Goal: Transaction & Acquisition: Purchase product/service

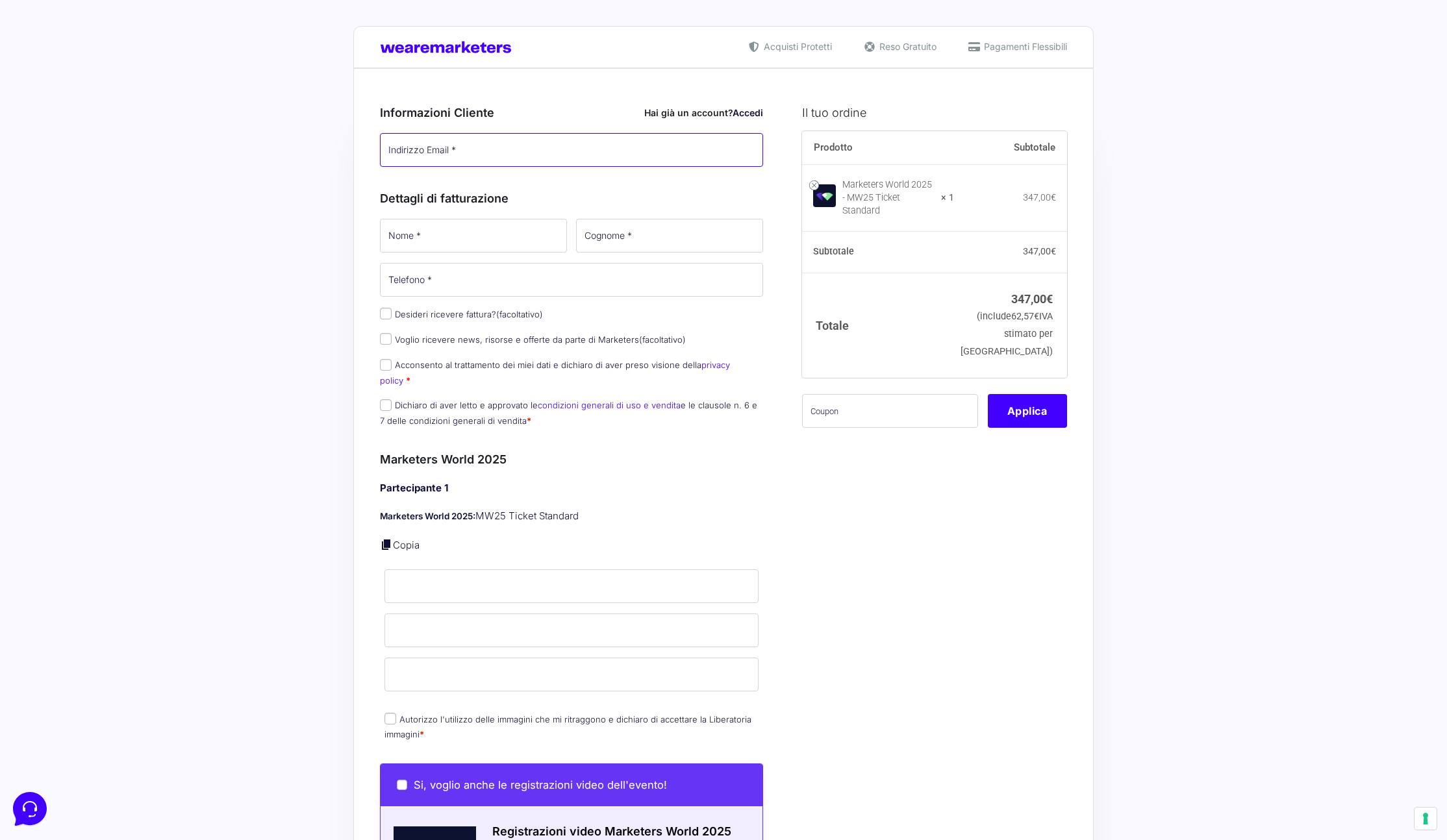
click at [552, 147] on input "Indirizzo Email *" at bounding box center [571, 150] width 383 height 33
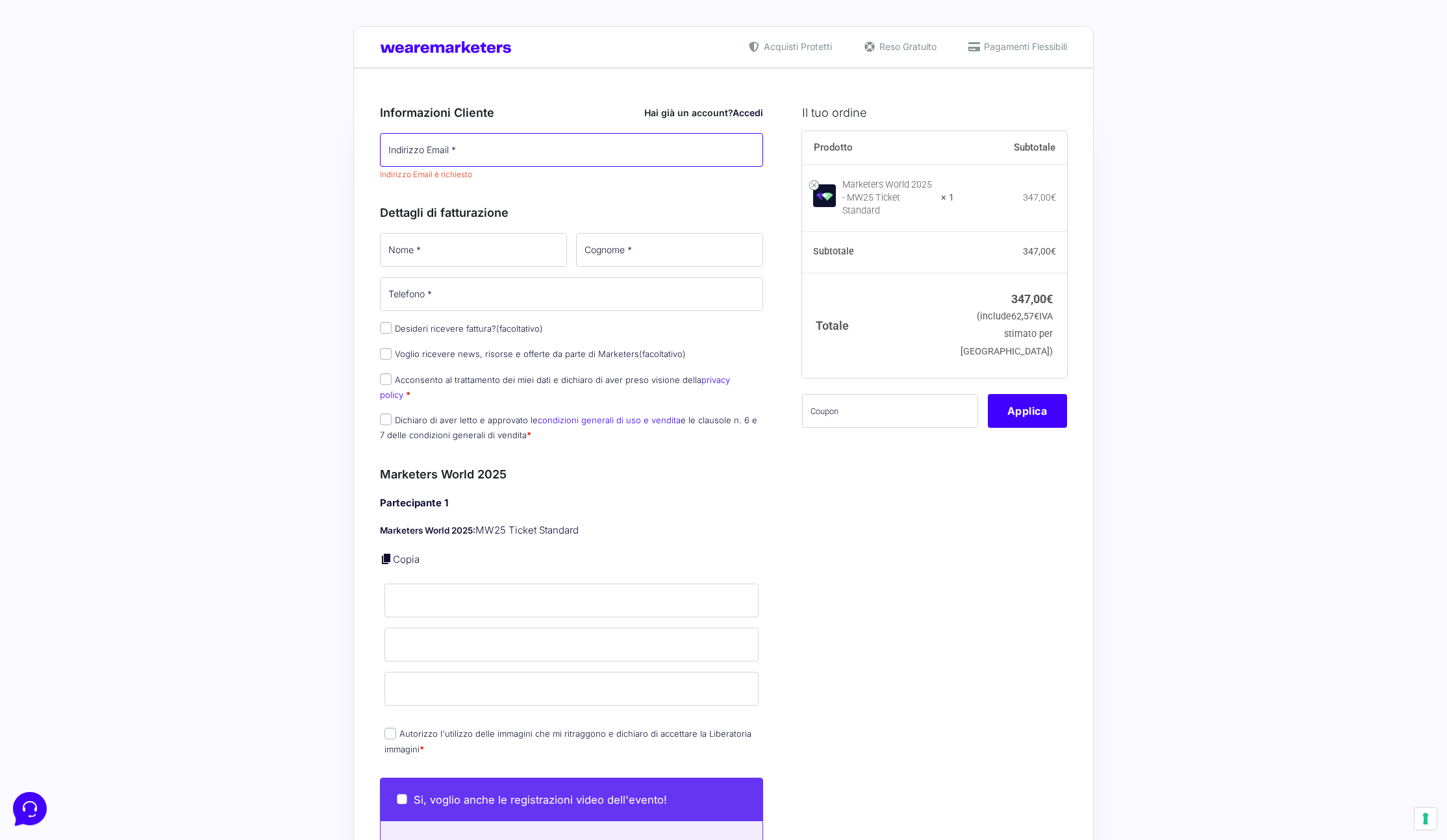
type input "[EMAIL_ADDRESS][DOMAIN_NAME]"
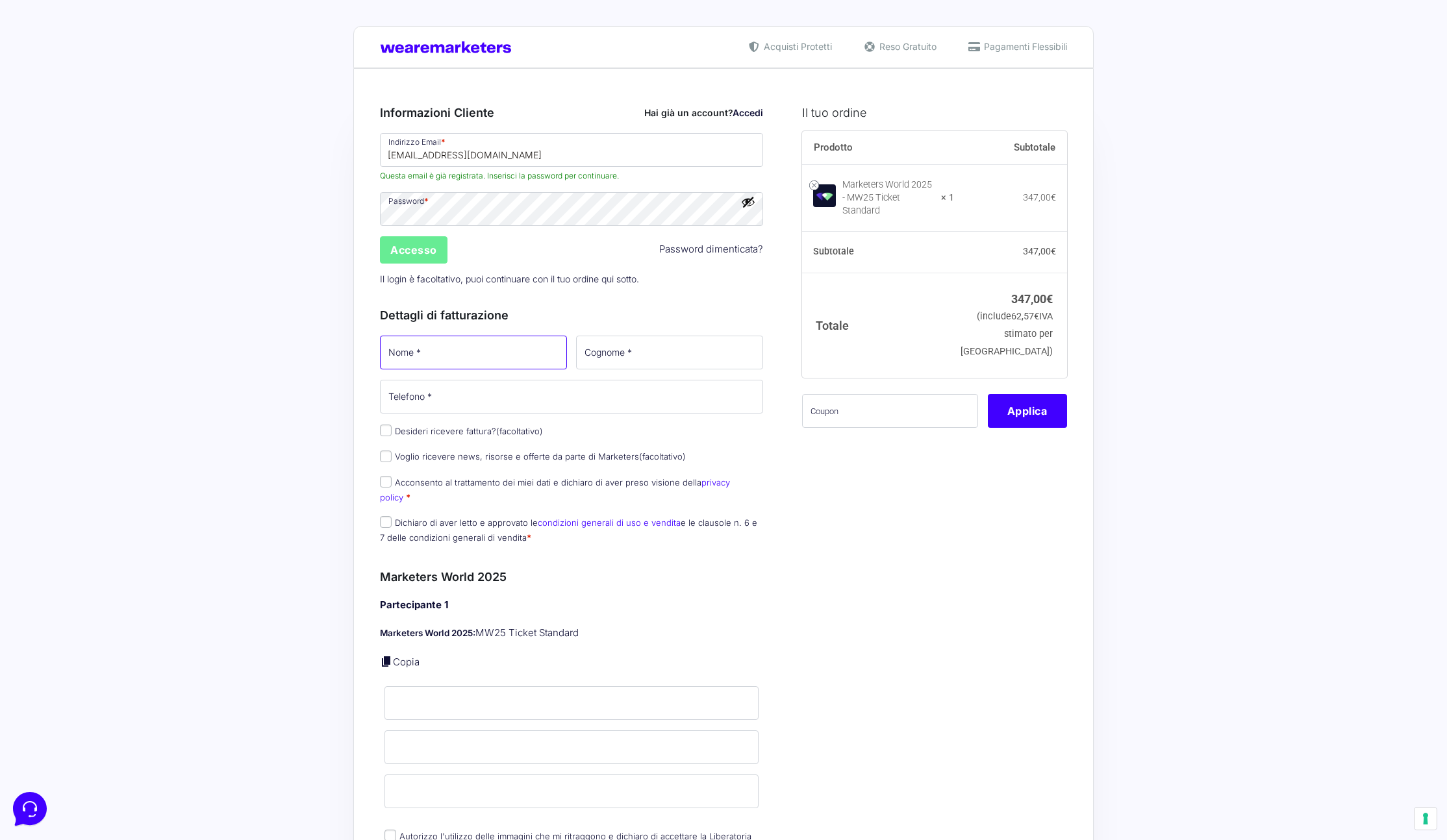
click at [485, 361] on input "Nome *" at bounding box center [473, 353] width 187 height 33
type input "Marco"
type input "Del Rio"
type input "[PHONE_NUMBER]"
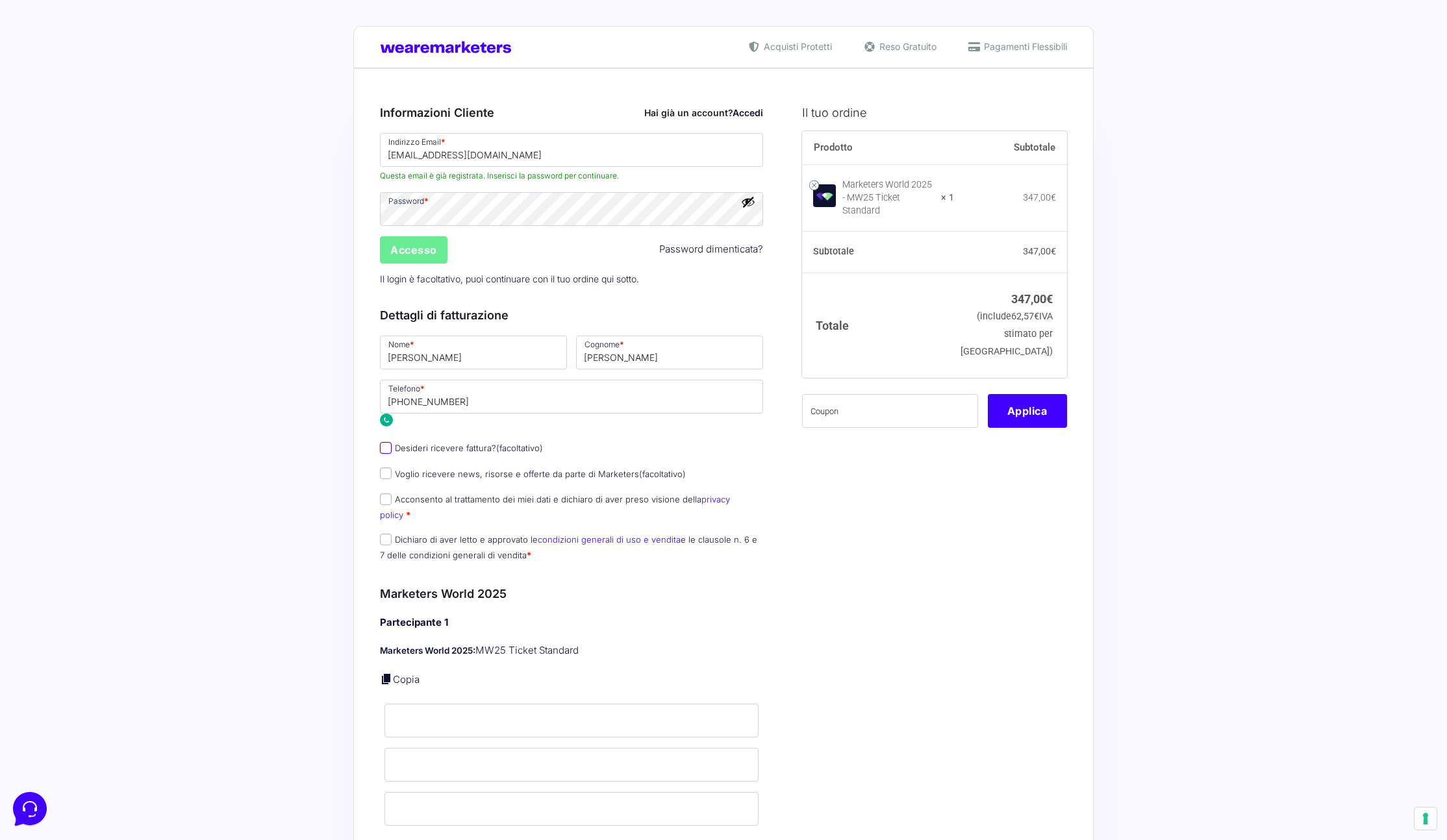
click at [383, 443] on input "Desideri ricevere fattura? (facoltativo)" at bounding box center [385, 447] width 12 height 12
checkbox input "true"
type input "0000000"
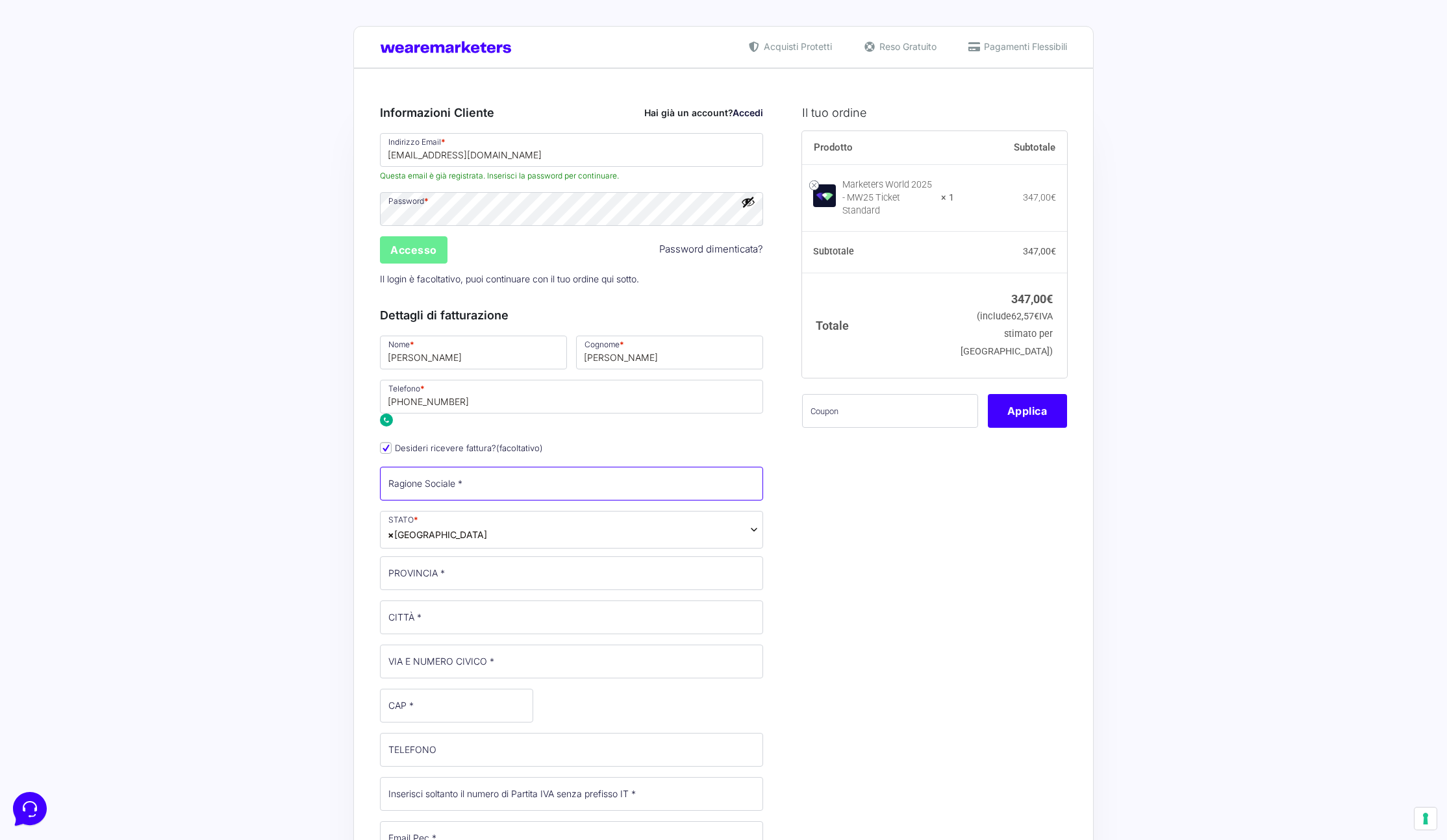
click at [445, 471] on input "Ragione Sociale *" at bounding box center [571, 483] width 383 height 33
type input "Ciao Florence Tours & Travels srl"
type input "FI"
type input "Firenze"
type input "Via Cavour 8, Ciao Florence Tours, 8"
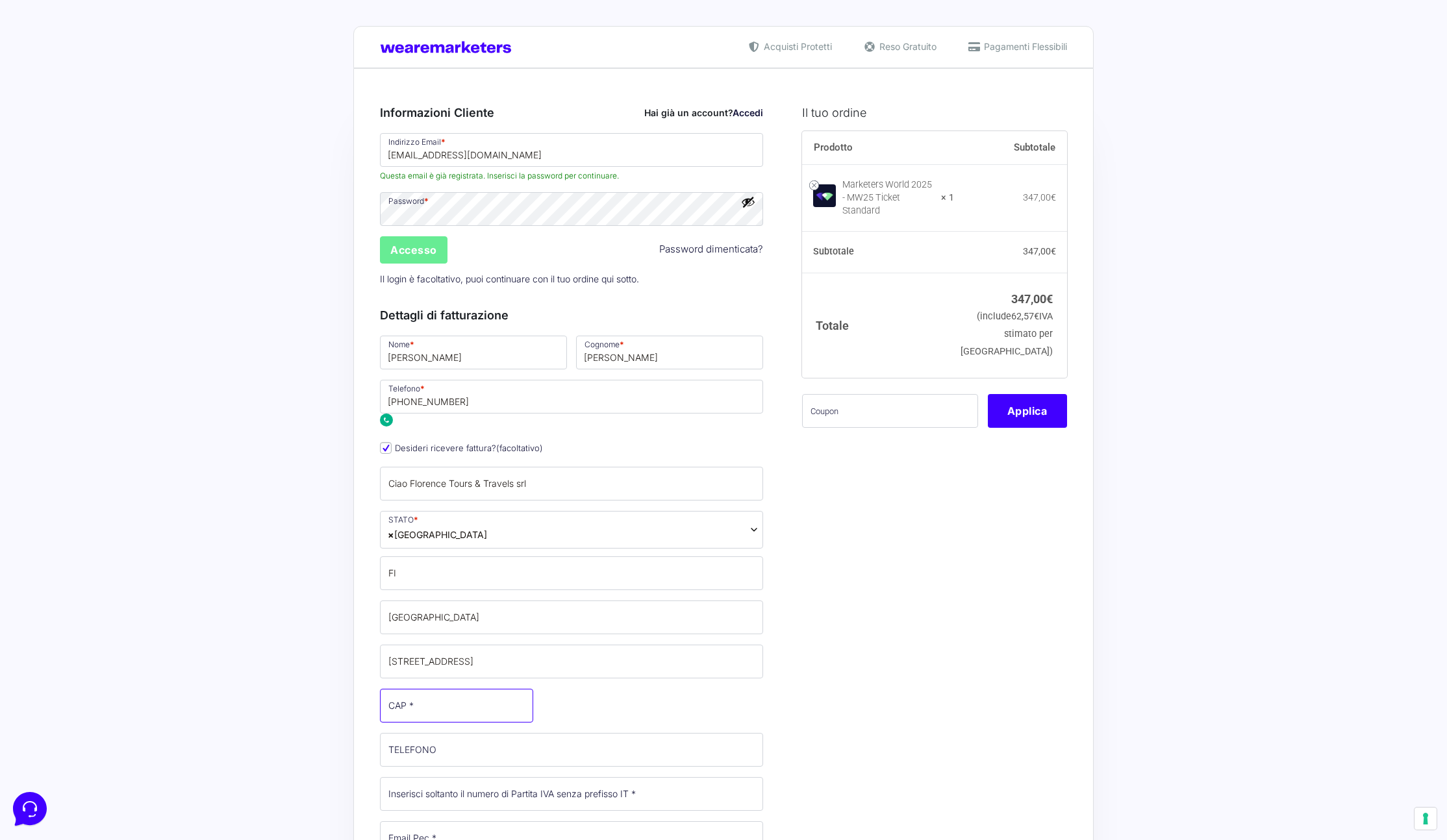
type input "50129"
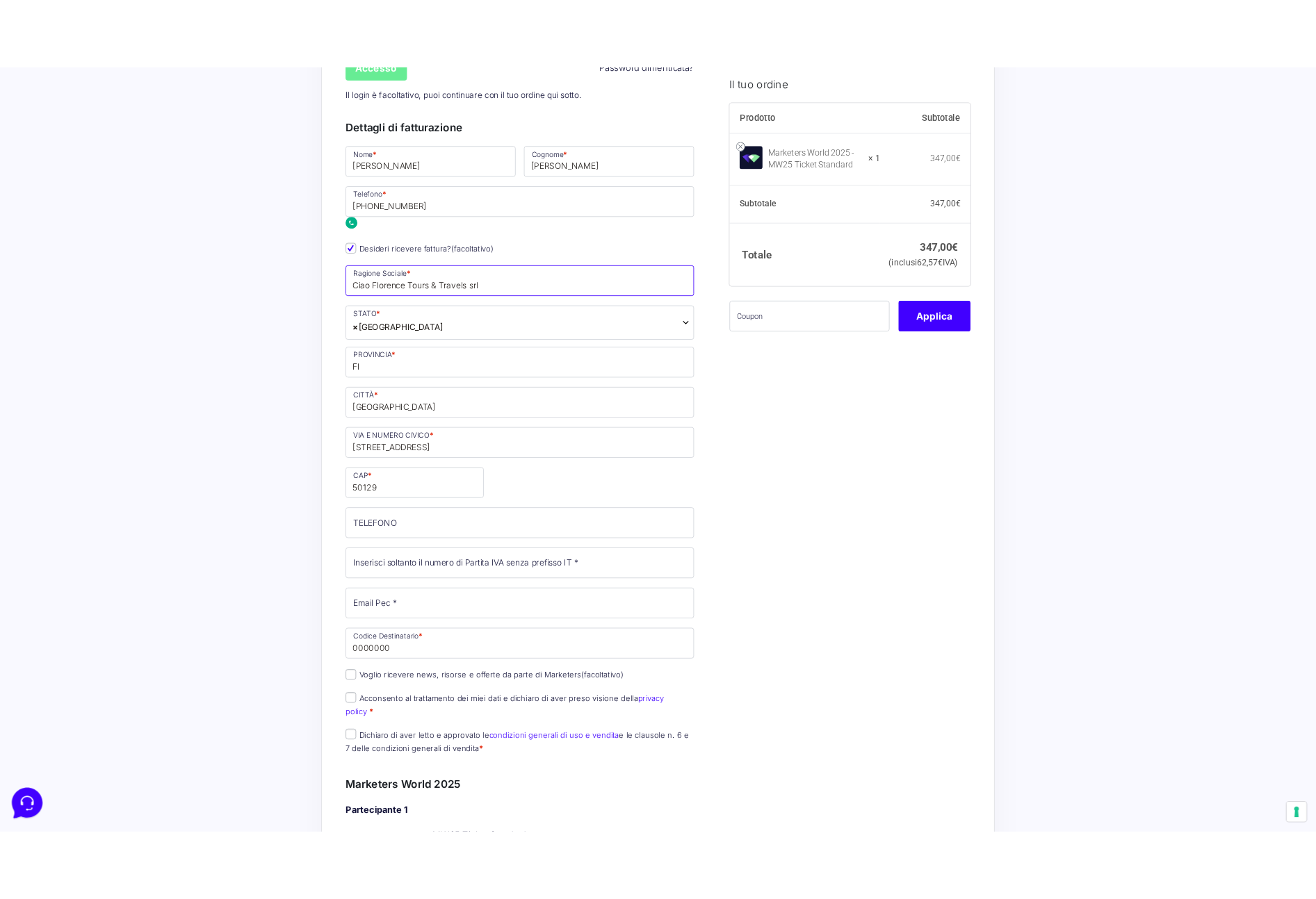
scroll to position [484, 0]
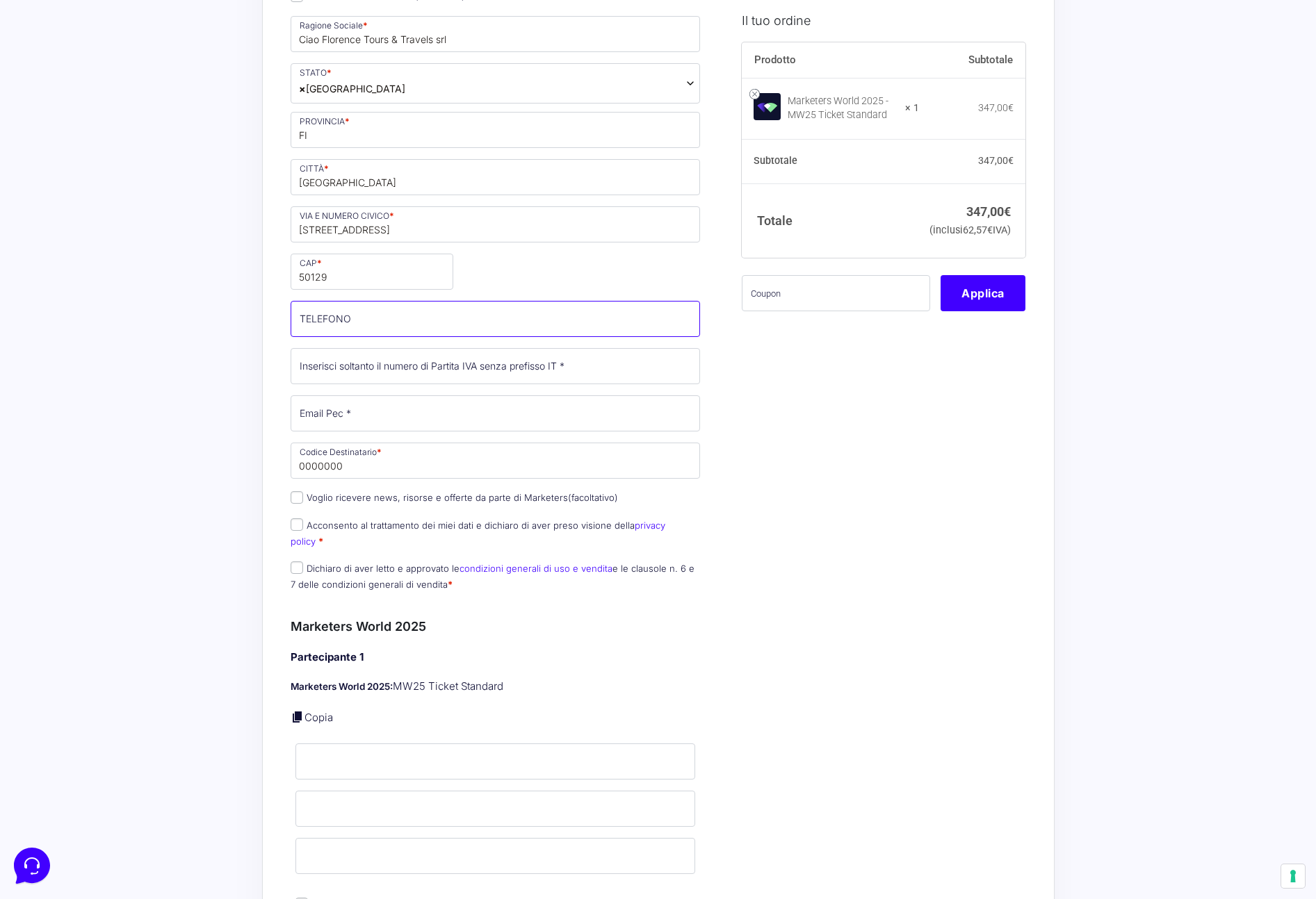
click at [500, 318] on input "TELEFONO (facoltativo)" at bounding box center [495, 319] width 410 height 36
type input "[PHONE_NUMBER]"
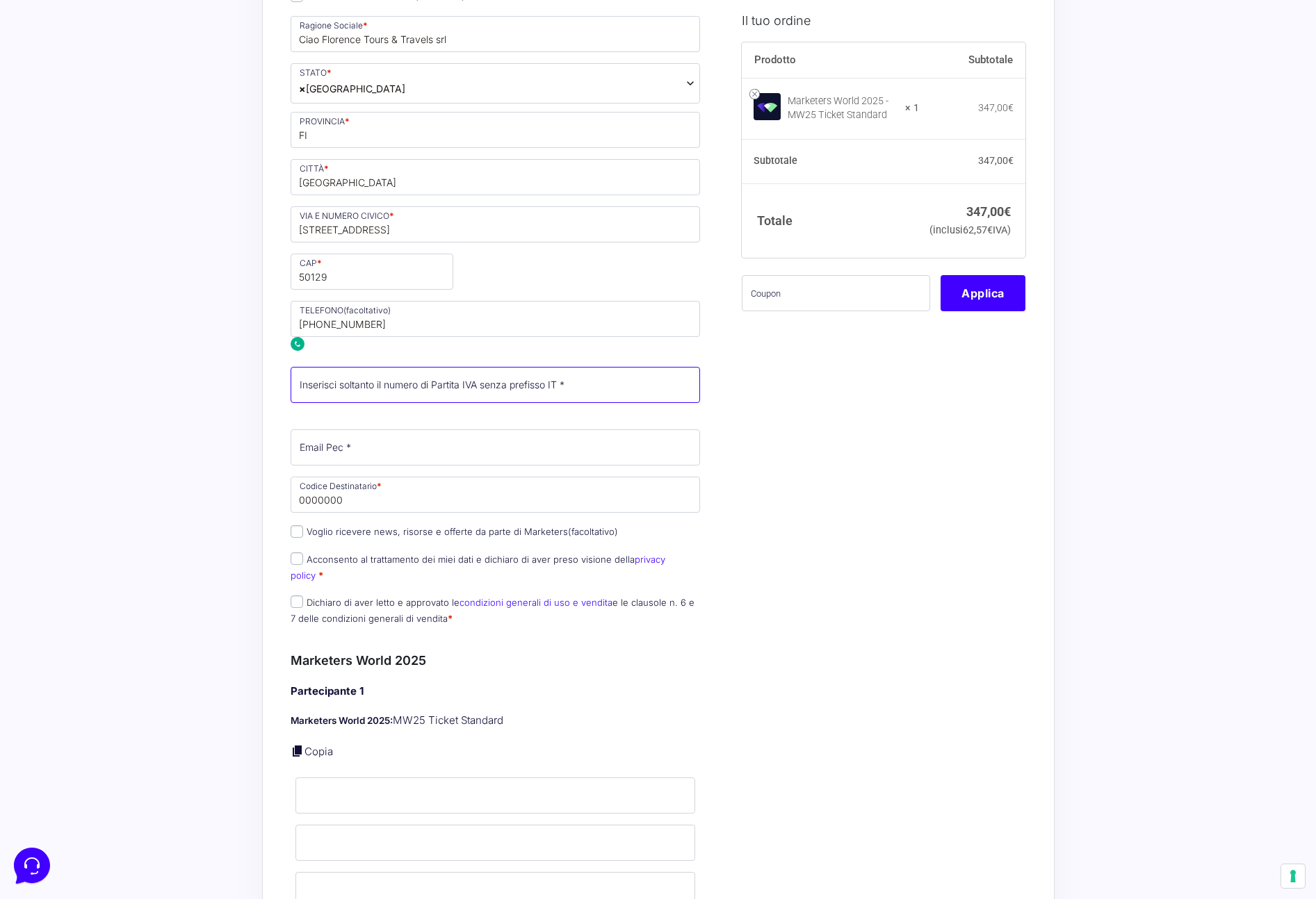
click at [435, 359] on div "Nome * Marco Cognome * Del Rio Telefono * +393348600396 Desideri ricevere fattu…" at bounding box center [495, 255] width 419 height 762
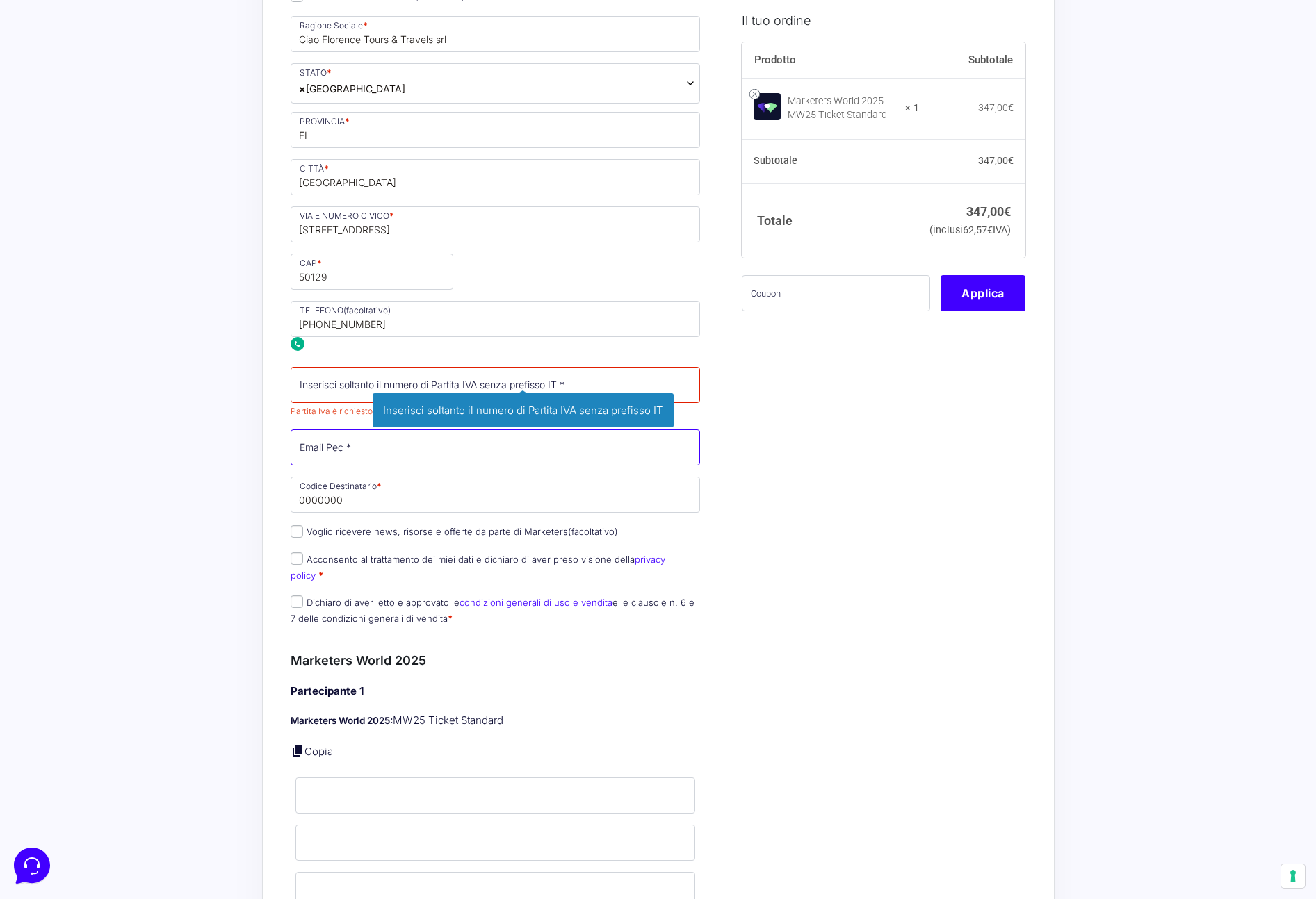
click at [326, 447] on div "Nome * Marco Cognome * Del Rio Telefono * +393348600396 Desideri ricevere fattu…" at bounding box center [495, 255] width 419 height 762
paste input "ciaoflorence@pec.it"
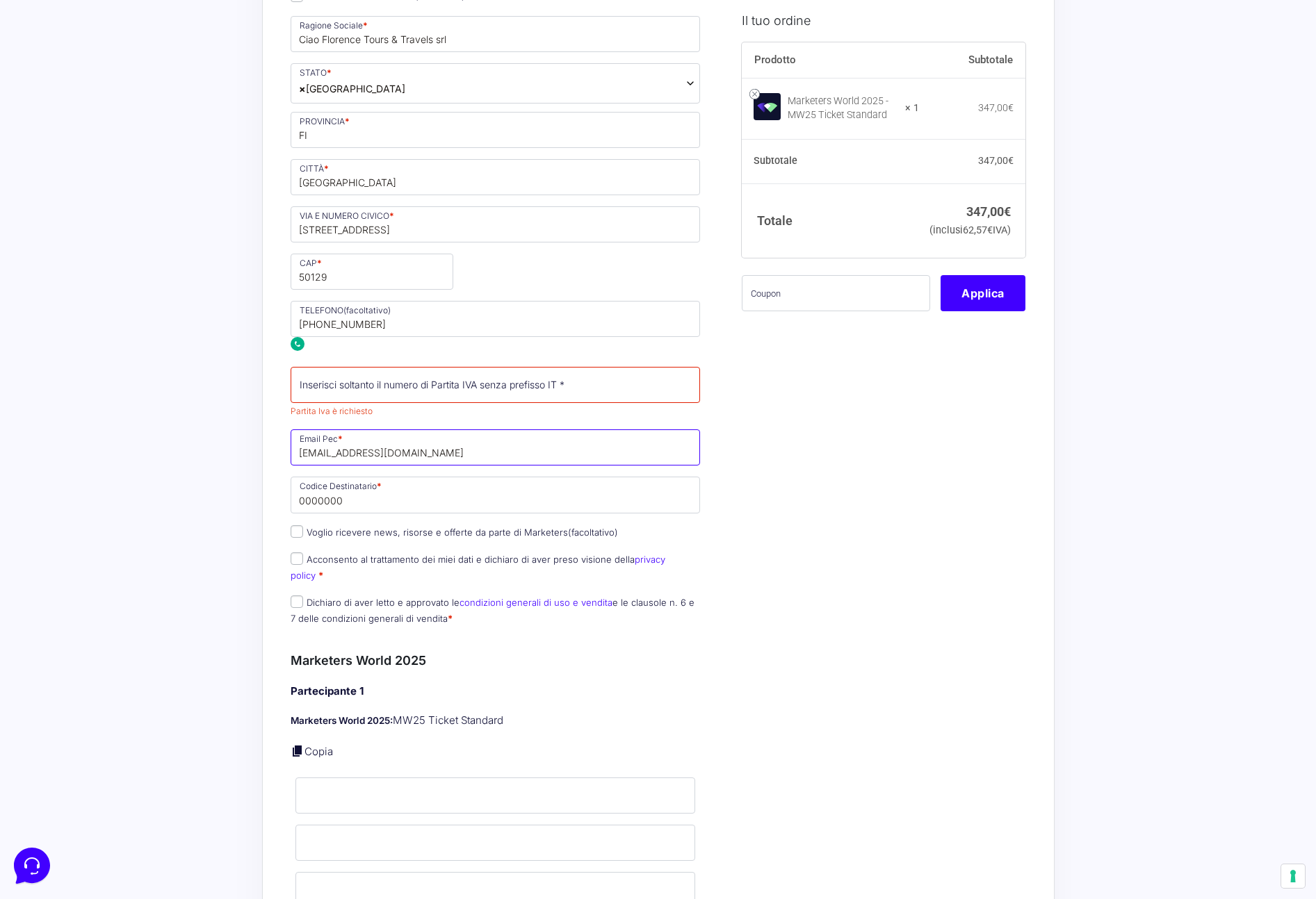
type input "ciaoflorence@pec.it"
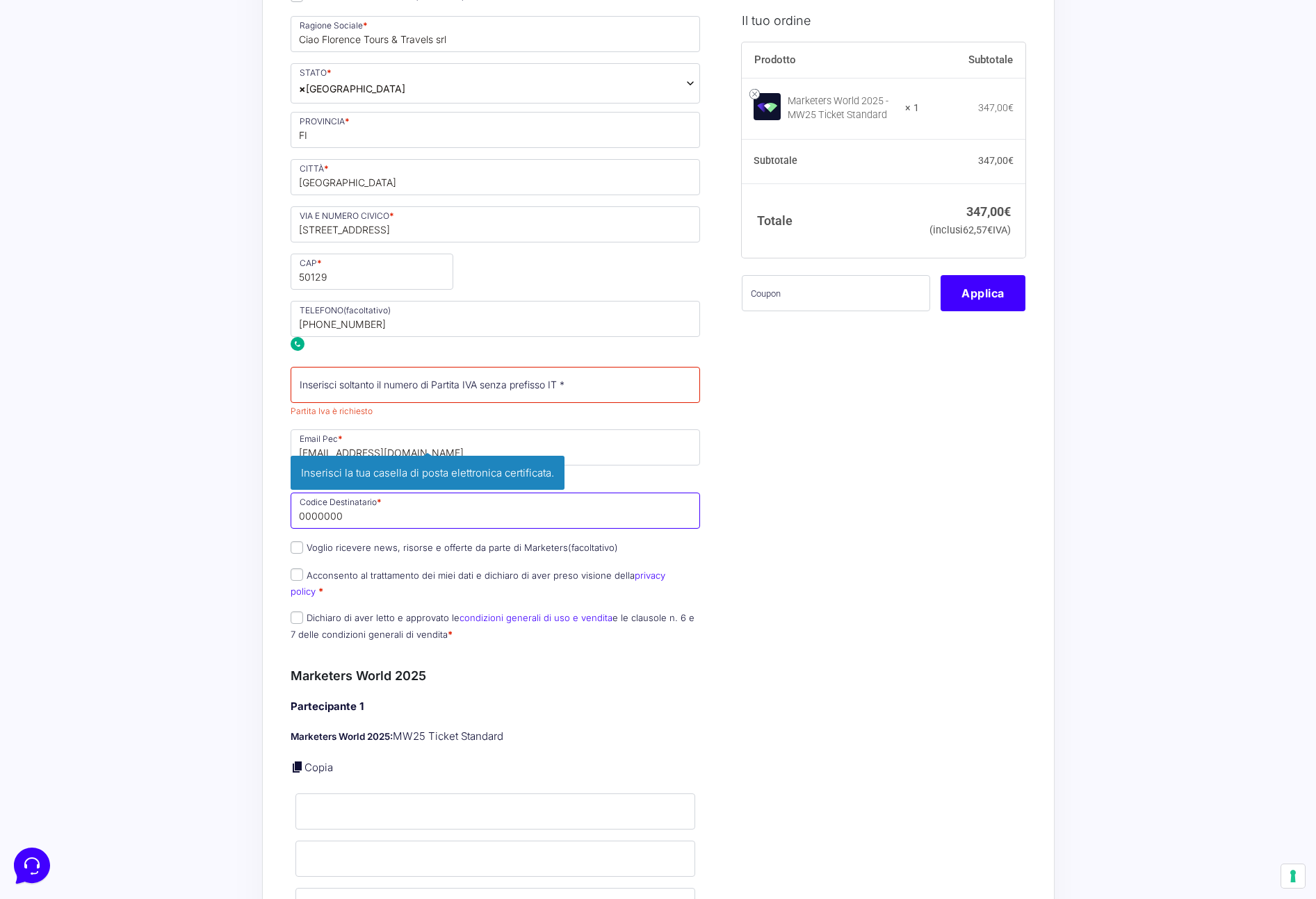
click at [424, 516] on input "0000000" at bounding box center [495, 510] width 410 height 36
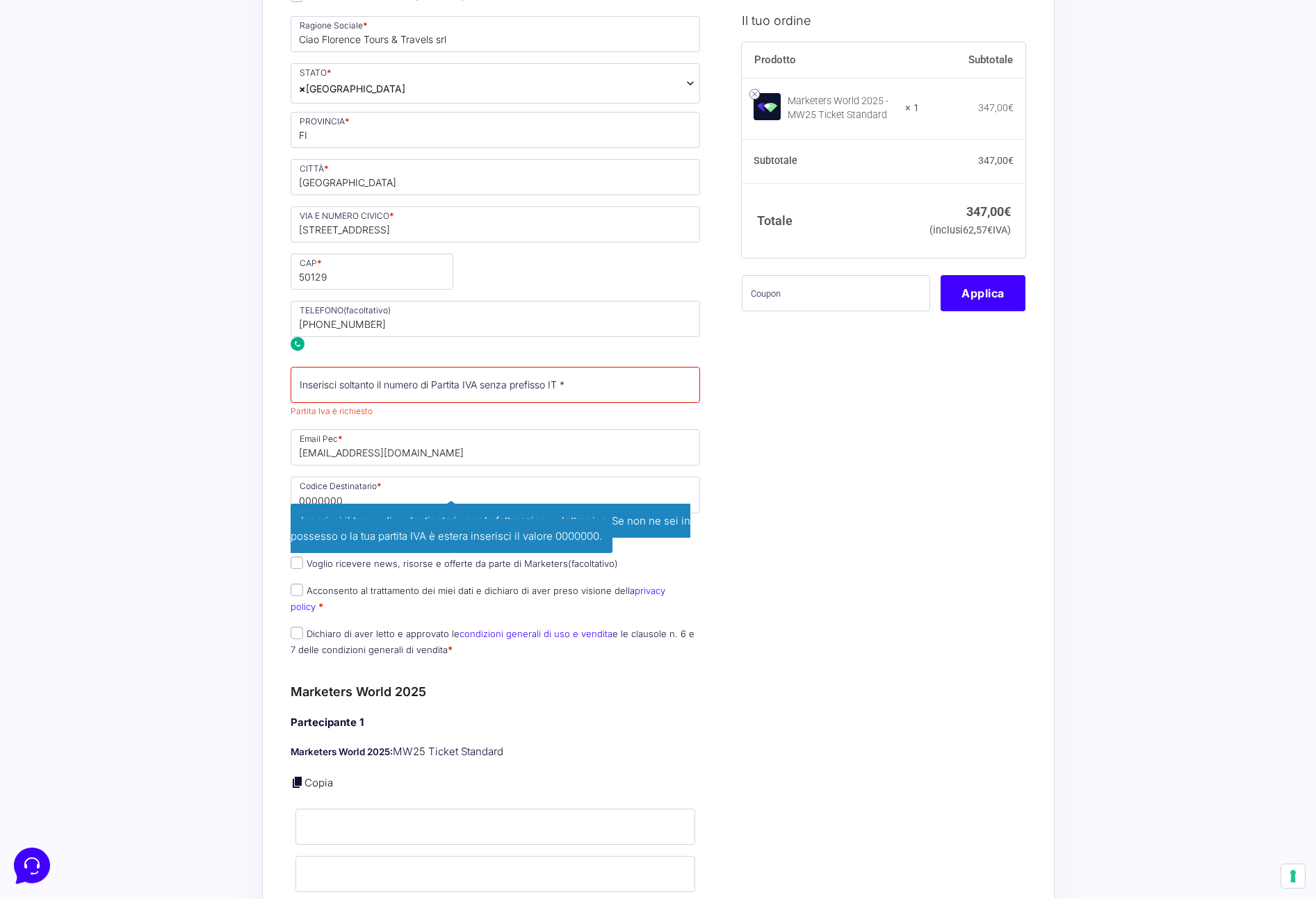
click at [784, 413] on div "Il tuo ordine Prodotto Subtotale Marketers World 2025 - MW25 Ticket Standard × …" at bounding box center [878, 735] width 294 height 2245
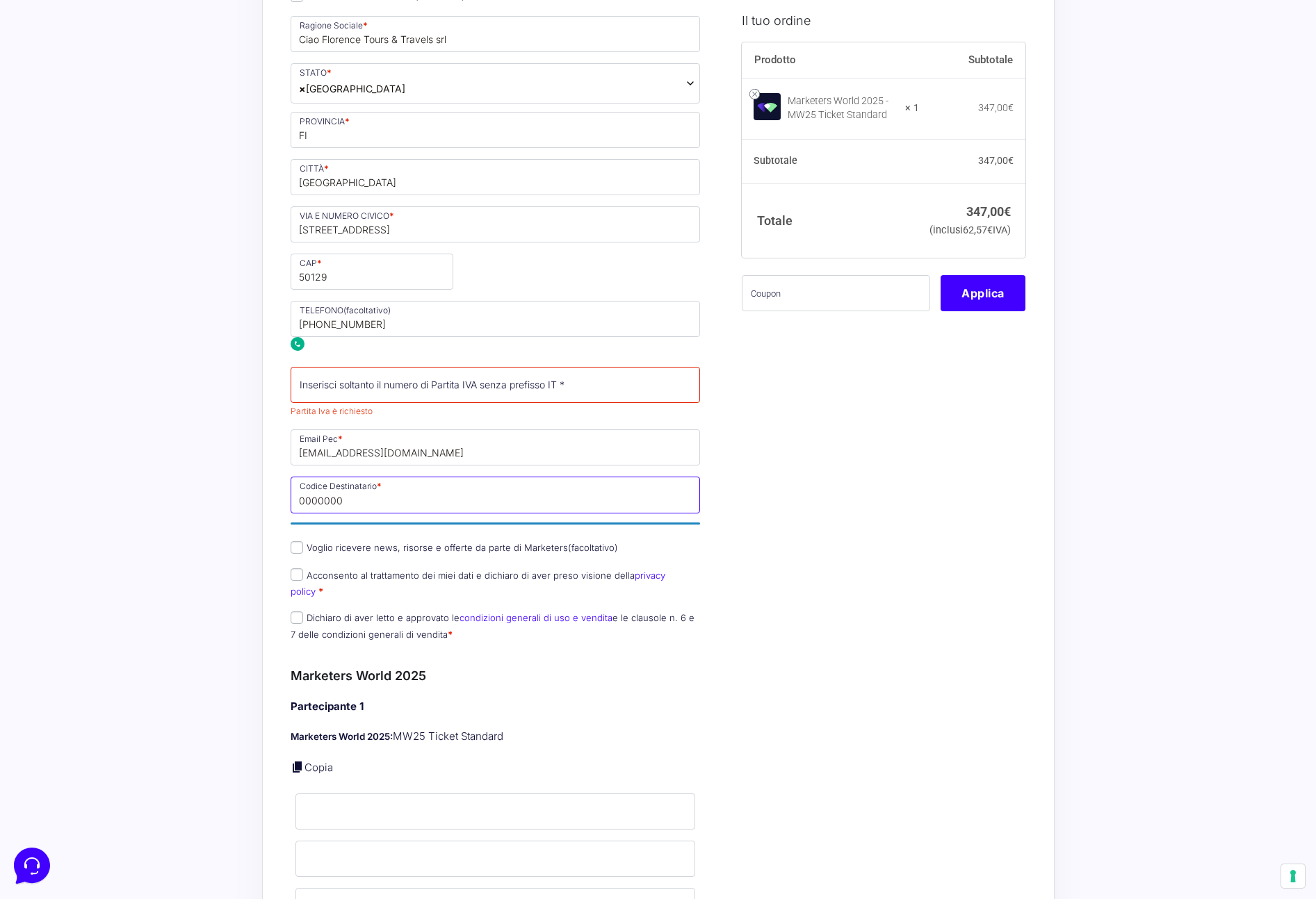
click at [404, 504] on input "0000000" at bounding box center [495, 494] width 410 height 36
click at [404, 504] on span "0000000 Inserisci il tuo codice destinatario per la fatturazione elettronica. S…" at bounding box center [495, 501] width 410 height 50
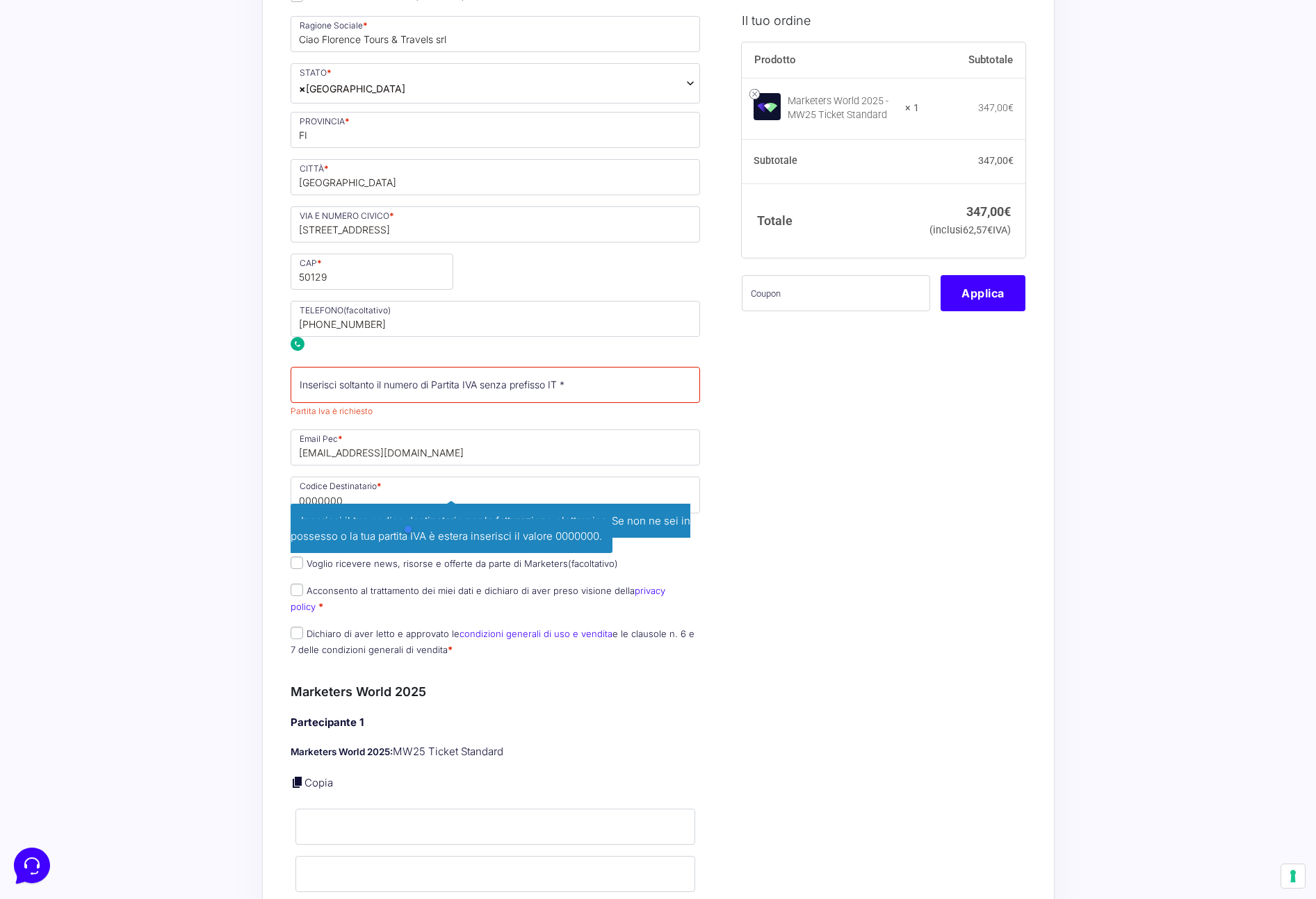
click at [404, 504] on span "Inserisci il tuo codice destinatario per la fatturazione elettronica. Se non ne…" at bounding box center [490, 528] width 400 height 50
click at [403, 504] on span "Inserisci il tuo codice destinatario per la fatturazione elettronica. Se non ne…" at bounding box center [490, 528] width 400 height 50
click at [402, 504] on span "Inserisci il tuo codice destinatario per la fatturazione elettronica. Se non ne…" at bounding box center [490, 528] width 400 height 50
click at [401, 498] on input "0000000" at bounding box center [495, 494] width 410 height 36
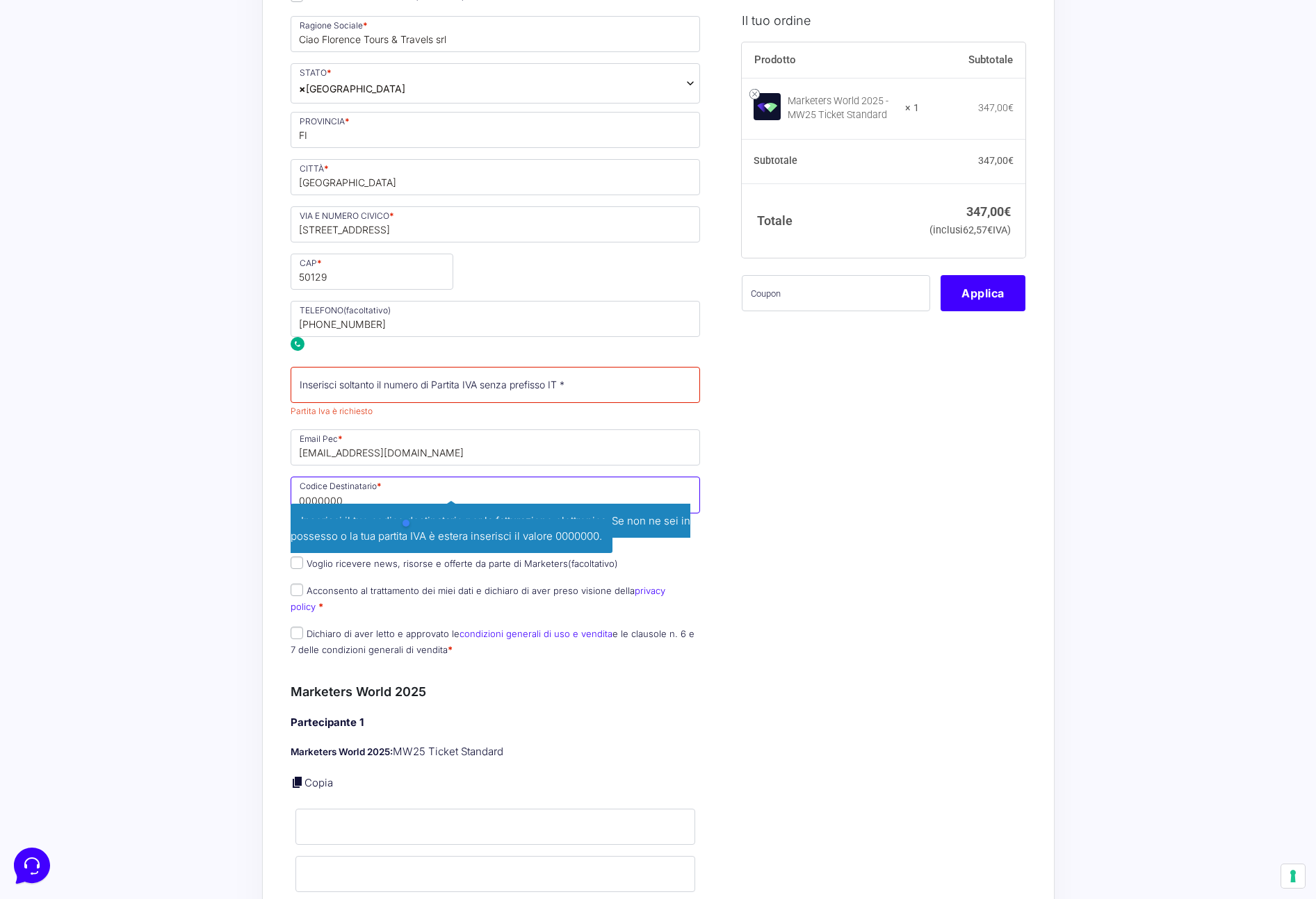
paste input "M5UXCR1"
type input "M5UXCR1"
click at [717, 464] on div "Informazioni Cliente Hai già un account? Accedi Indirizzo Email * marco@ciaoflo…" at bounding box center [511, 735] width 442 height 2245
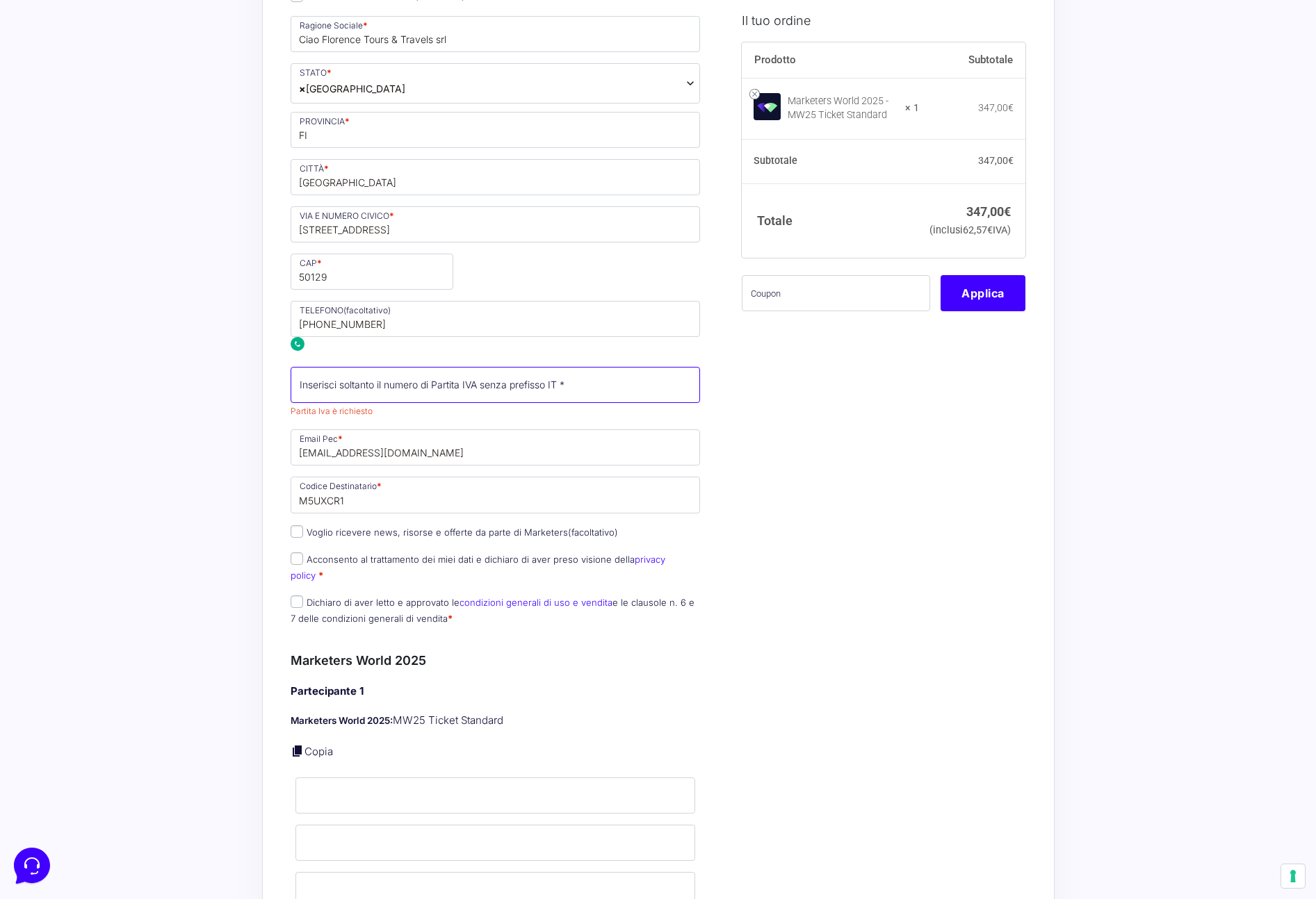
click at [401, 381] on input "Partita Iva *" at bounding box center [495, 385] width 410 height 36
paste input "05823680482"
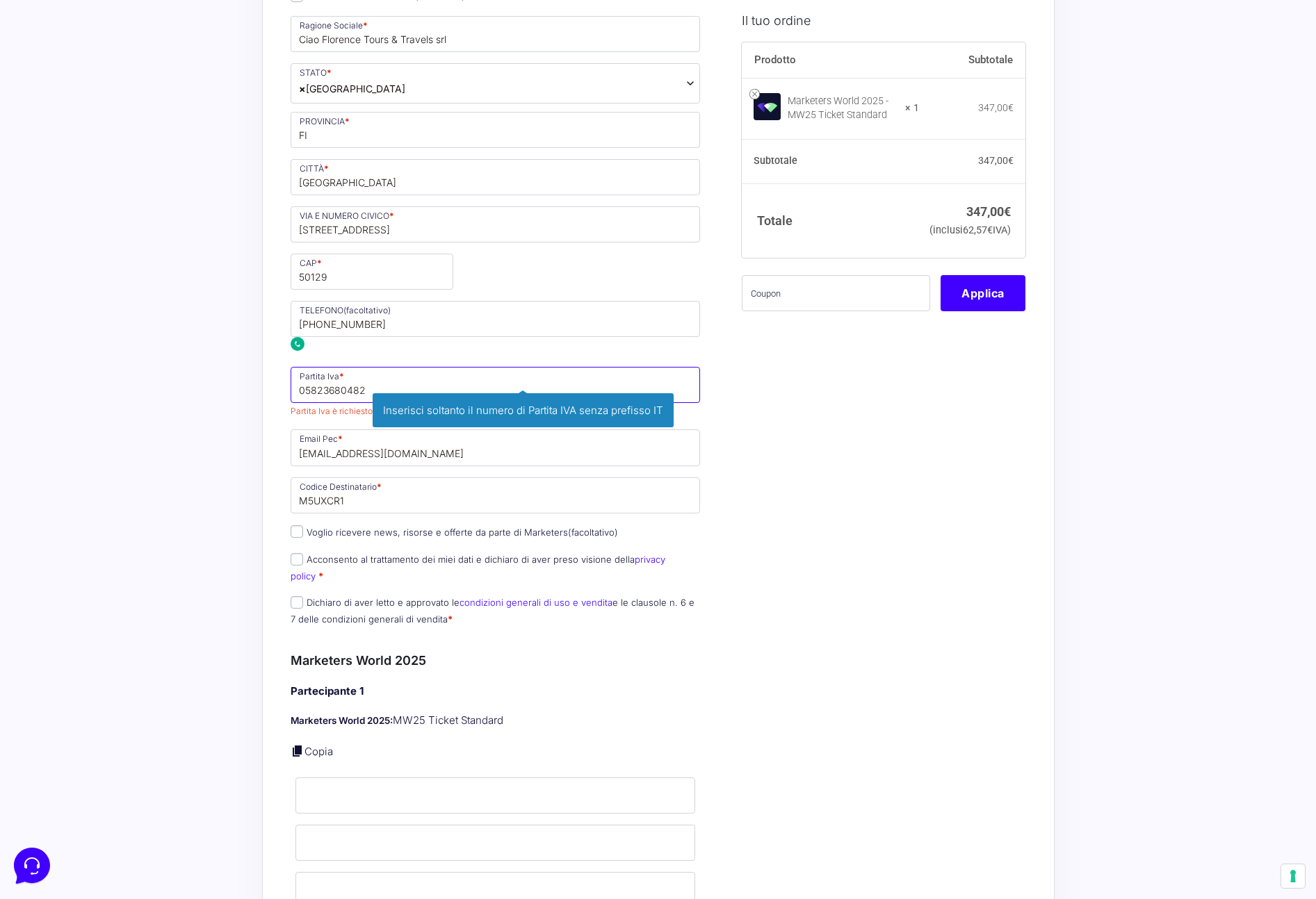
type input "05823680482"
click at [916, 562] on div "Il tuo ordine Prodotto Subtotale Marketers World 2025 - MW25 Ticket Standard × …" at bounding box center [878, 719] width 294 height 2215
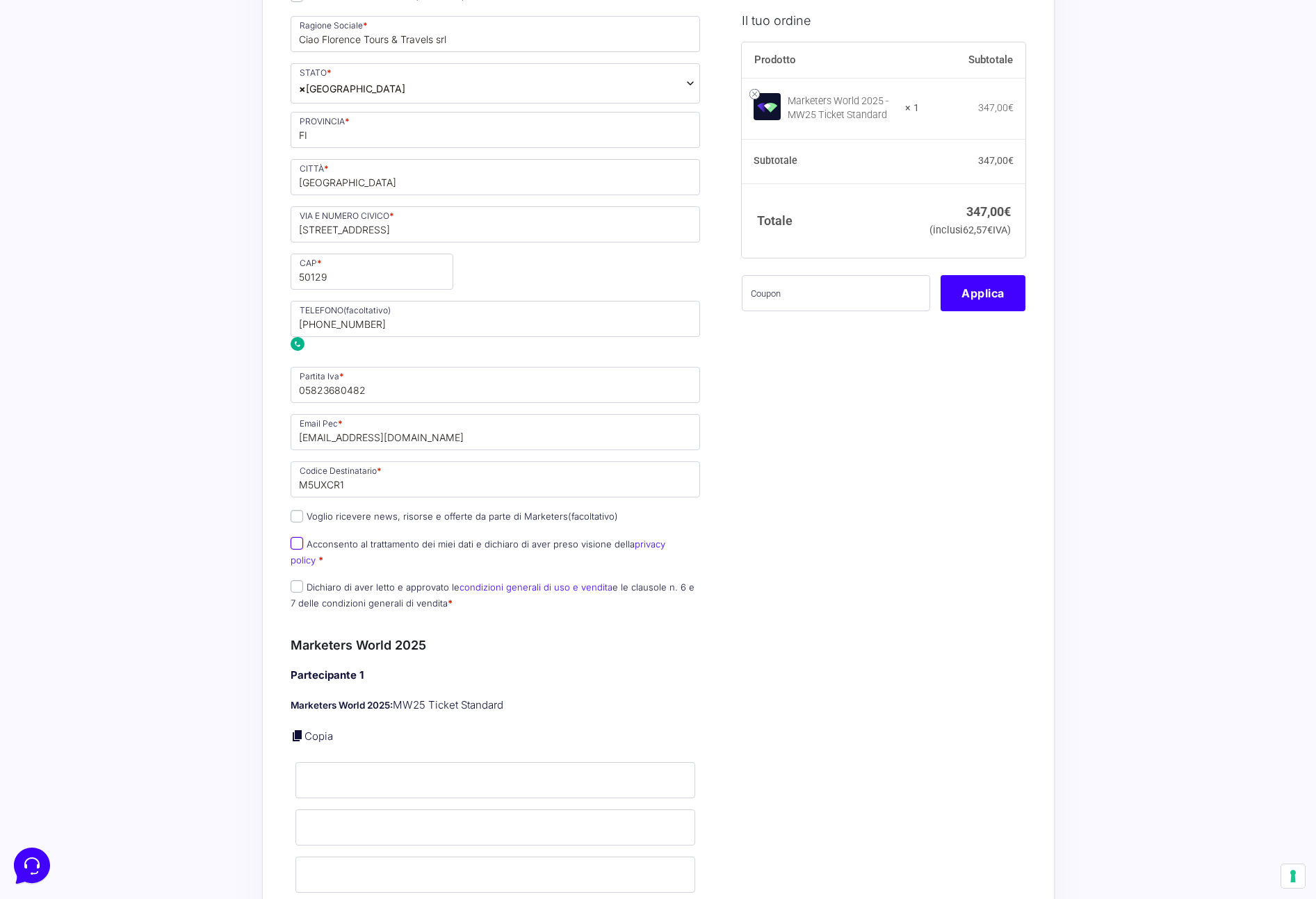
click at [296, 542] on input "Acconsento al trattamento dei miei dati e dichiaro di aver preso visione della …" at bounding box center [297, 543] width 13 height 13
checkbox input "false"
click at [291, 580] on input "Dichiaro di aver letto e approvato le condizioni generali di uso e vendita e le…" at bounding box center [297, 586] width 13 height 13
checkbox input "true"
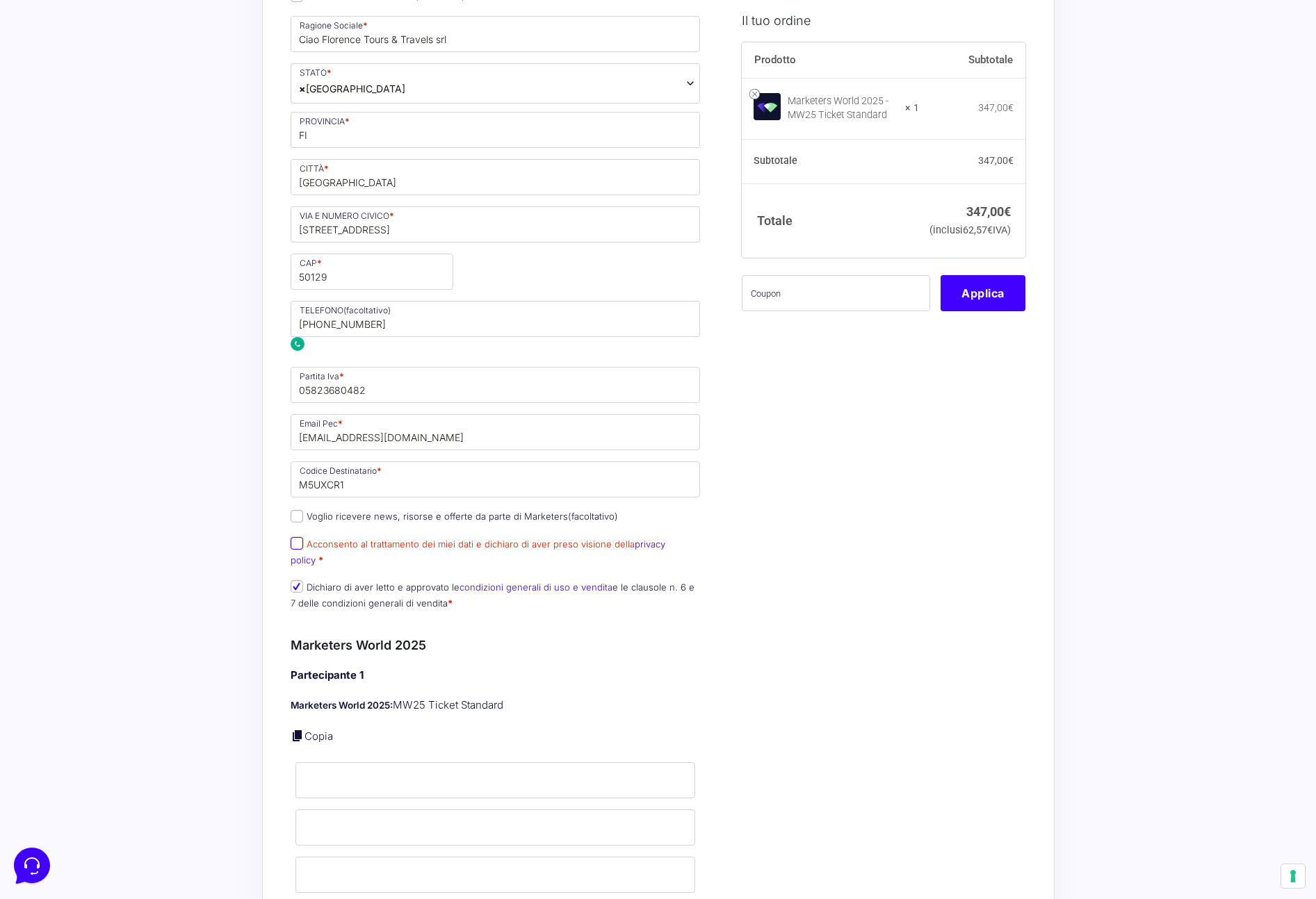
click at [297, 543] on input "Acconsento al trattamento dei miei dati e dichiaro di aver preso visione della …" at bounding box center [297, 543] width 13 height 13
checkbox input "true"
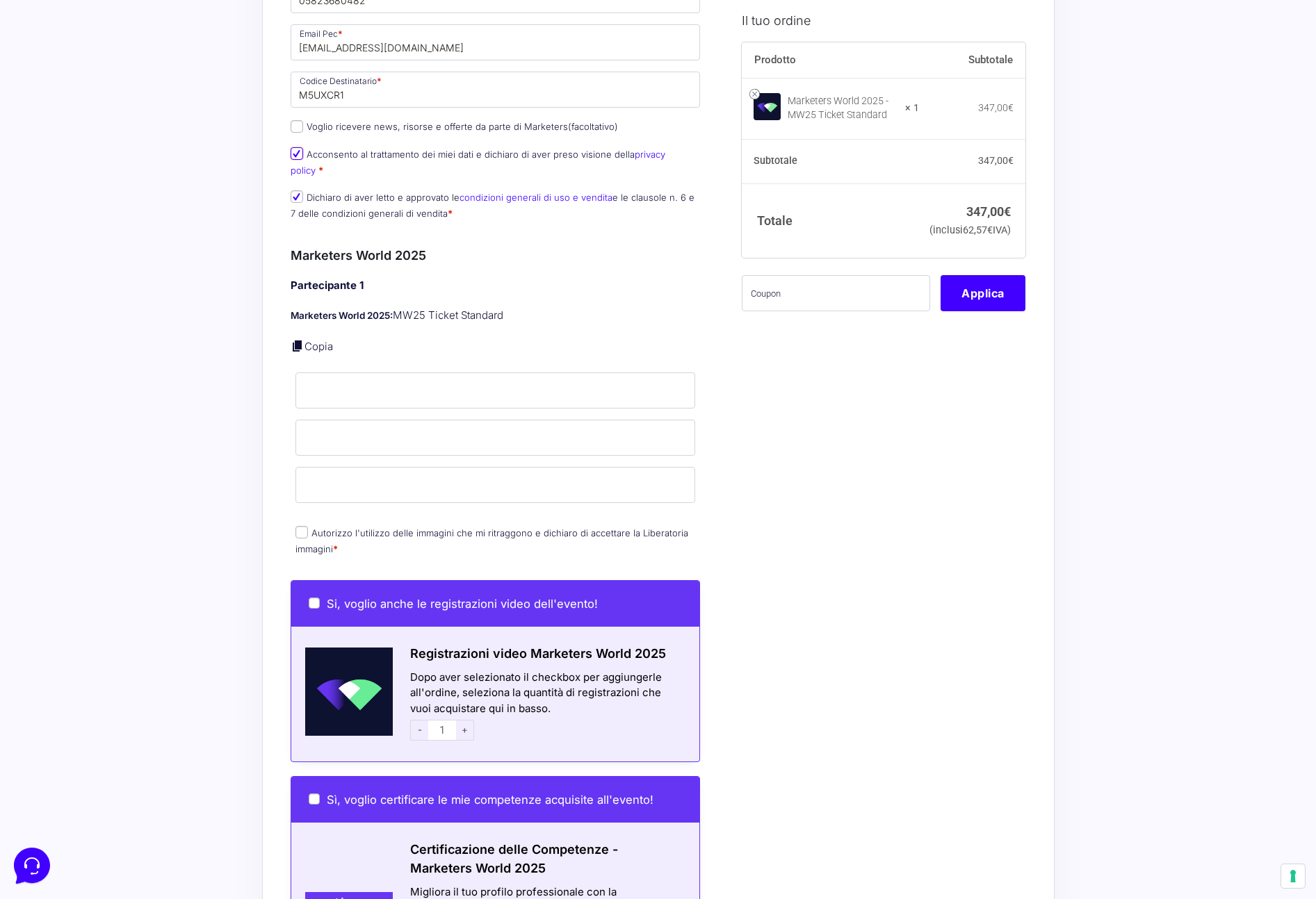
scroll to position [874, 0]
click at [343, 378] on input "Nome *" at bounding box center [496, 389] width 401 height 36
type input "Marco"
type input "Del Rio"
click at [949, 574] on div "Il tuo ordine Prodotto Subtotale Marketers World 2025 - MW25 Ticket Standard × …" at bounding box center [878, 321] width 294 height 2199
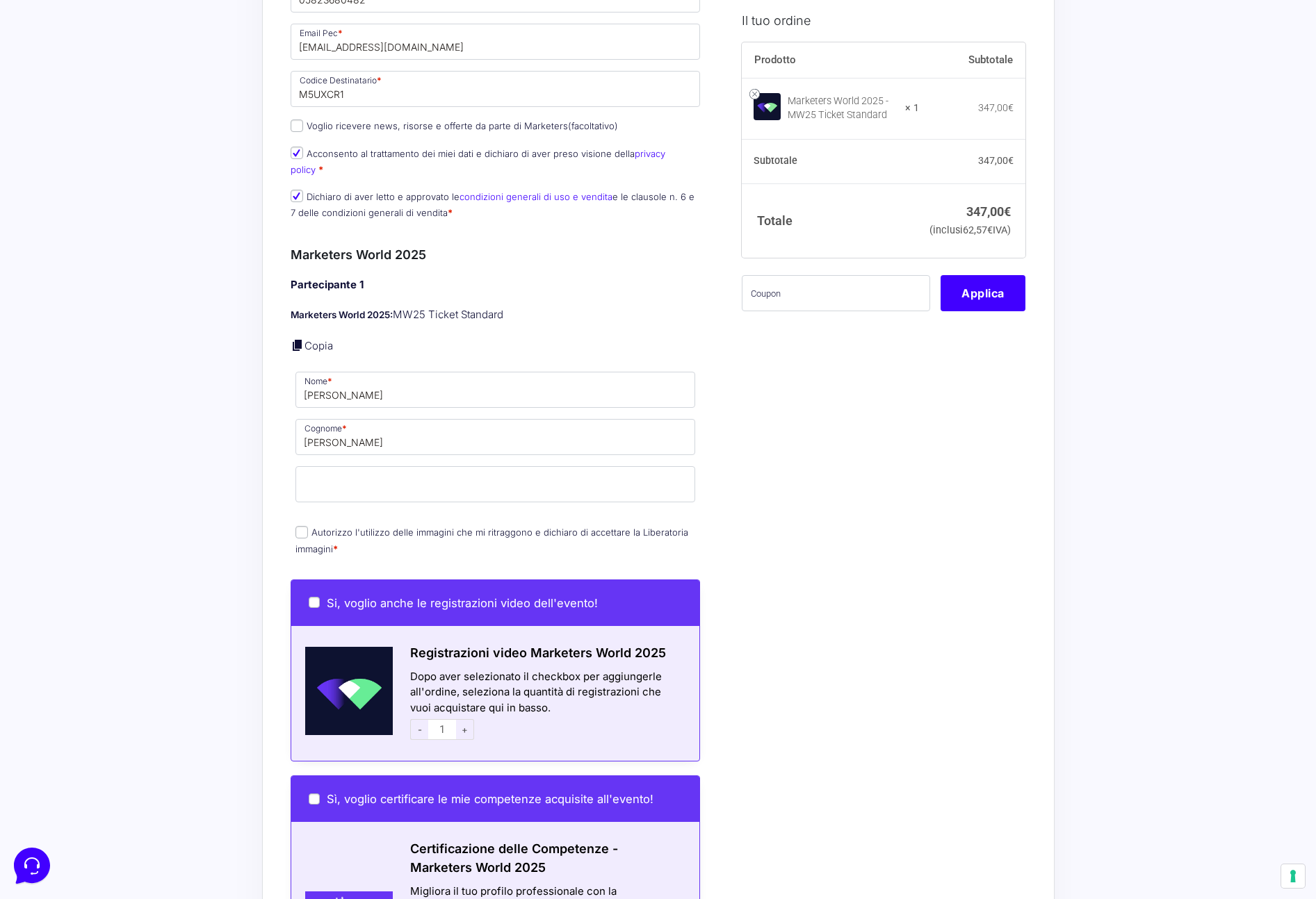
click at [302, 526] on input "Autorizzo l'utilizzo delle immagini che mi ritraggono e dichiaro di accettare l…" at bounding box center [302, 532] width 13 height 13
checkbox input "true"
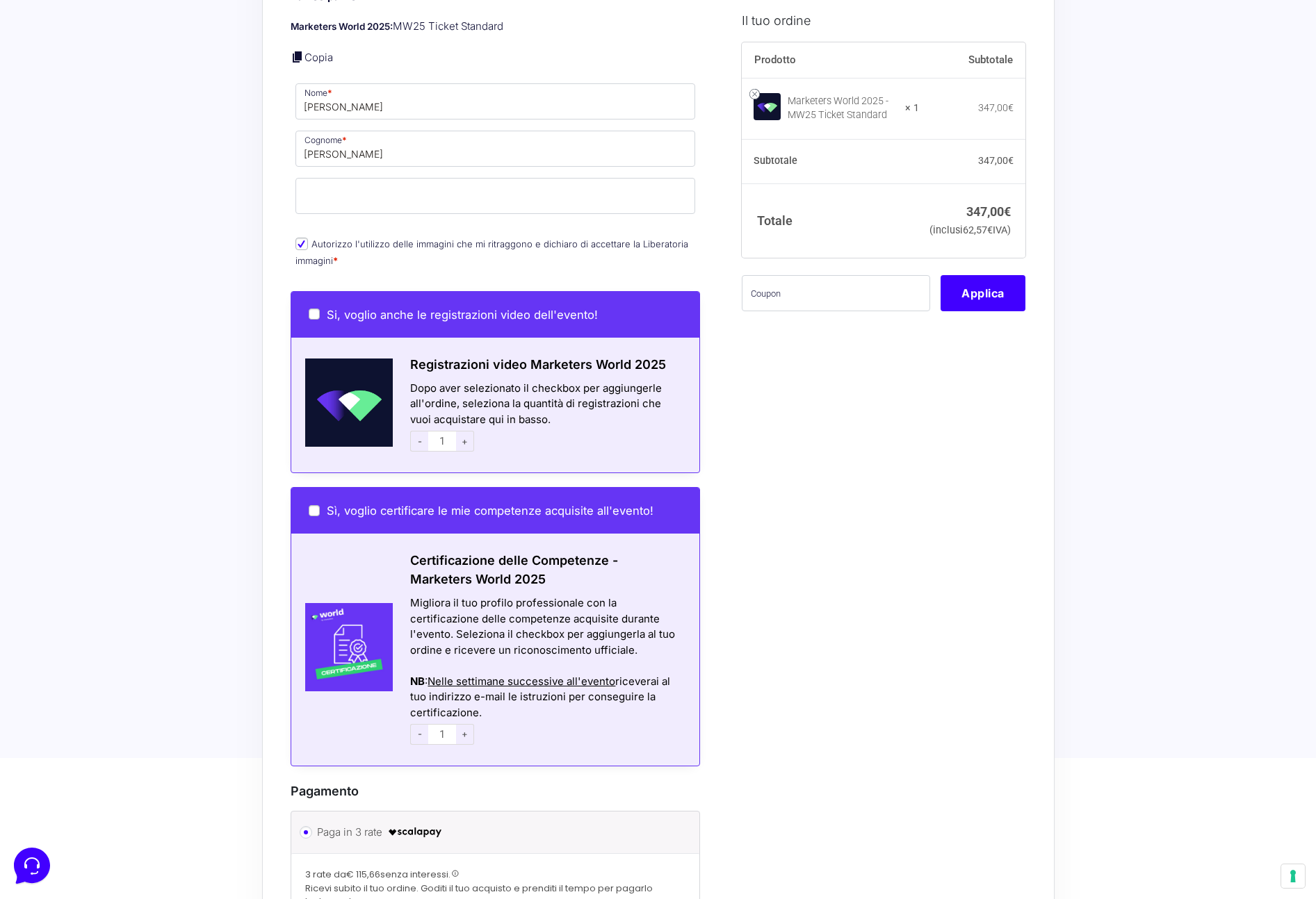
scroll to position [1150, 0]
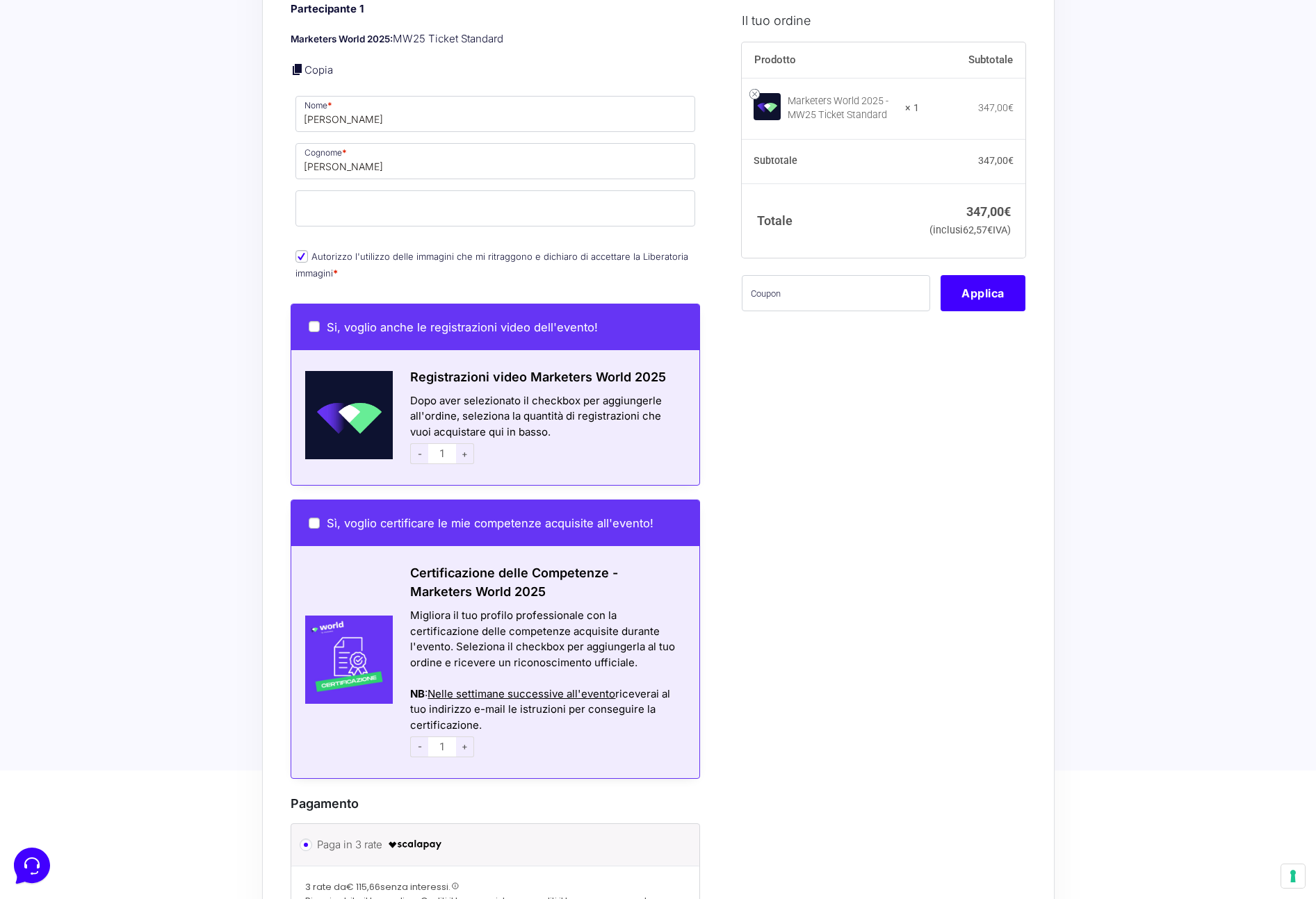
click at [310, 500] on div "Sì, voglio certificare le mie competenze acquisite all'evento!" at bounding box center [495, 523] width 408 height 46
click at [318, 321] on input "Si, voglio anche le registrazioni video dell'evento!" at bounding box center [314, 326] width 11 height 11
checkbox input "true"
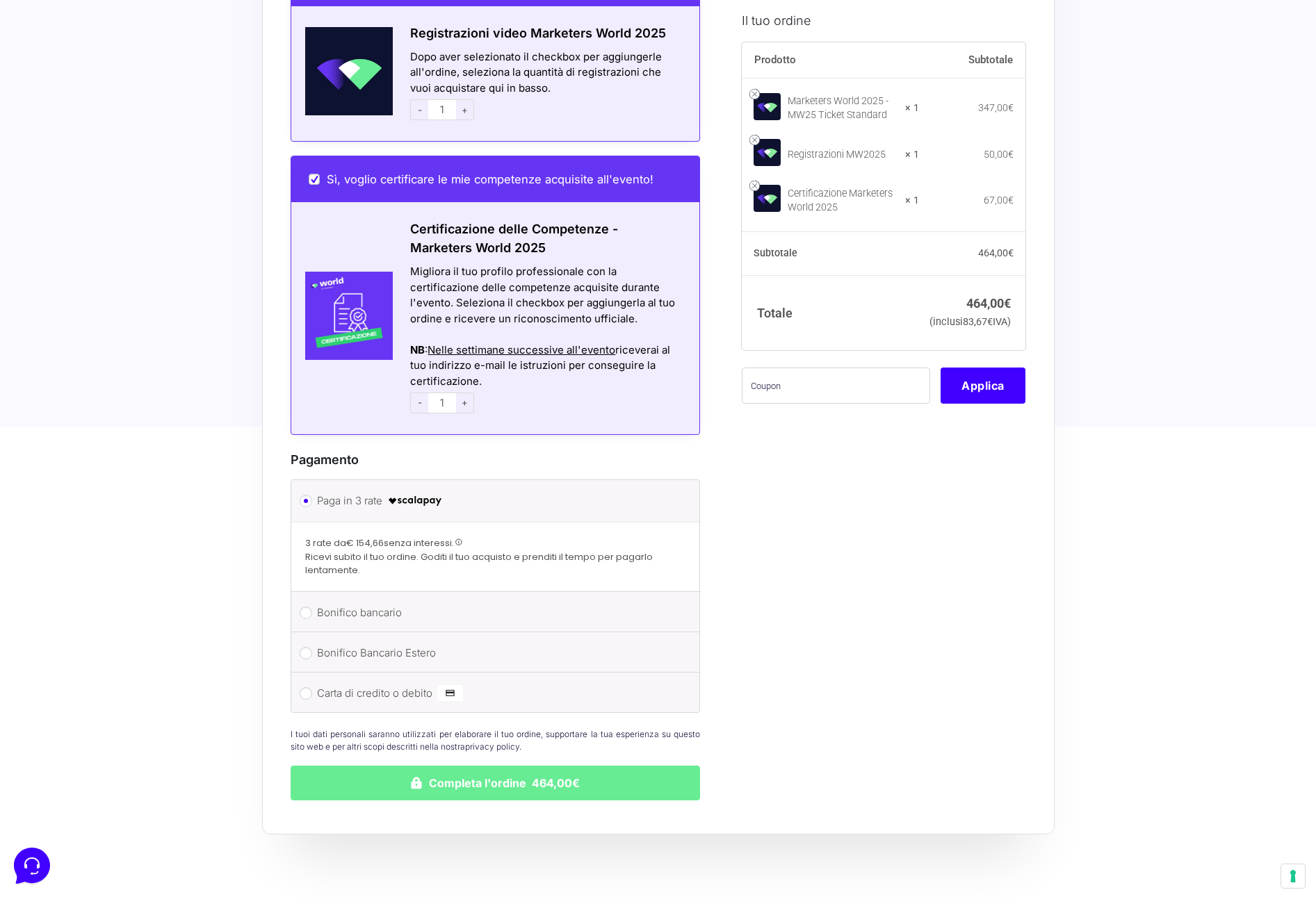
scroll to position [1496, 0]
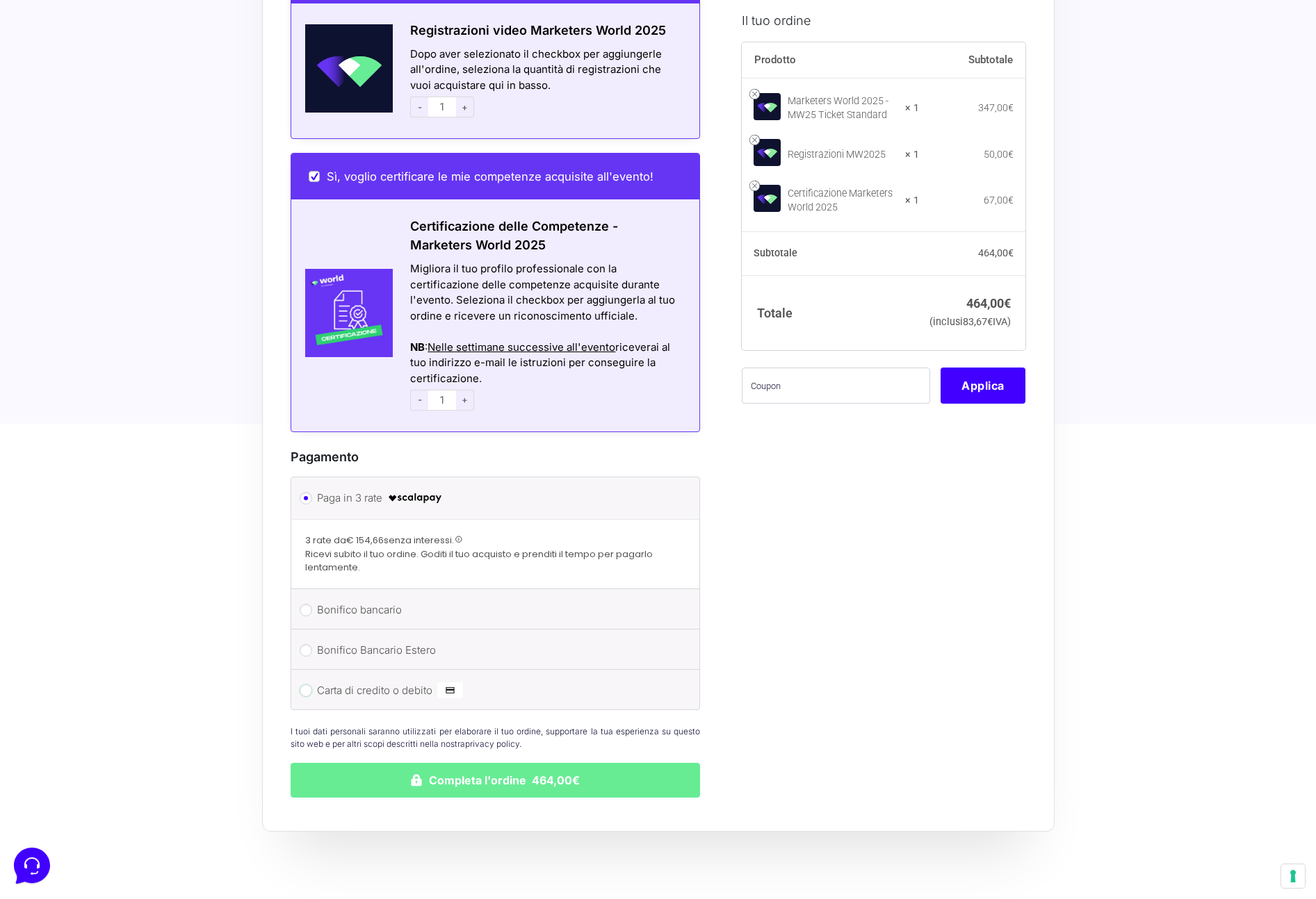
click at [307, 684] on input "Carta di credito o debito" at bounding box center [305, 690] width 13 height 13
radio input "true"
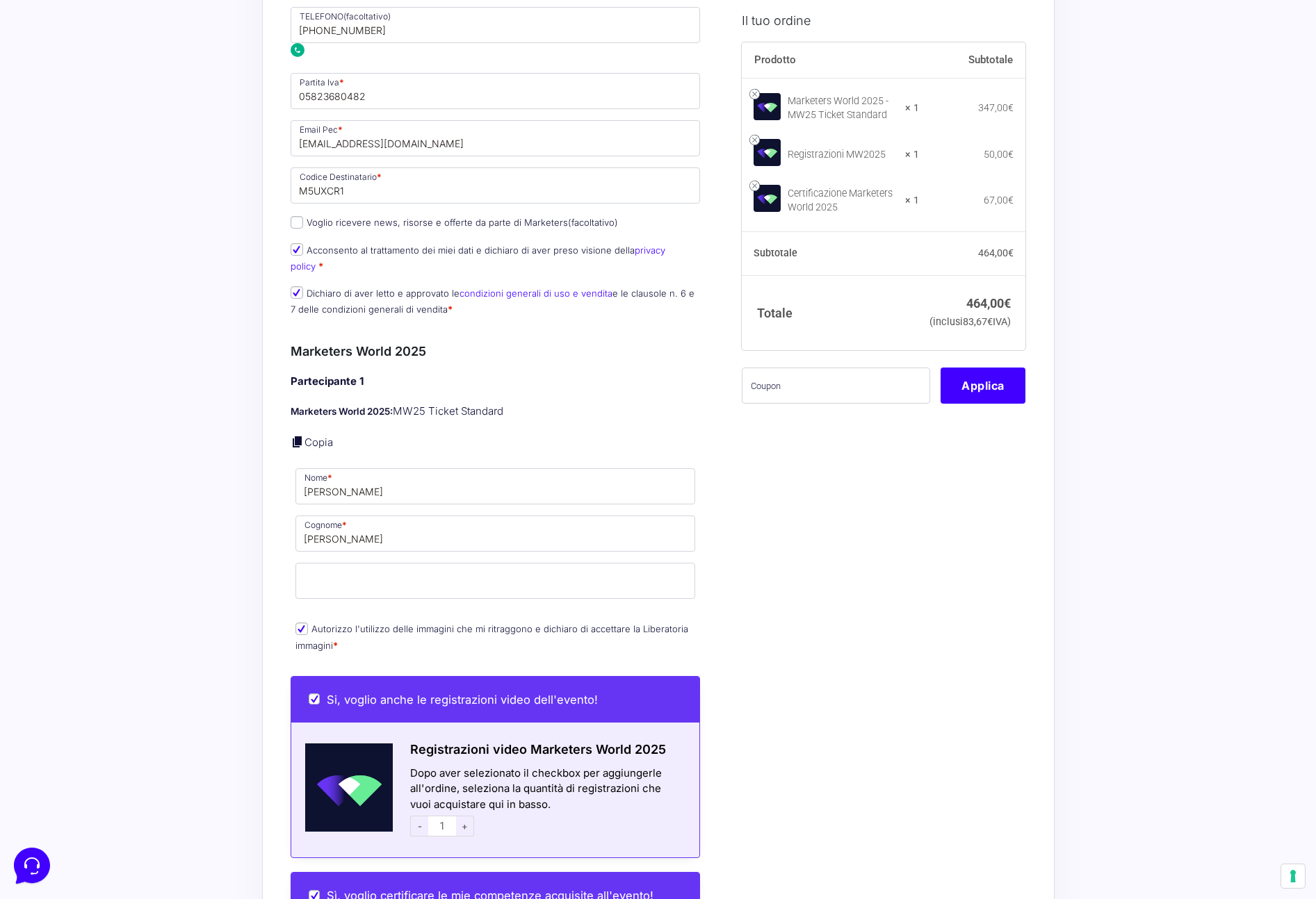
scroll to position [0, 0]
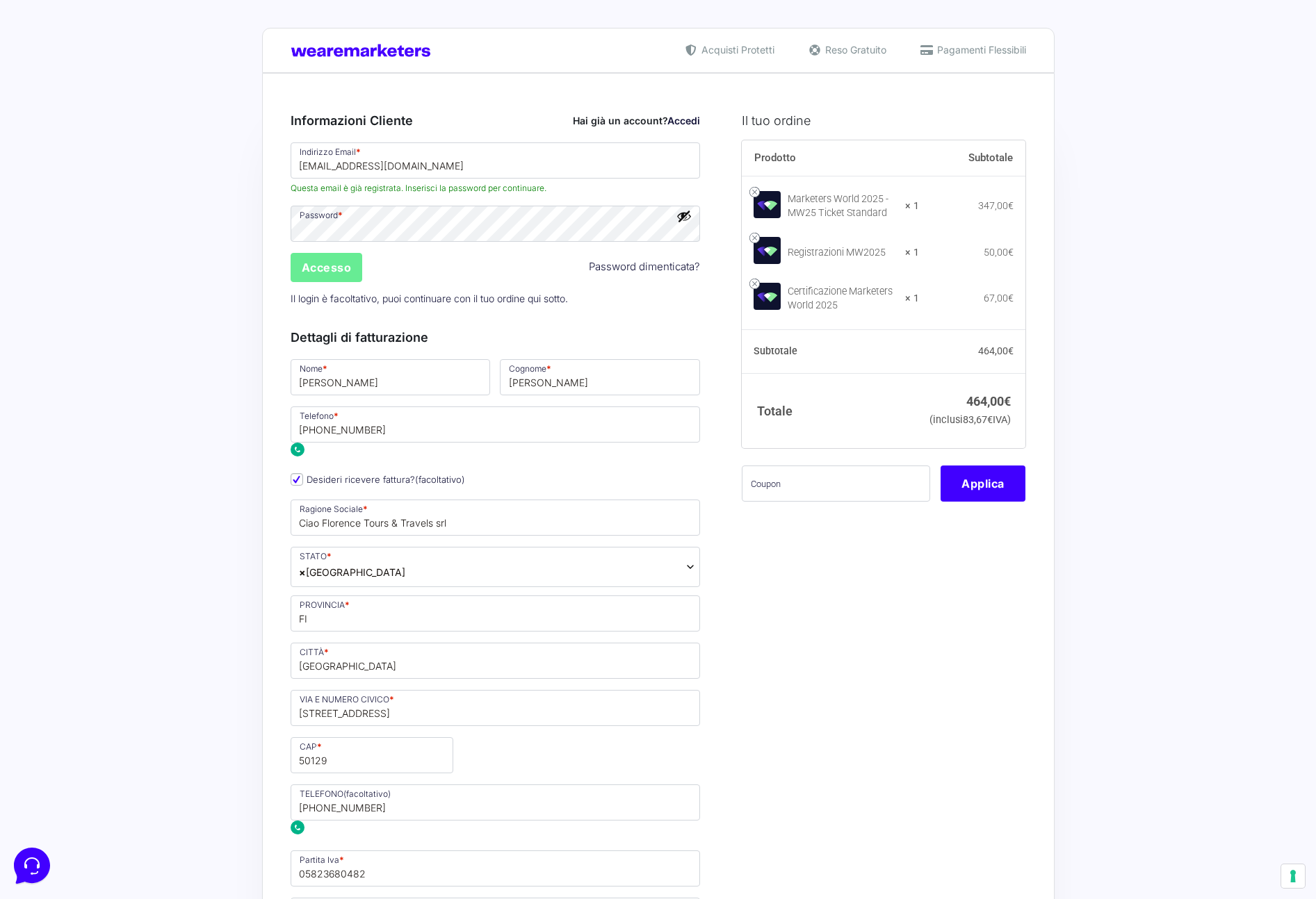
click at [690, 214] on button "Mostra password" at bounding box center [684, 216] width 15 height 15
click at [341, 271] on input "Accesso" at bounding box center [326, 268] width 72 height 29
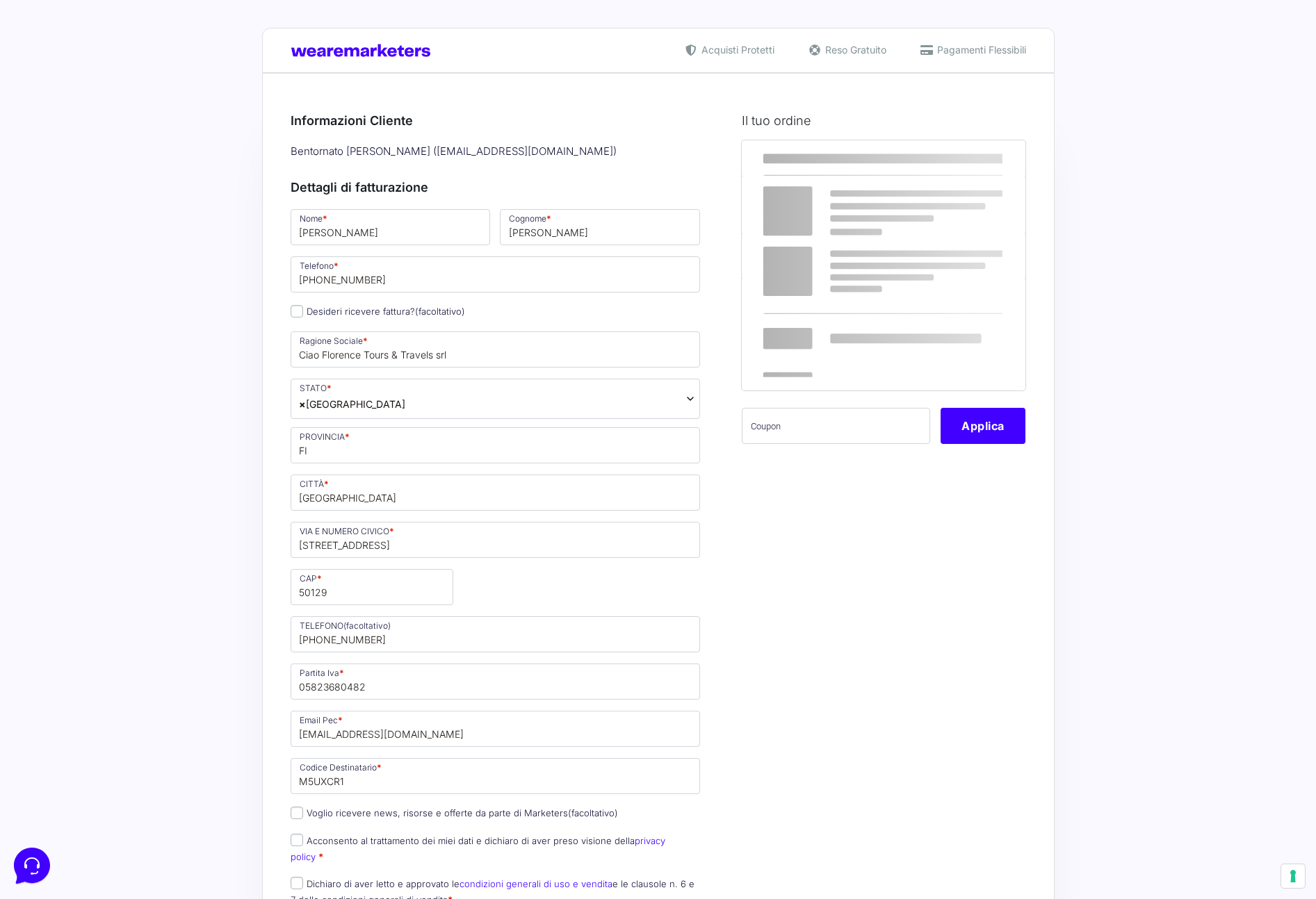
select select
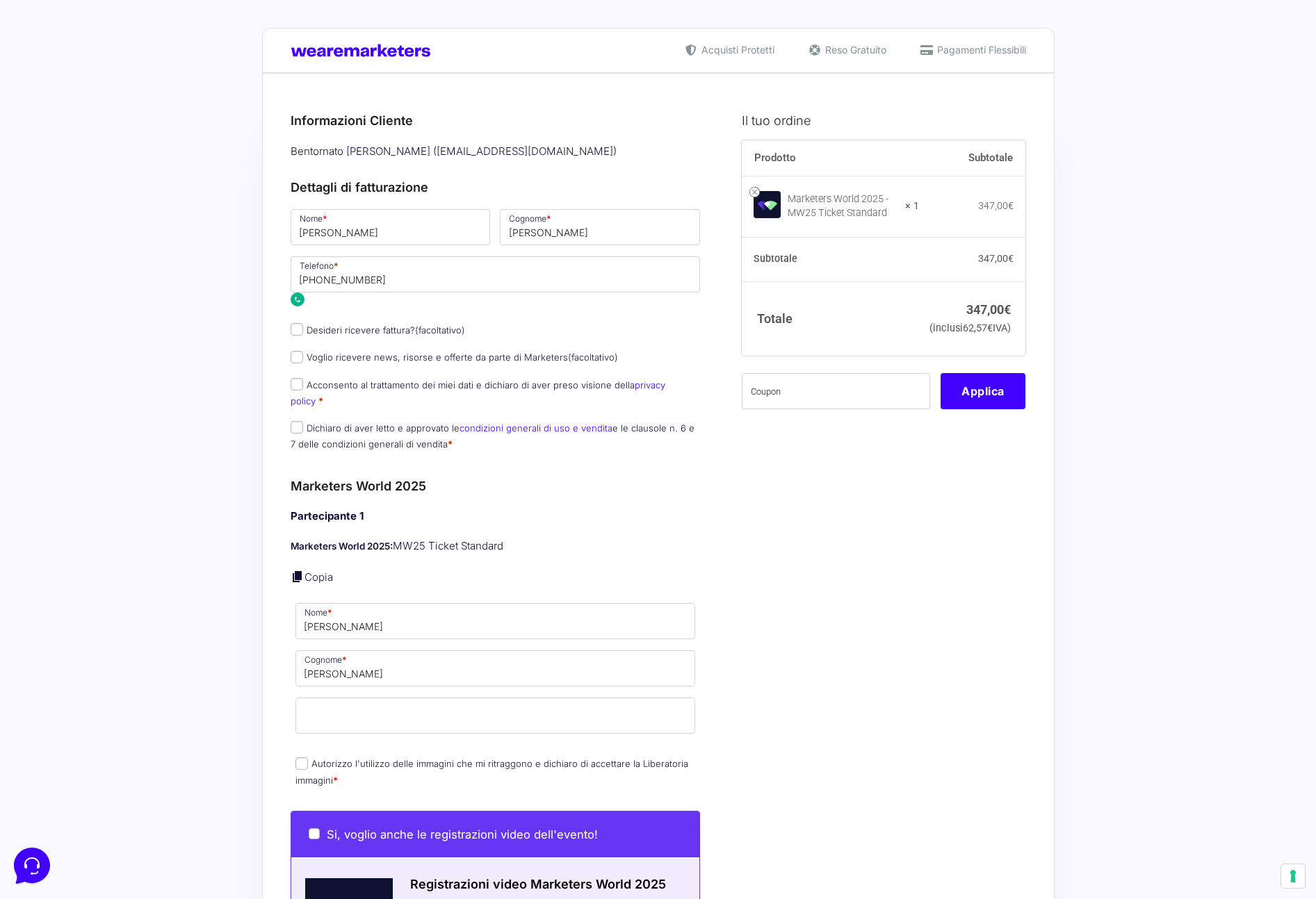
click at [303, 333] on label "Desideri ricevere fattura? (facoltativo)" at bounding box center [378, 330] width 175 height 11
click at [303, 333] on input "Desideri ricevere fattura? (facoltativo)" at bounding box center [297, 329] width 13 height 13
checkbox input "true"
type input "Ciao Florence Tours & Travels srl"
select select "IT"
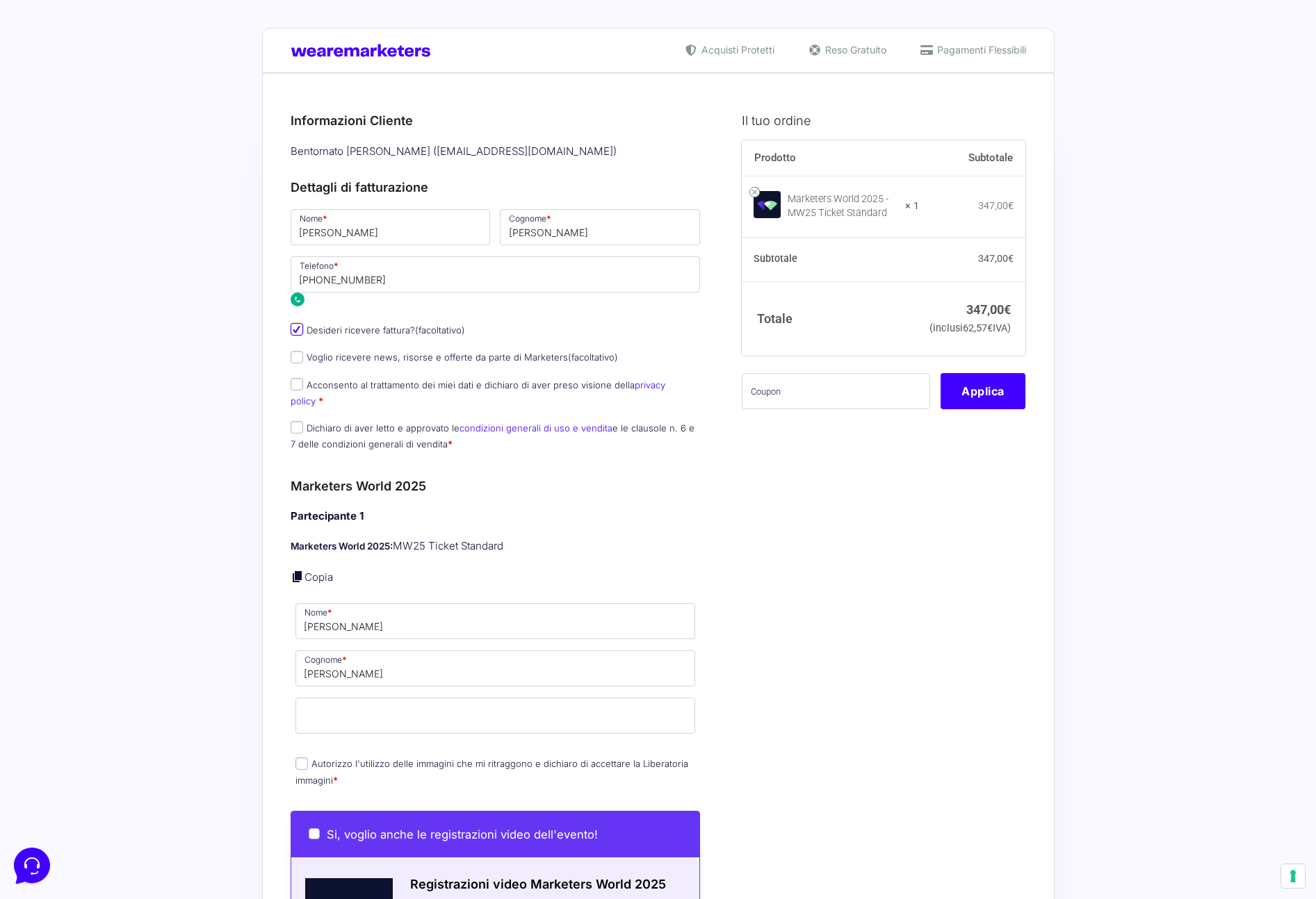
type input "FI"
type input "Firenze"
type input "Via Cavour 8, Ciao Florence Tours, 8"
type input "50129"
type input "[PHONE_NUMBER]"
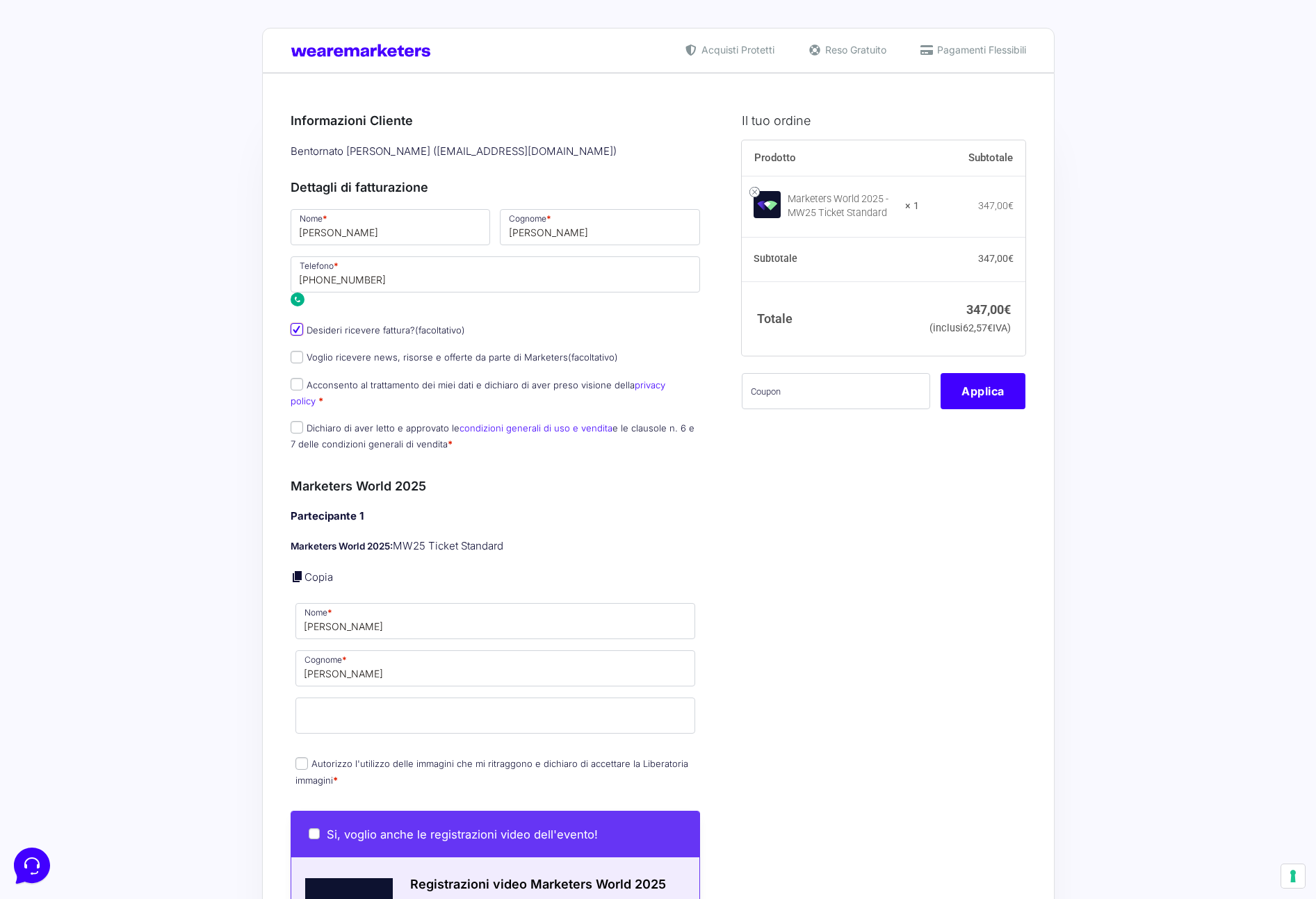
type input "05823680482"
type input "ciaoflorence@pec.it"
type input "M5UXCR1"
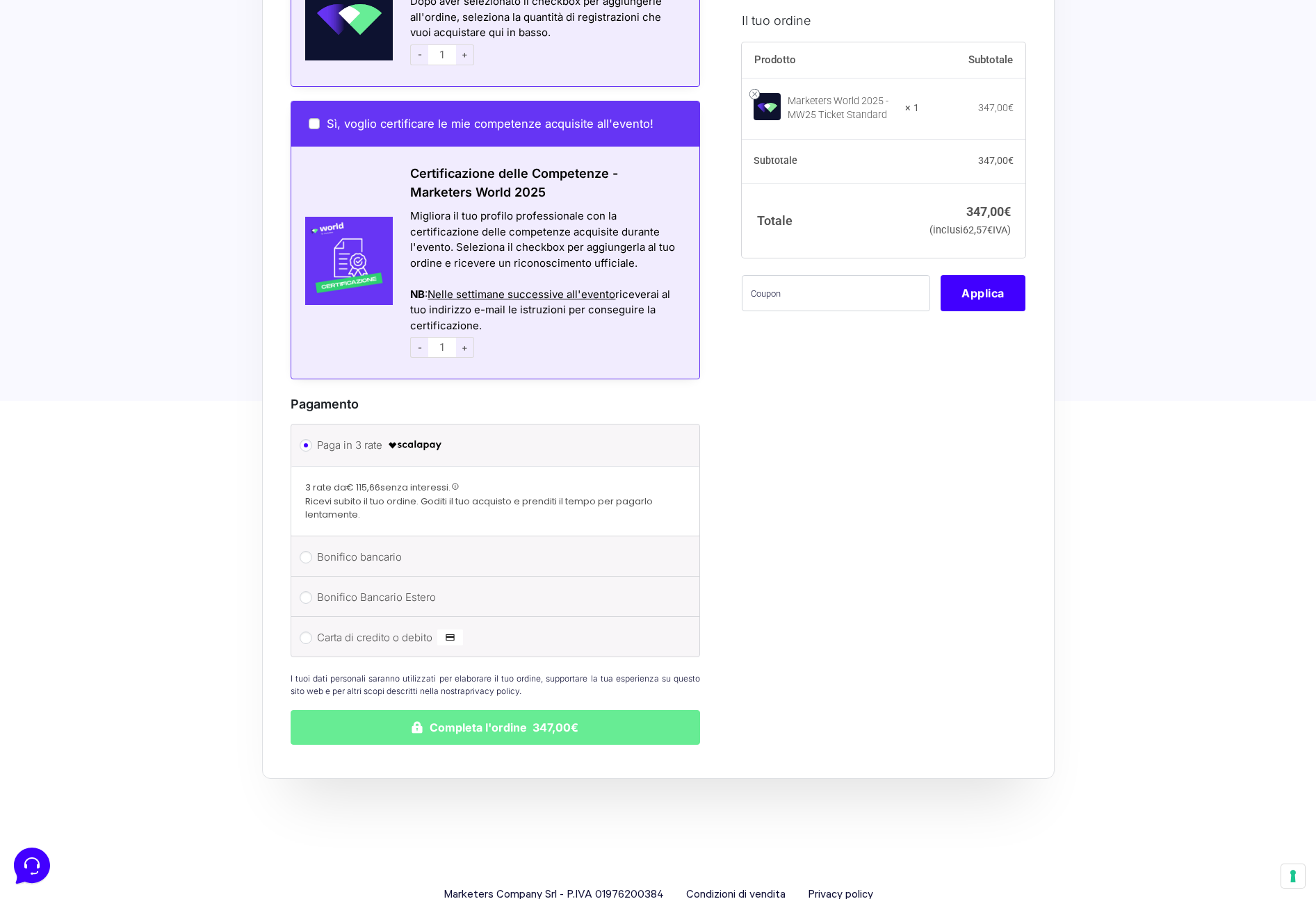
scroll to position [1425, 0]
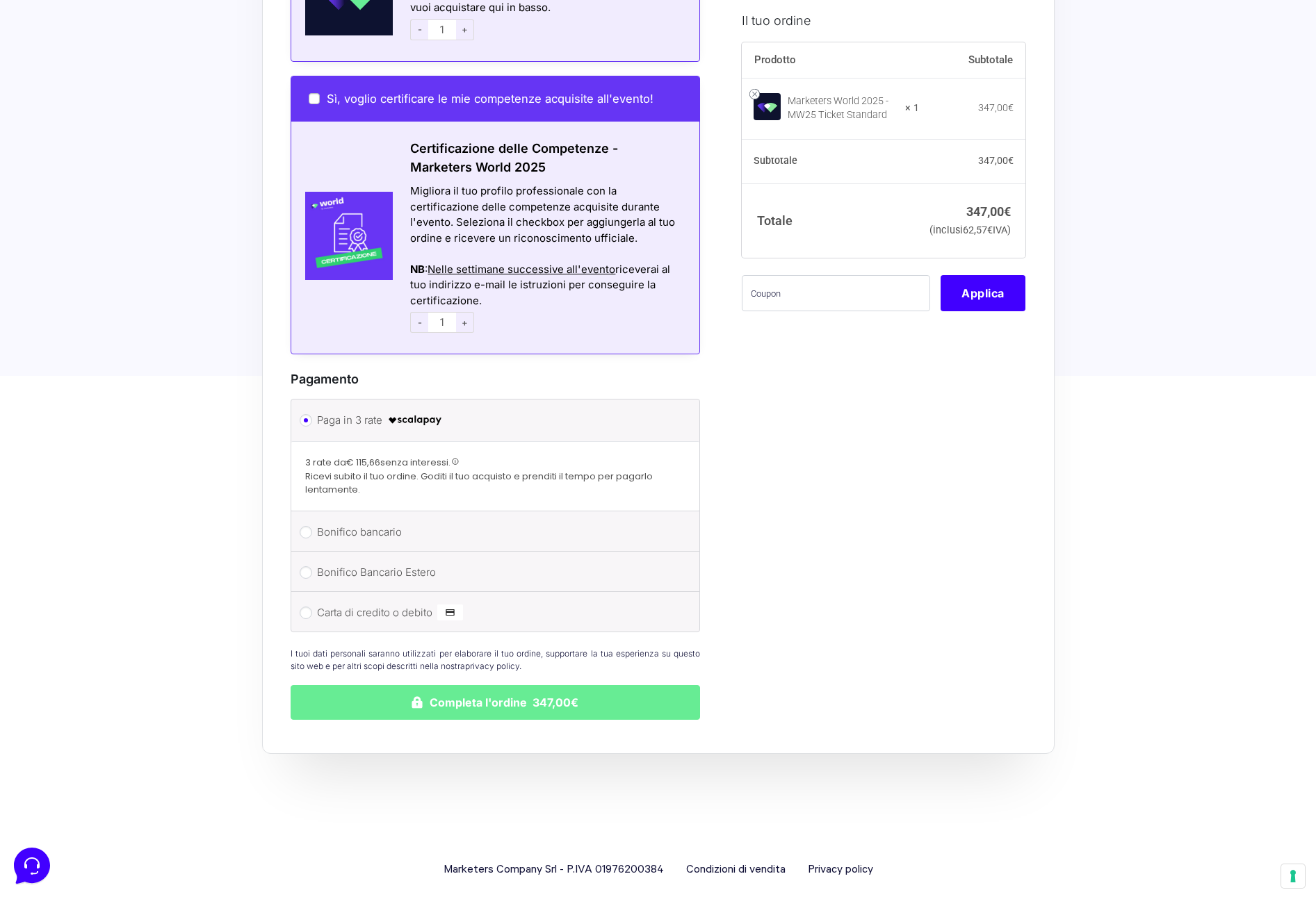
click at [317, 602] on label "Carta di credito o debito" at bounding box center [493, 613] width 352 height 20
click at [312, 607] on input "Carta di credito o debito" at bounding box center [305, 613] width 13 height 13
radio input "true"
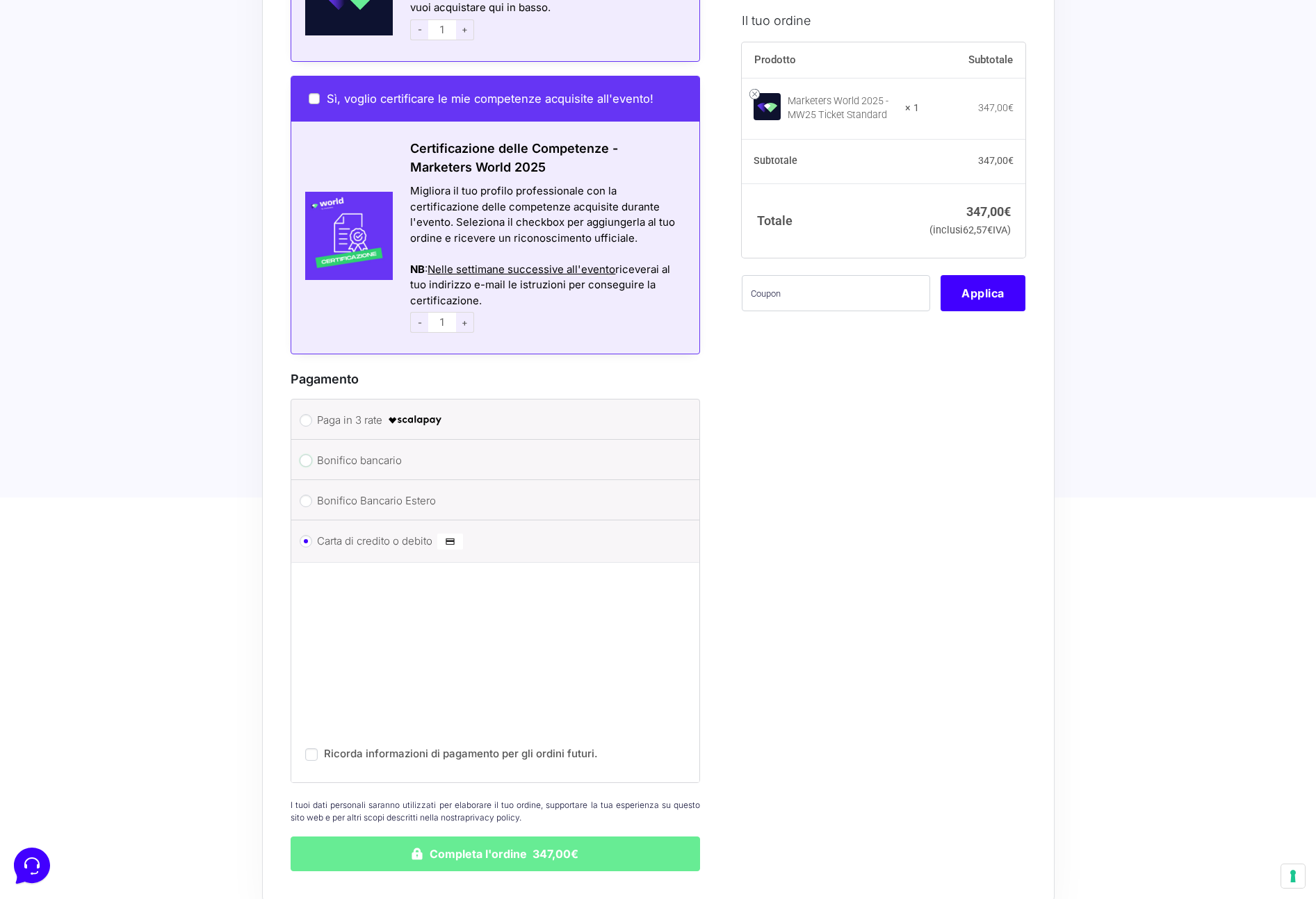
click at [303, 454] on input "Bonifico bancario" at bounding box center [305, 460] width 13 height 13
radio input "true"
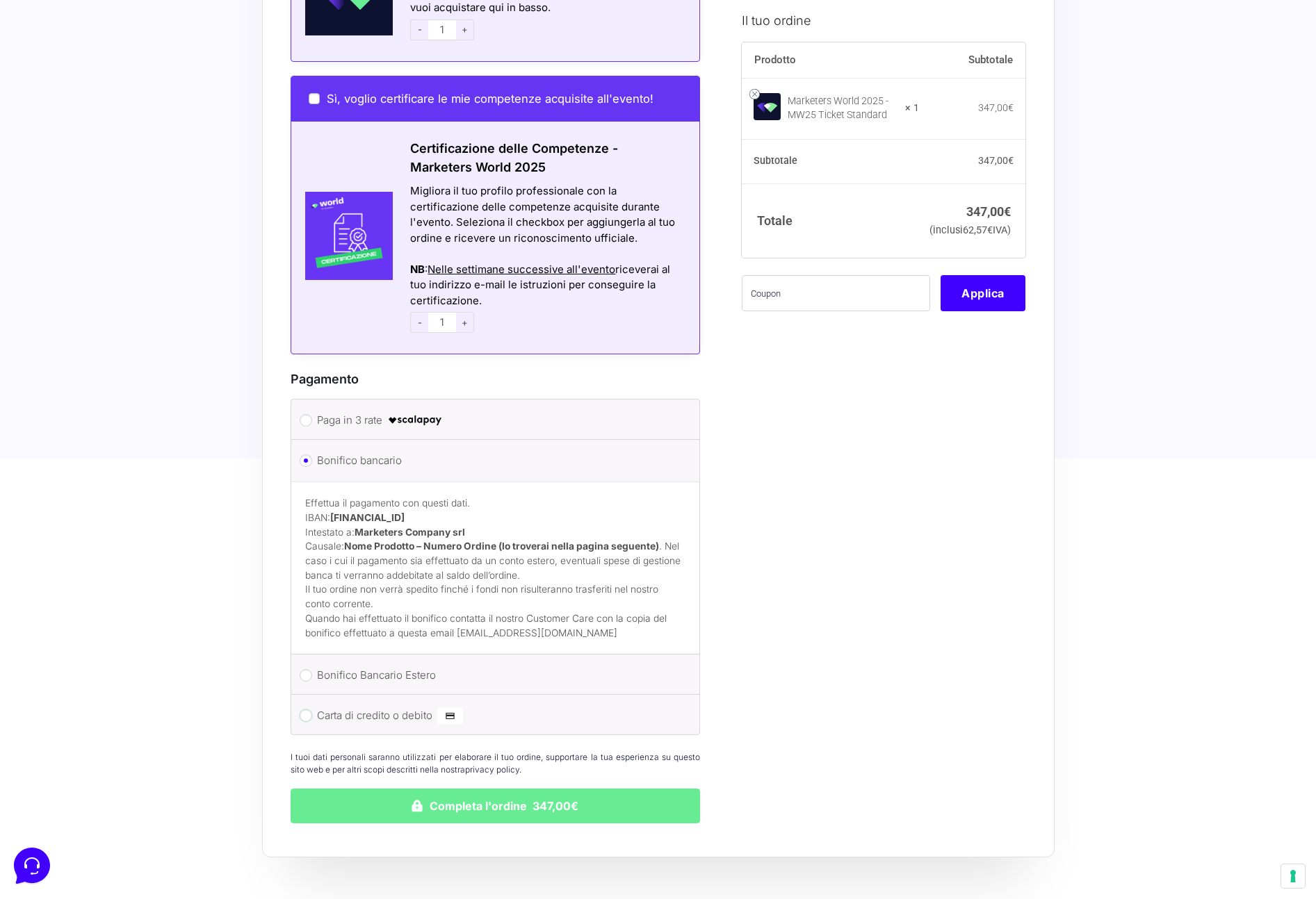
click at [307, 710] on input "Carta di credito o debito" at bounding box center [305, 716] width 13 height 13
radio input "true"
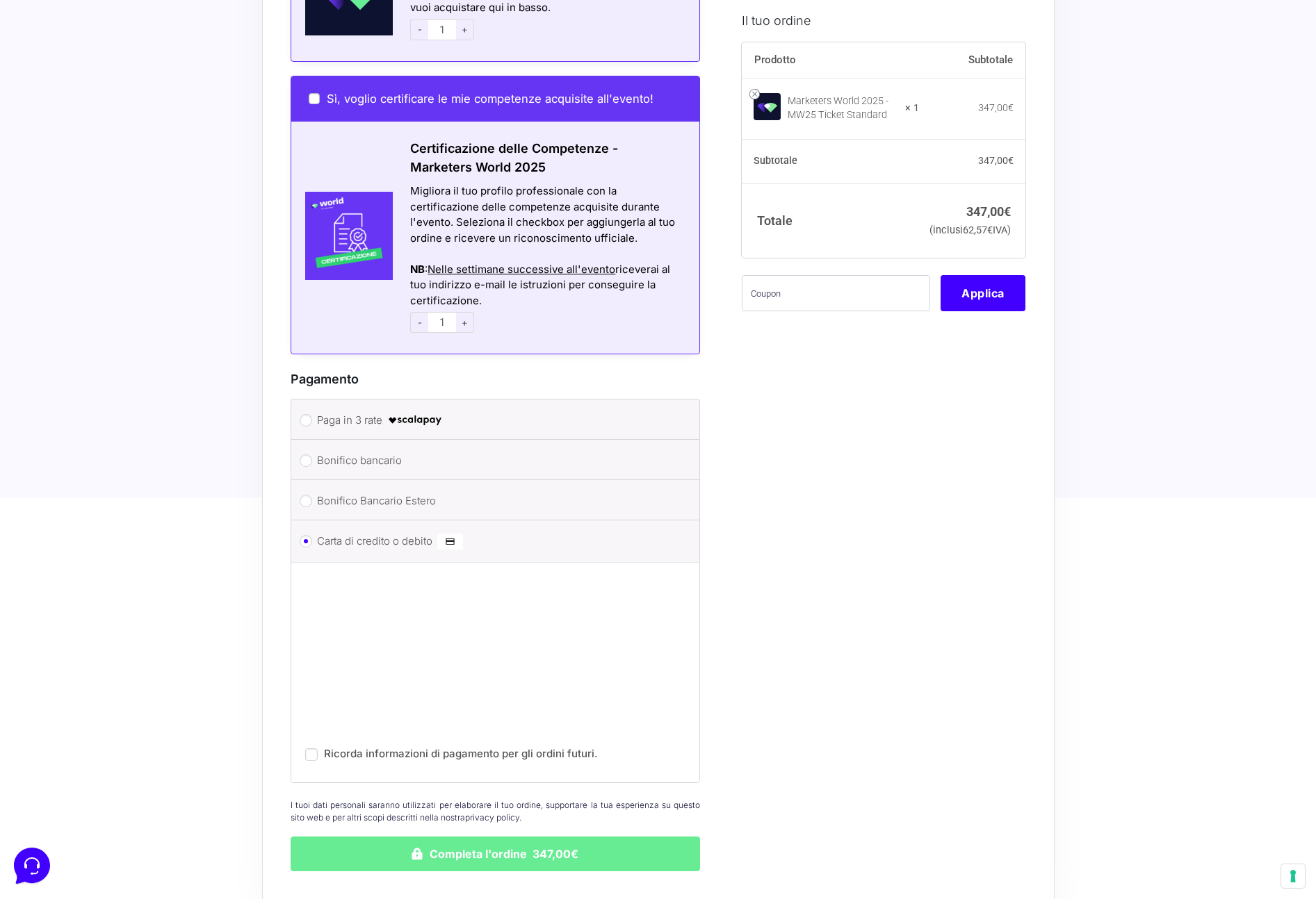
click at [314, 747] on p "Ricorda informazioni di pagamento per gli ordini futuri." at bounding box center [495, 750] width 381 height 27
click at [311, 748] on input "Ricorda informazioni di pagamento per gli ordini futuri." at bounding box center [311, 754] width 13 height 13
checkbox input "true"
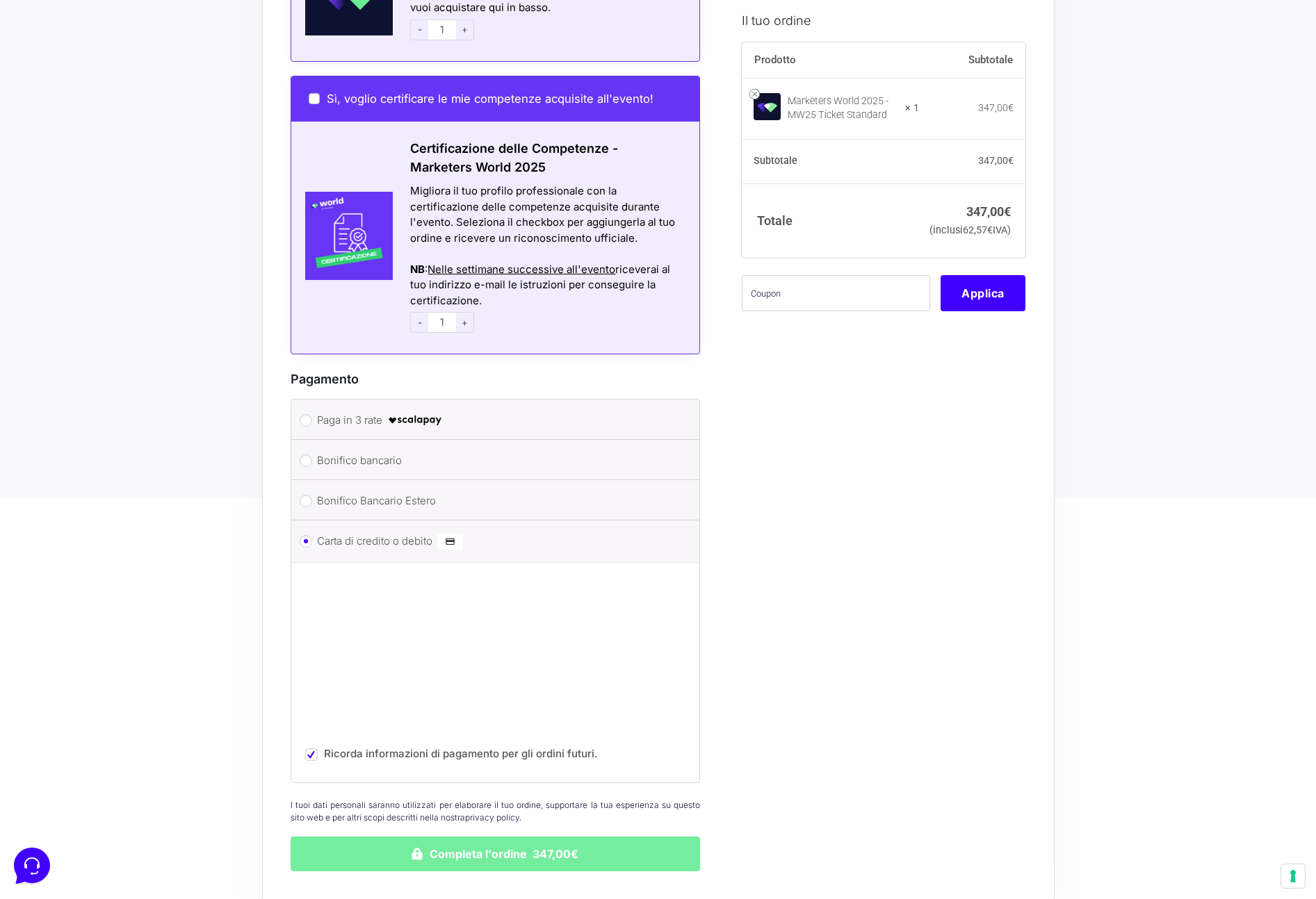
click at [522, 850] on button "Completa l'ordine 347,00€" at bounding box center [495, 854] width 410 height 35
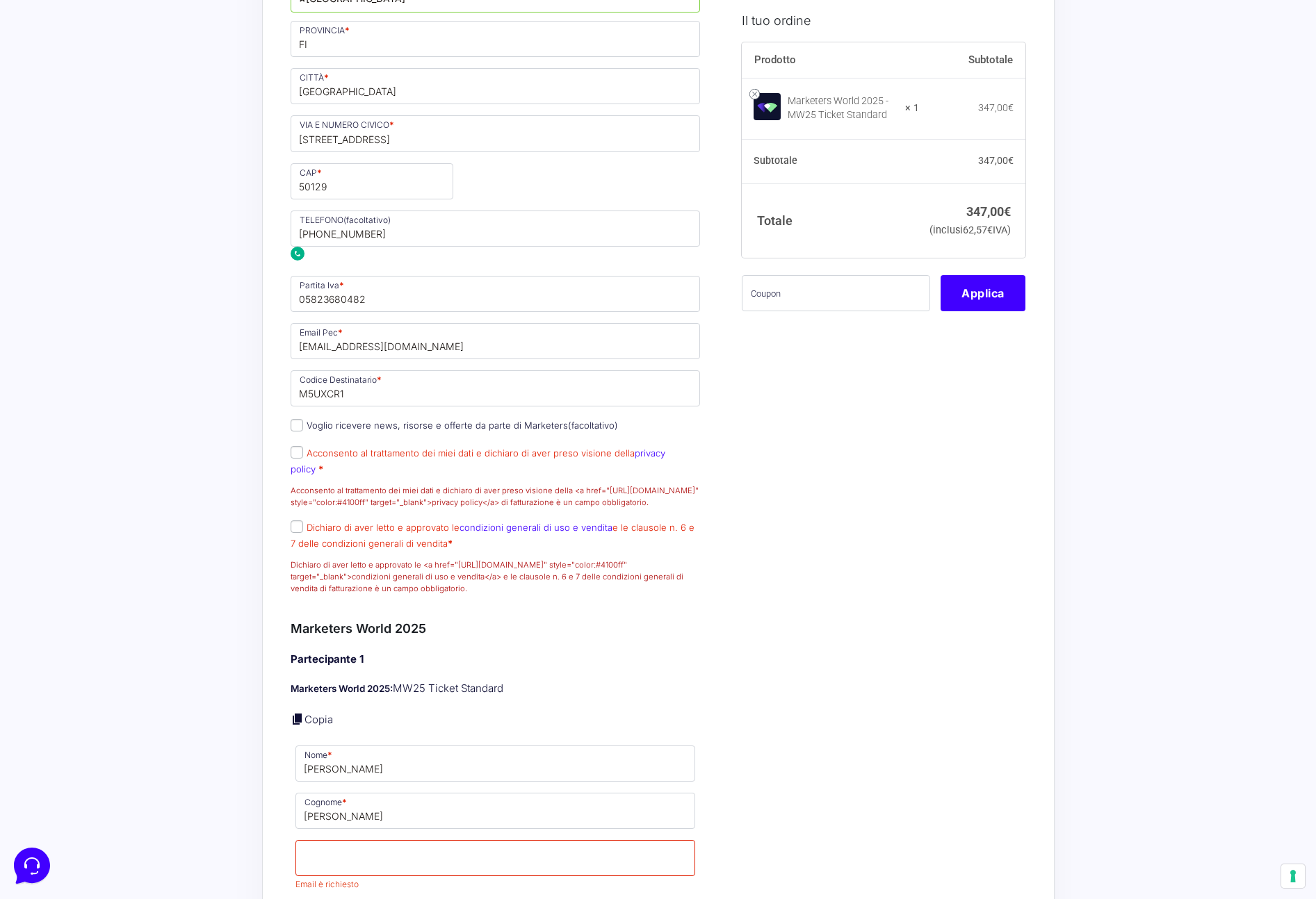
scroll to position [677, 0]
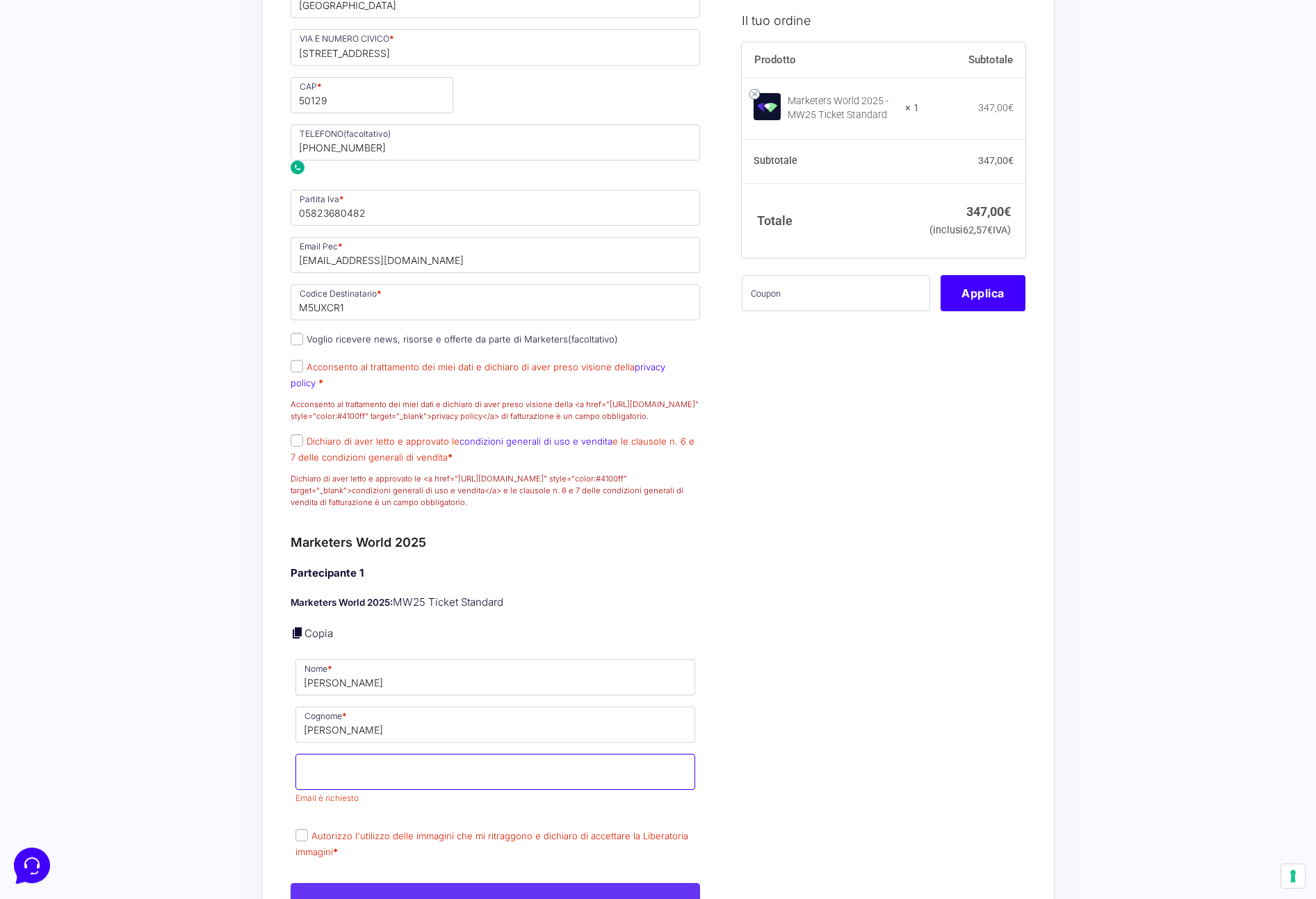
click at [494, 772] on input "Email *" at bounding box center [496, 772] width 401 height 36
type input "[EMAIL_ADDRESS][DOMAIN_NAME]"
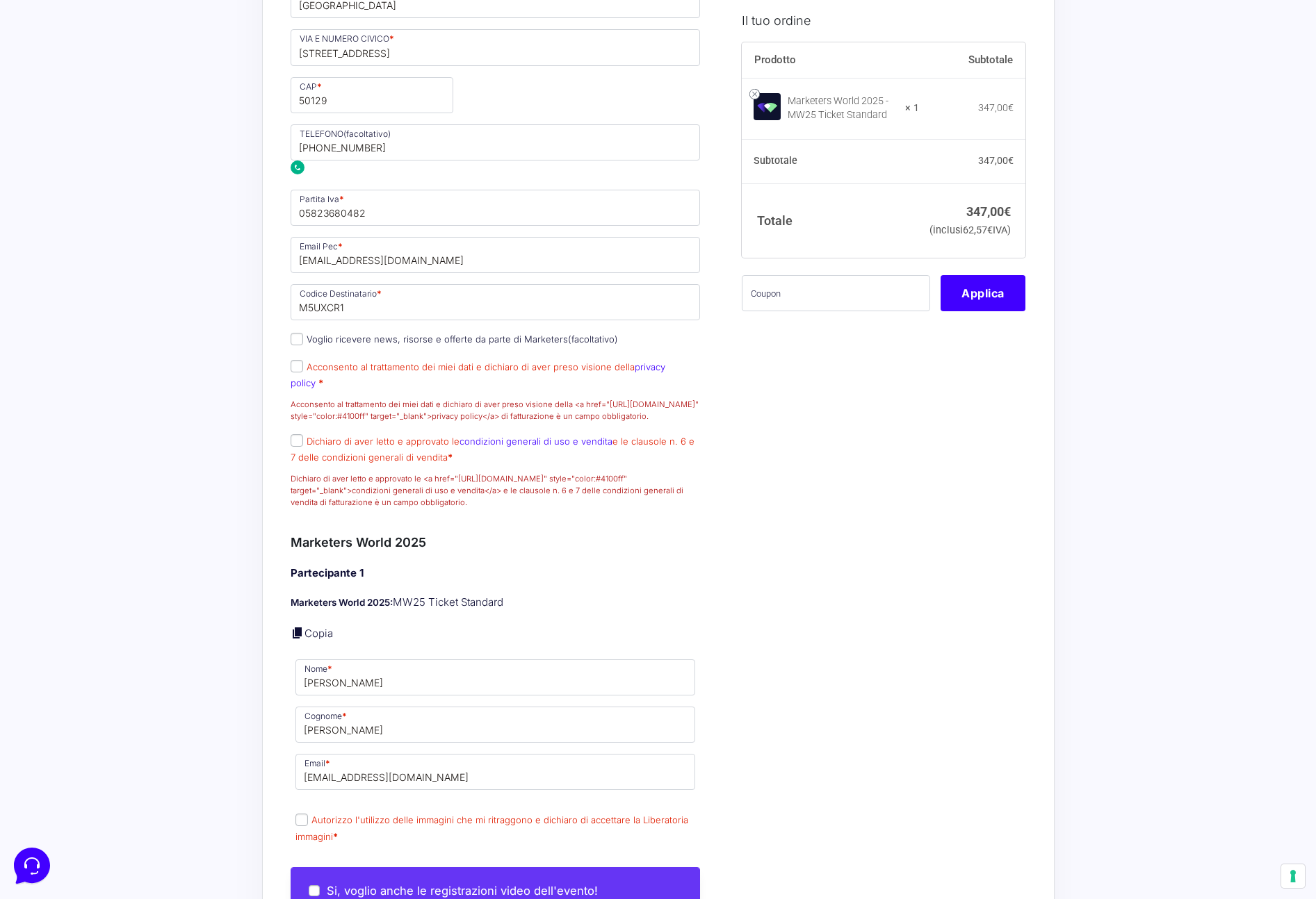
click at [298, 826] on input "Autorizzo l'utilizzo delle immagini che mi ritraggono e dichiaro di accettare l…" at bounding box center [302, 820] width 13 height 13
checkbox input "true"
click at [299, 372] on input "Acconsento al trattamento dei miei dati e dichiaro di aver preso visione della …" at bounding box center [297, 366] width 13 height 13
checkbox input "true"
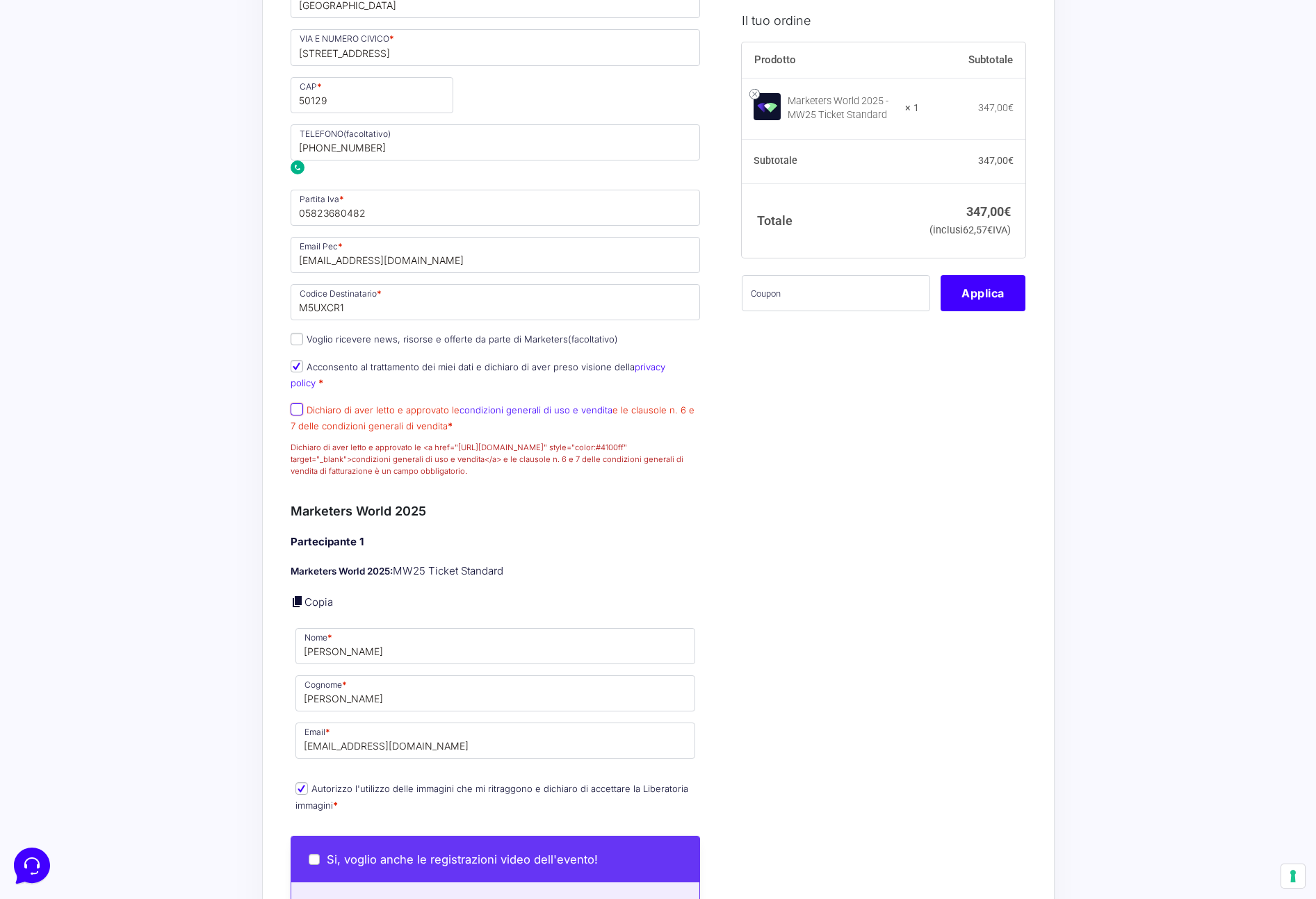
click at [296, 409] on input "Dichiaro di aver letto e approvato le condizioni generali di uso e vendita e le…" at bounding box center [297, 409] width 13 height 13
checkbox input "true"
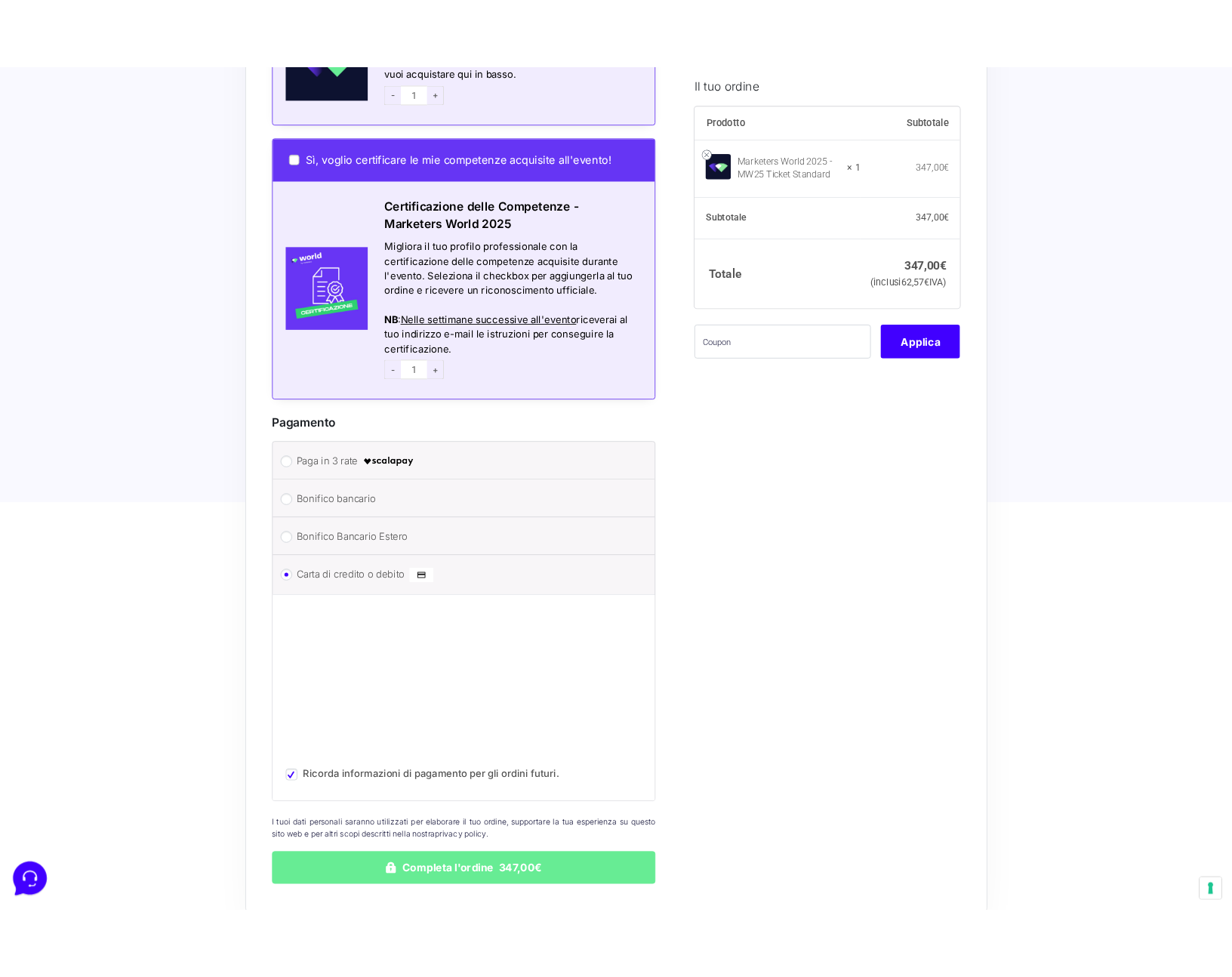
scroll to position [1908, 0]
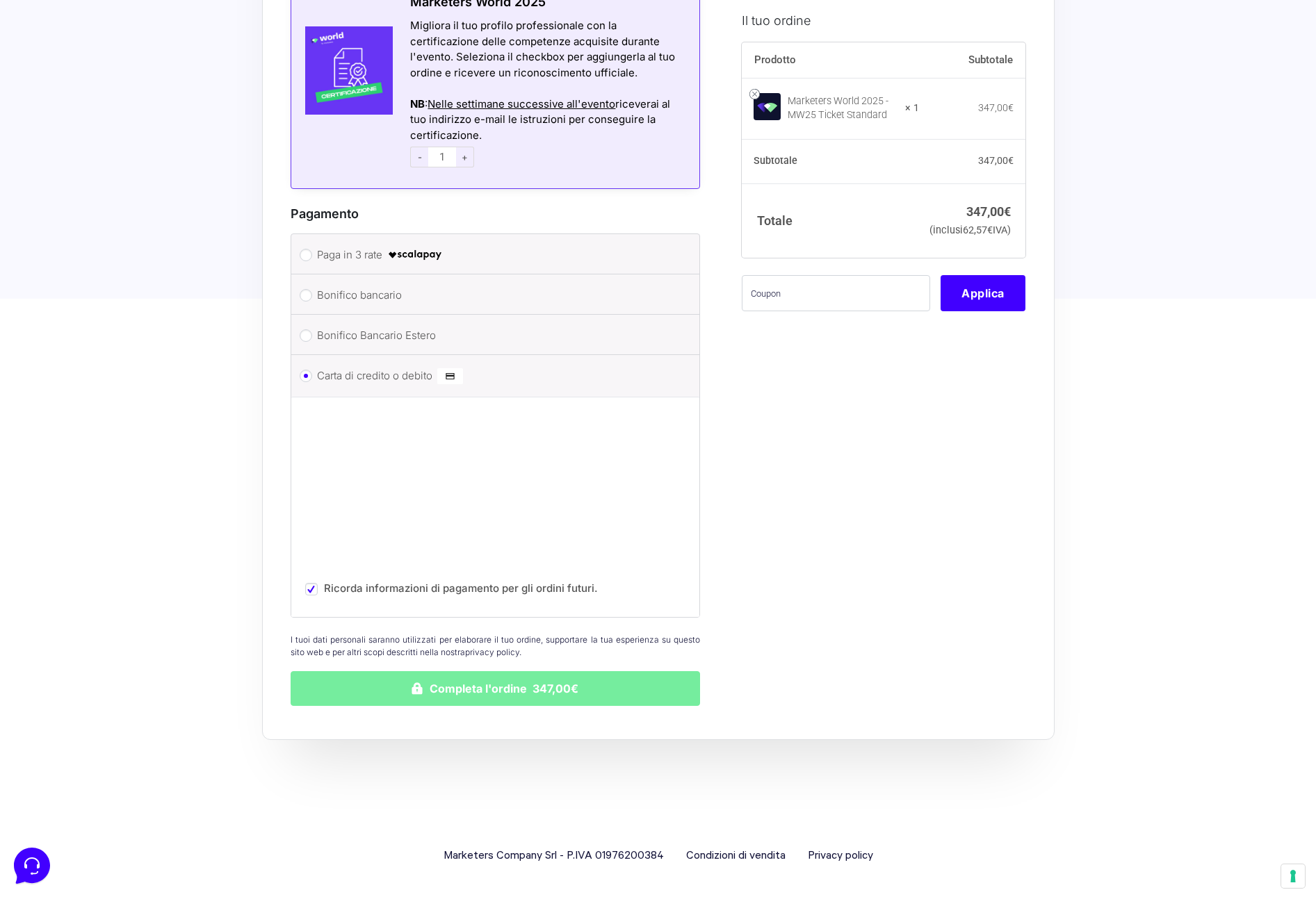
click at [560, 686] on button "Completa l'ordine 347,00€" at bounding box center [495, 689] width 410 height 35
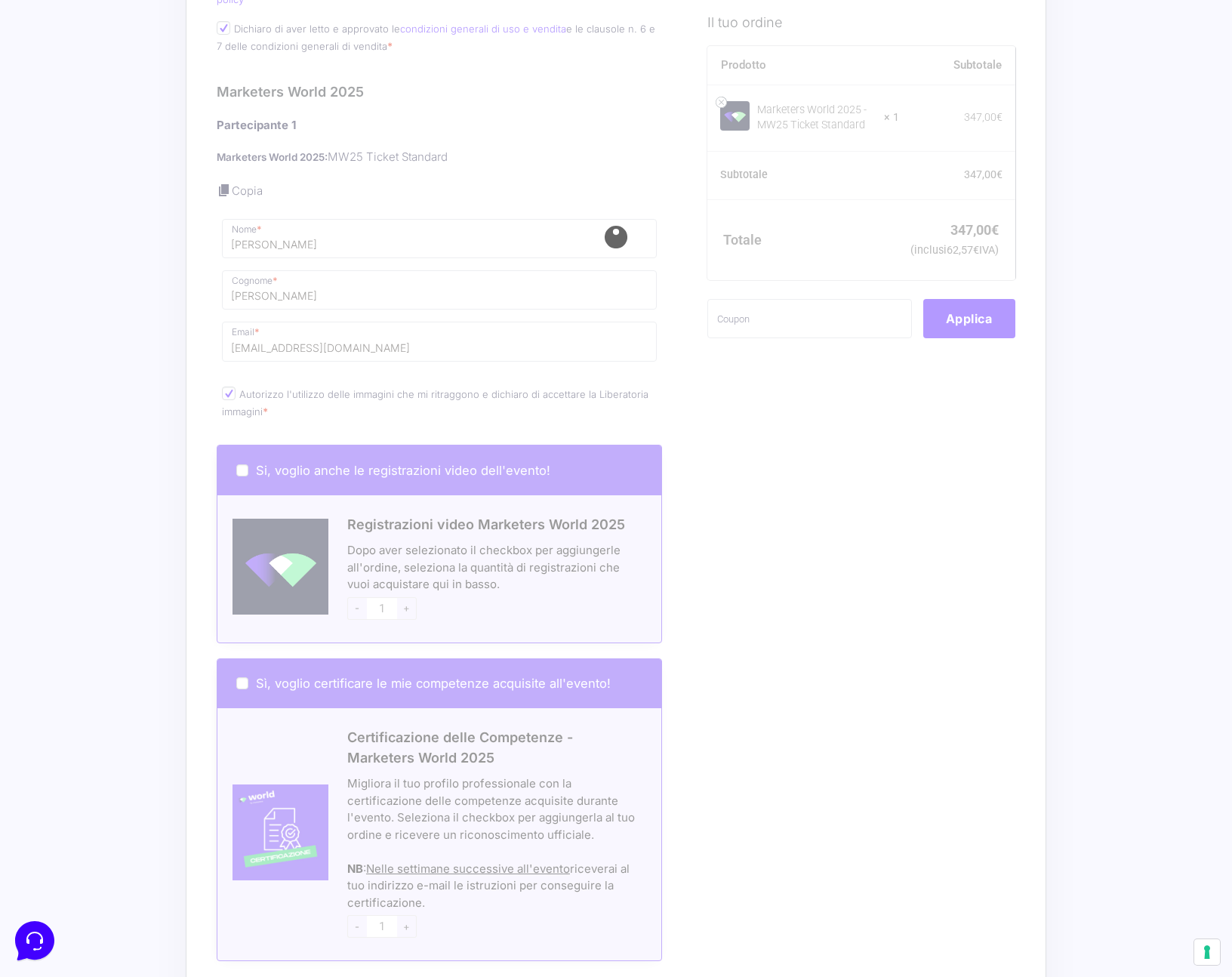
scroll to position [1008, 0]
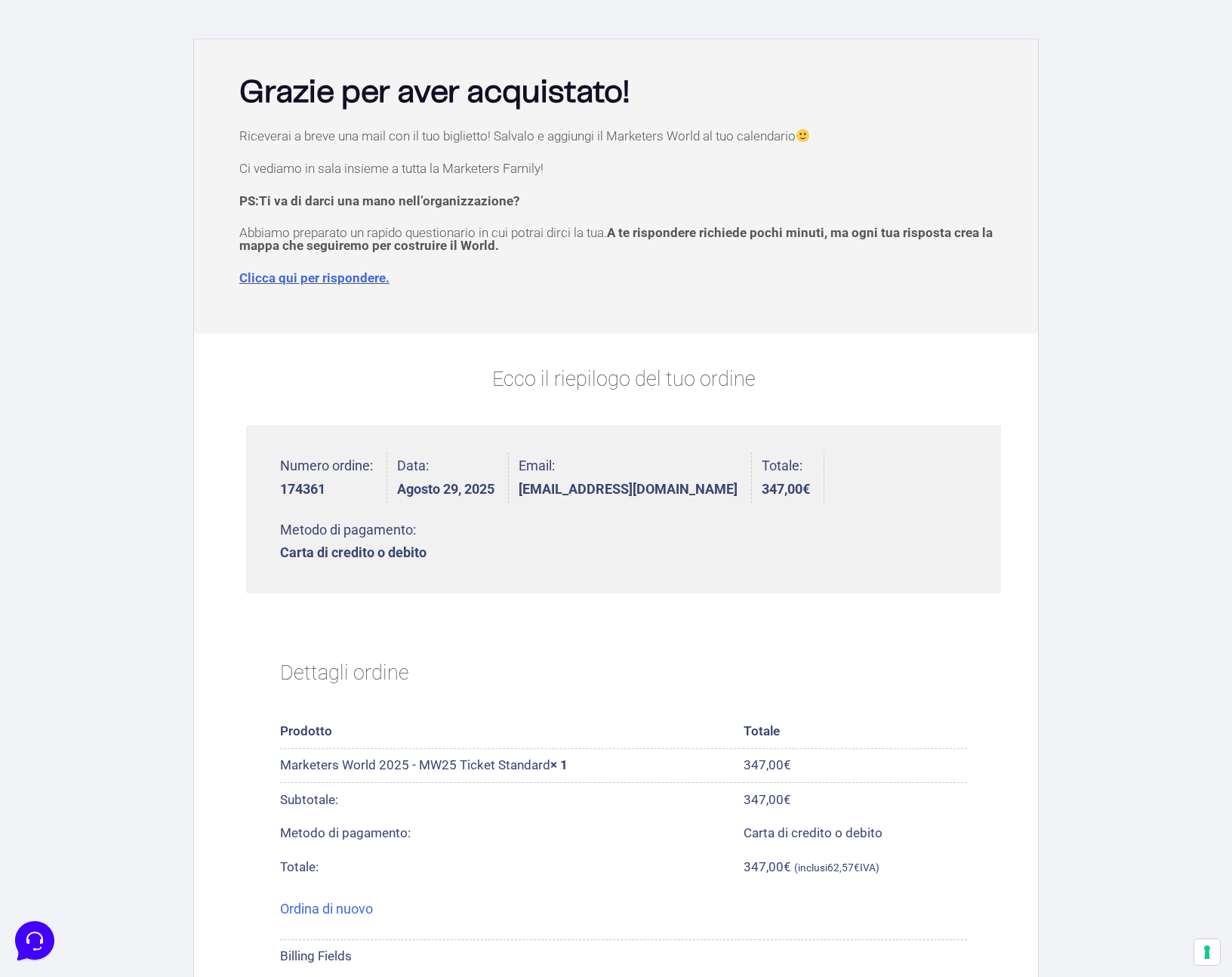
scroll to position [39, 0]
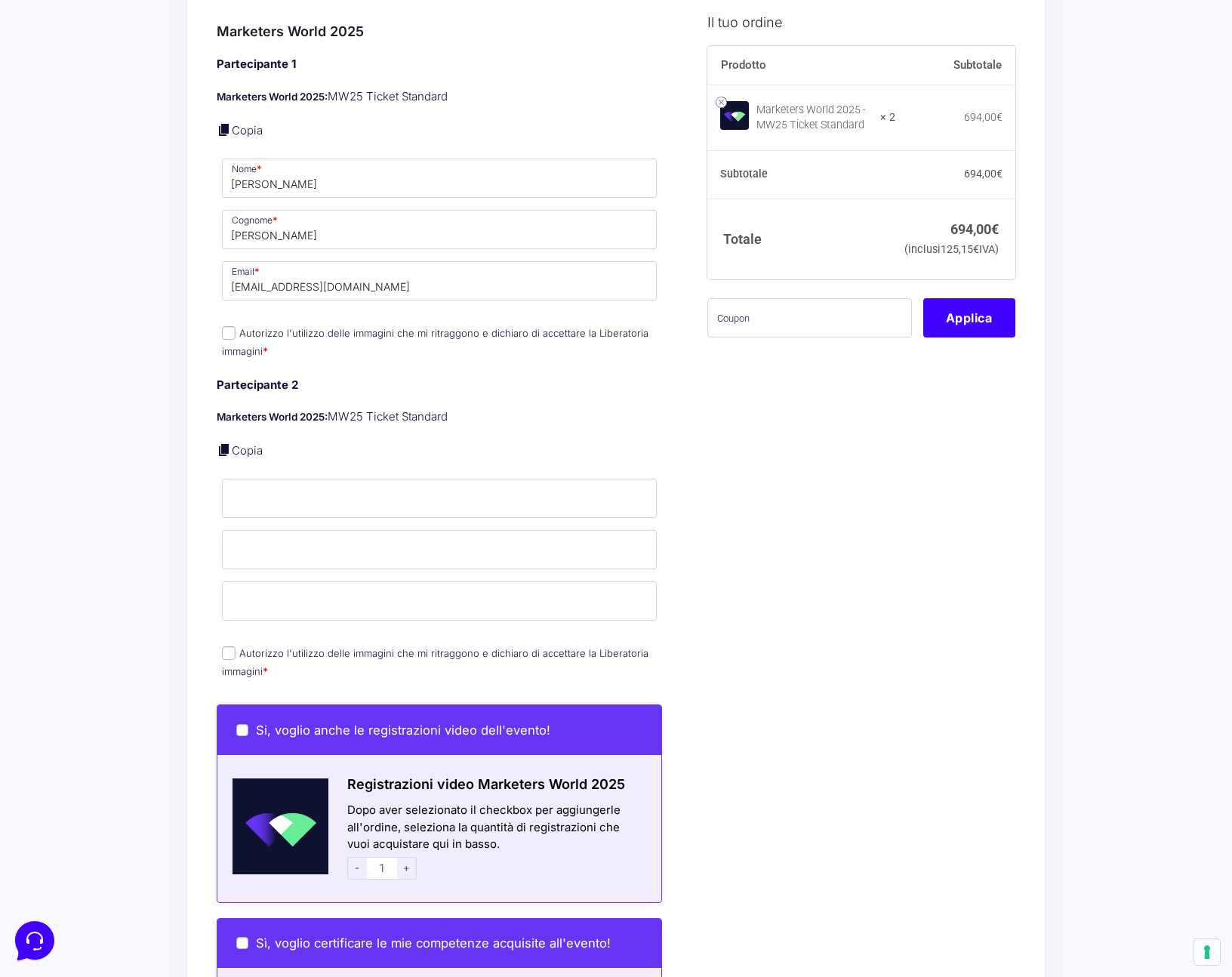
scroll to position [505, 0]
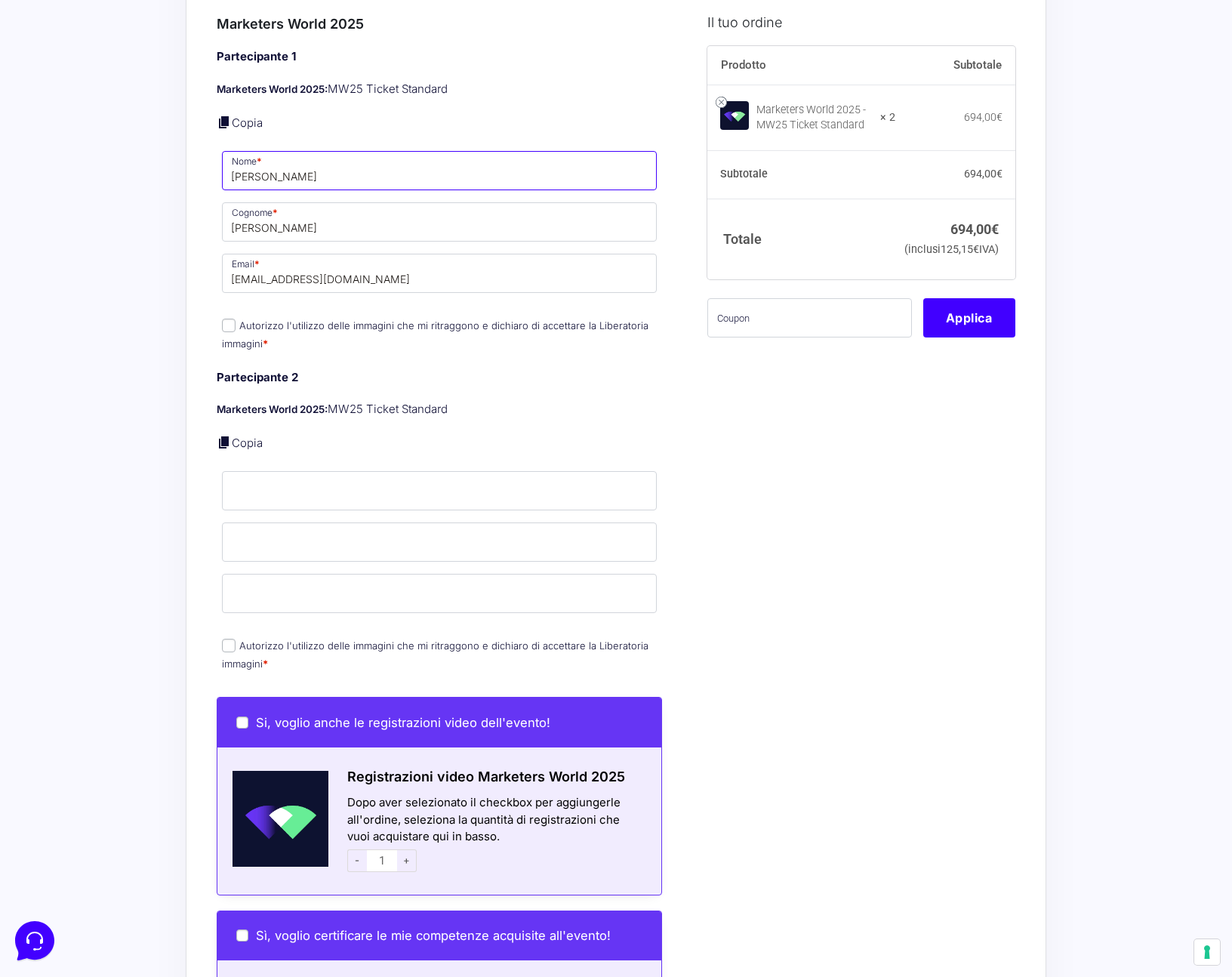
click at [292, 166] on input "Marco" at bounding box center [440, 170] width 435 height 39
type input "Samuele"
type input "Fanciullacci"
drag, startPoint x: 264, startPoint y: 264, endPoint x: 203, endPoint y: 259, distance: 61.2
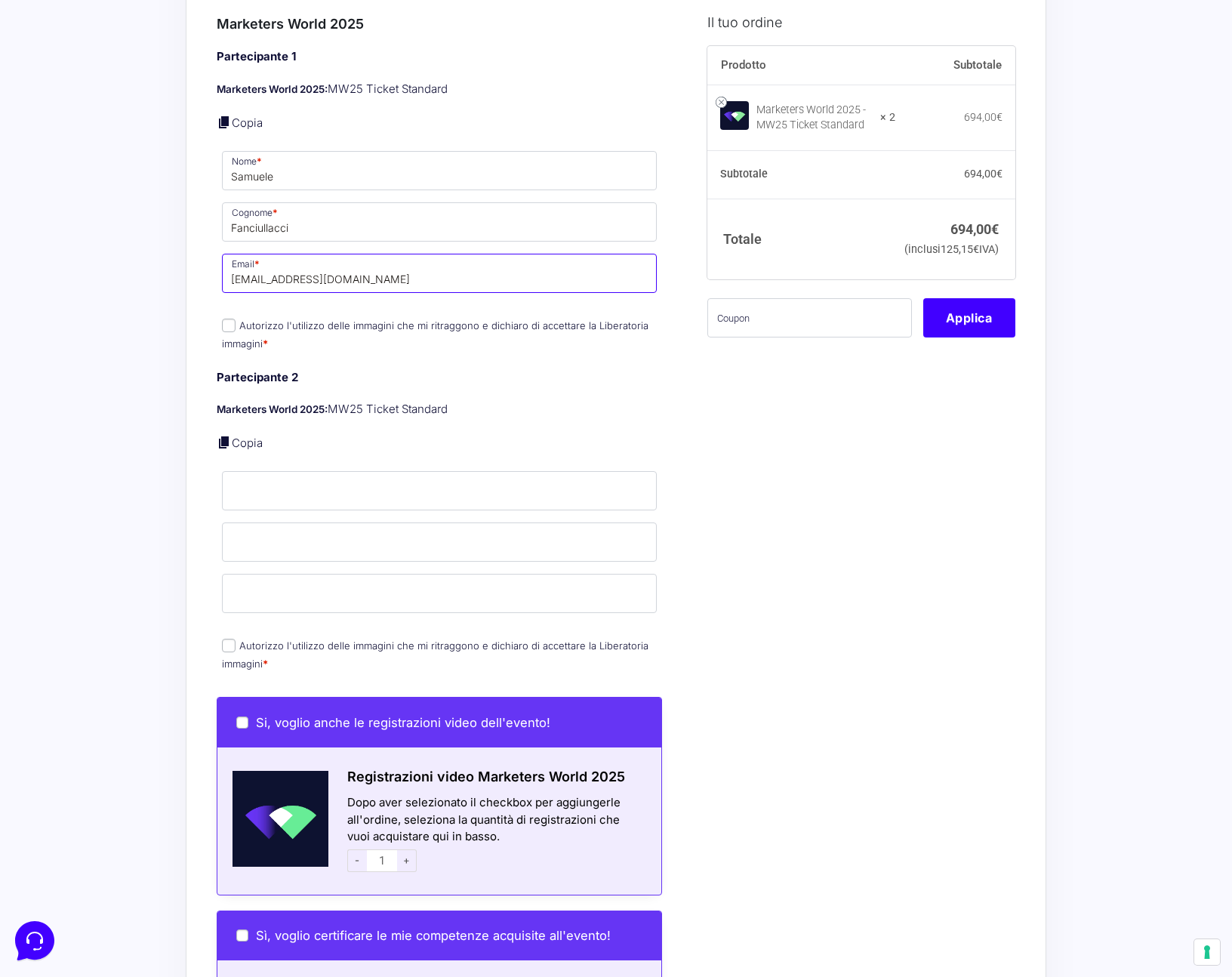
click at [203, 259] on div "Riepilogo Ordine 694,00 € Prodotto Subtotale Marketers World 2025 - MW25 Ticket…" at bounding box center [616, 622] width 861 height 2095
type input "samuele@ciaoflorence.it"
click at [282, 471] on input "Nome *" at bounding box center [440, 491] width 435 height 39
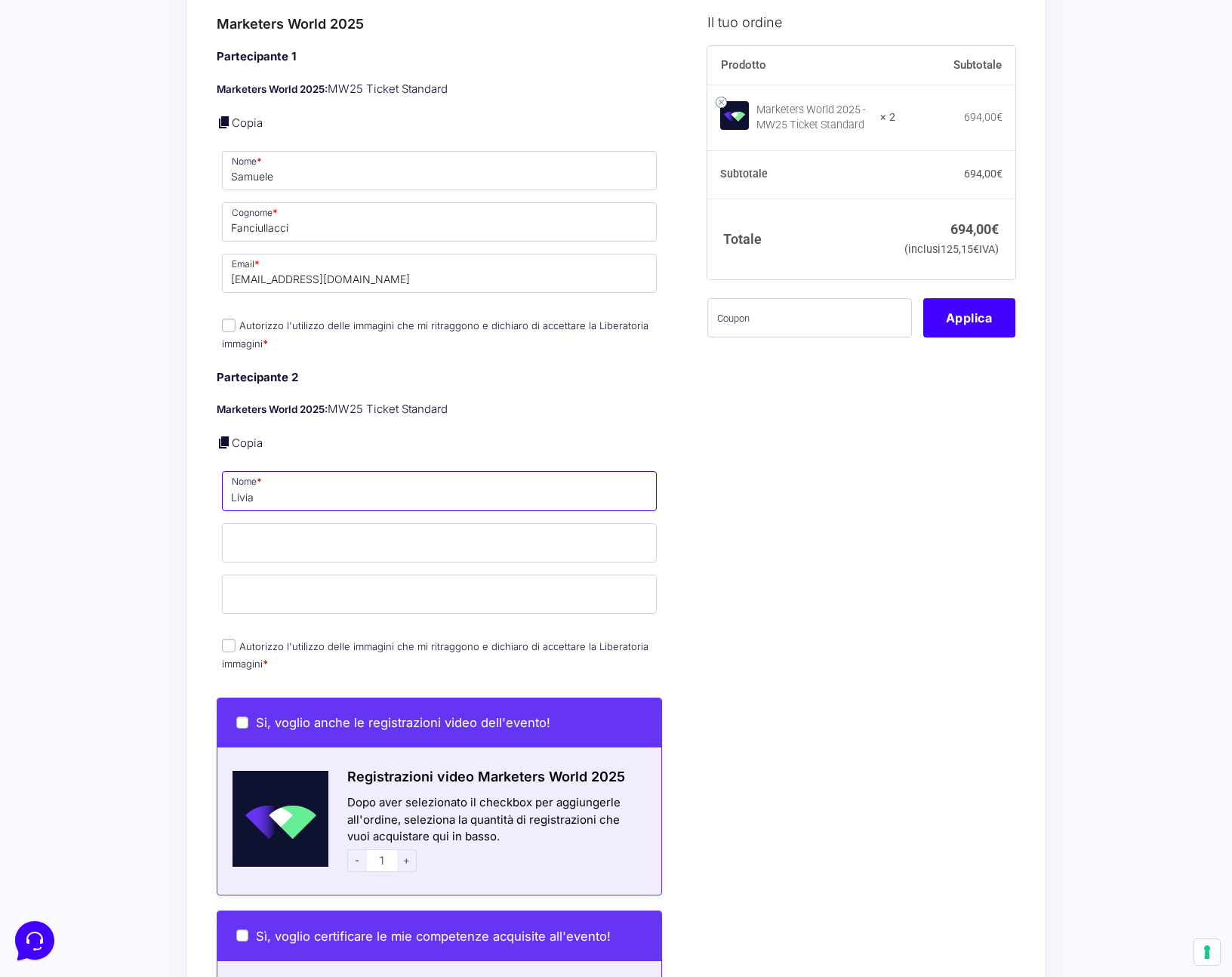
type input "Livia"
type input "Passaniti"
click at [305, 581] on input "Email *" at bounding box center [440, 595] width 435 height 39
type input "livia@ciaoflorence.it"
click at [664, 586] on div "Informazioni Cliente Bentornato Marco Del Rio ( marco@ciaoflorence.it ) Dettagl…" at bounding box center [456, 617] width 479 height 2034
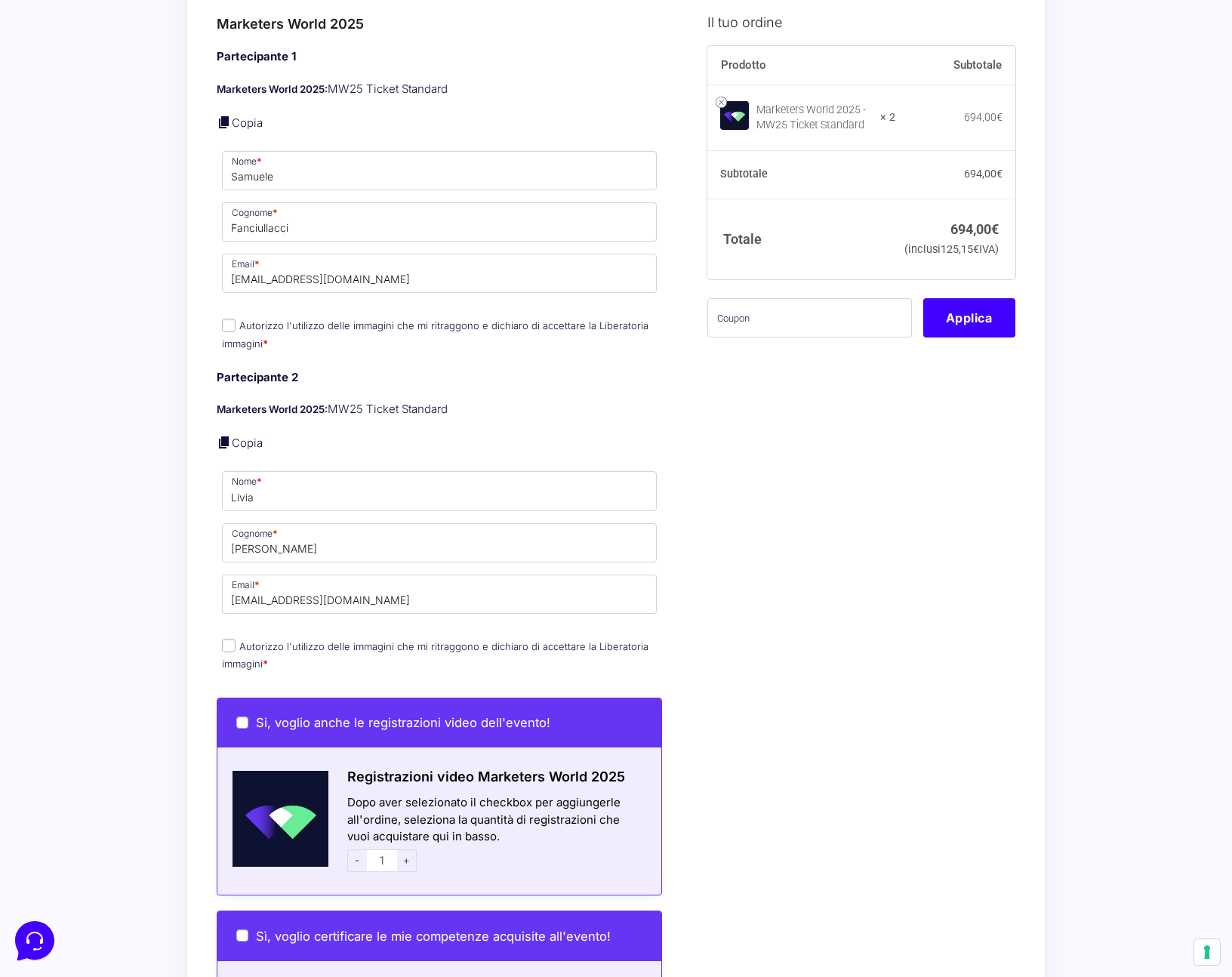
click at [224, 639] on input "Autorizzo l'utilizzo delle immagini che mi ritraggono e dichiaro di accettare l…" at bounding box center [229, 645] width 14 height 14
checkbox input "true"
click at [227, 318] on span "Autorizzo l'utilizzo delle immagini che mi ritraggono e dichiaro di accettare l…" at bounding box center [435, 333] width 427 height 31
click at [231, 319] on input "Autorizzo l'utilizzo delle immagini che mi ritraggono e dichiaro di accettare l…" at bounding box center [229, 325] width 14 height 14
checkbox input "true"
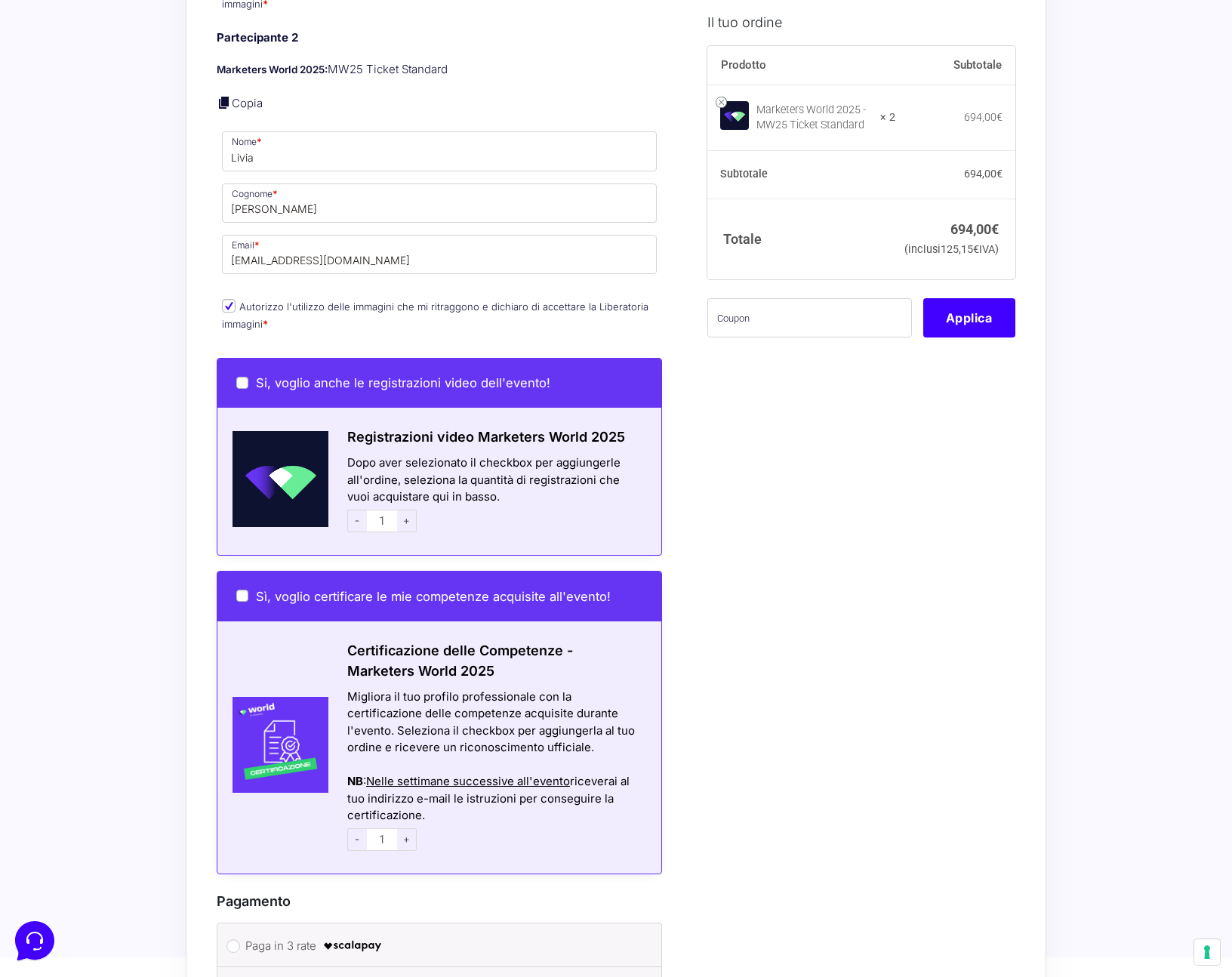
scroll to position [1188, 0]
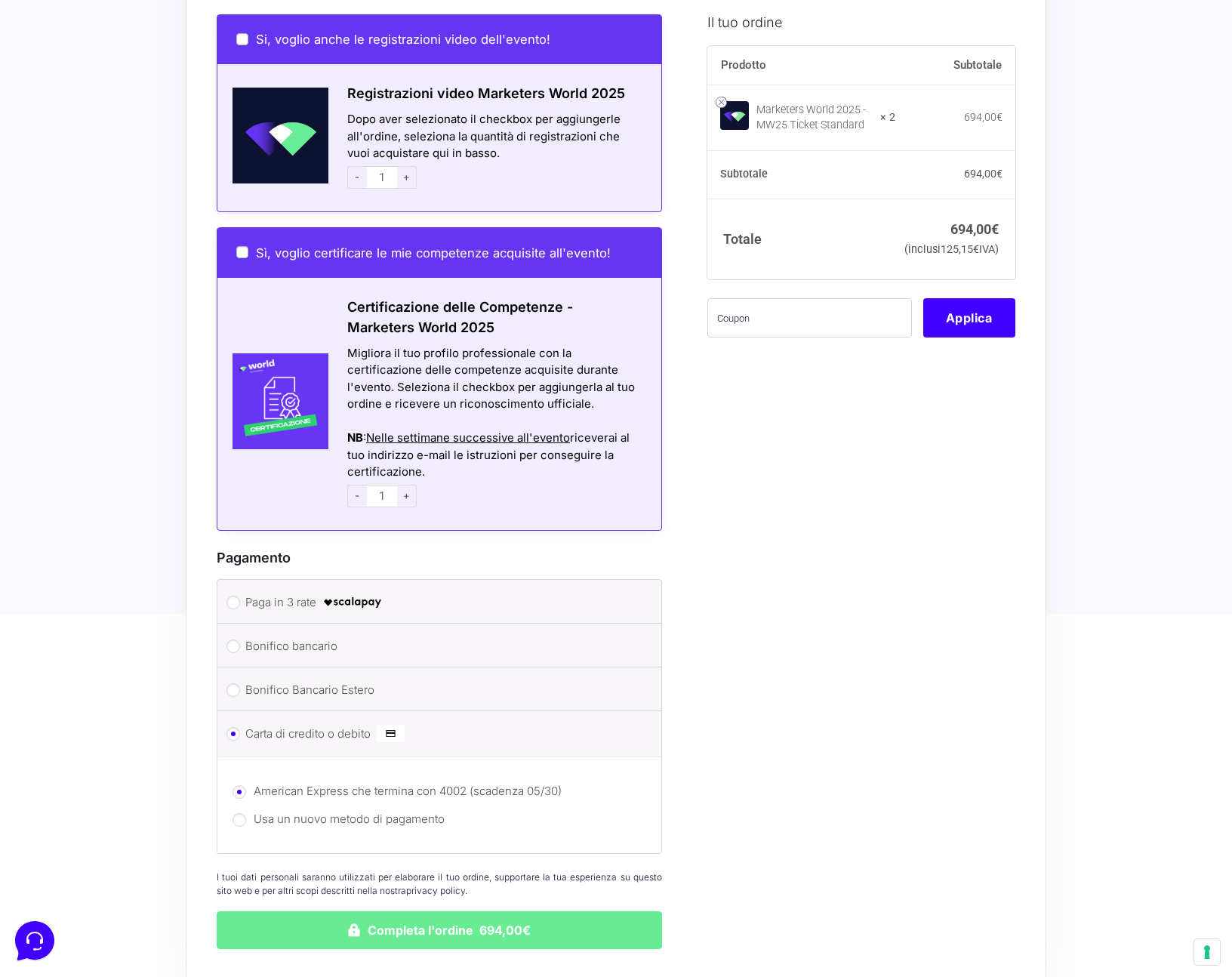
click at [353, 166] on span "-" at bounding box center [356, 177] width 19 height 22
click at [356, 166] on span "-" at bounding box center [356, 177] width 19 height 22
click at [392, 484] on input "1" at bounding box center [381, 495] width 31 height 22
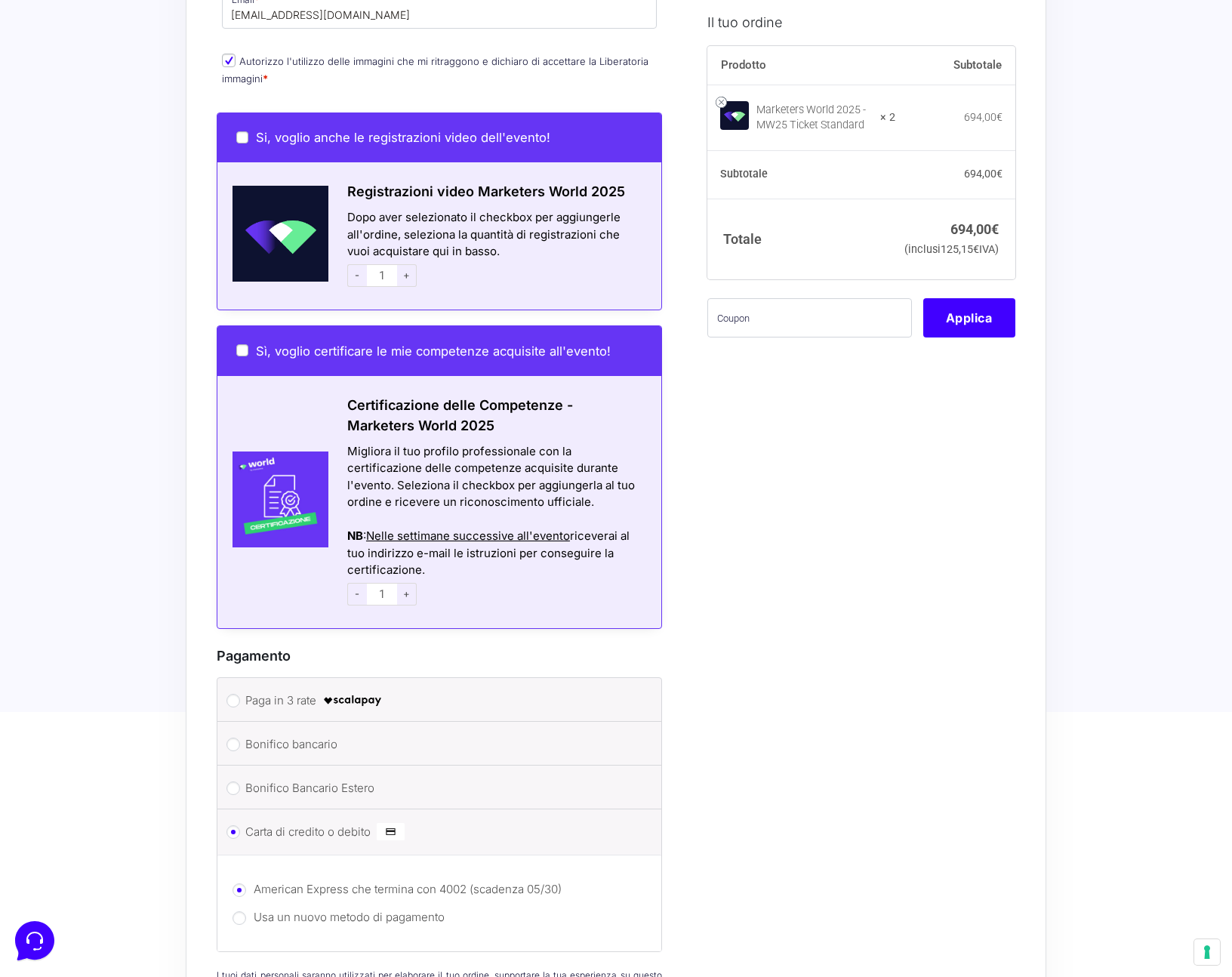
scroll to position [1086, 0]
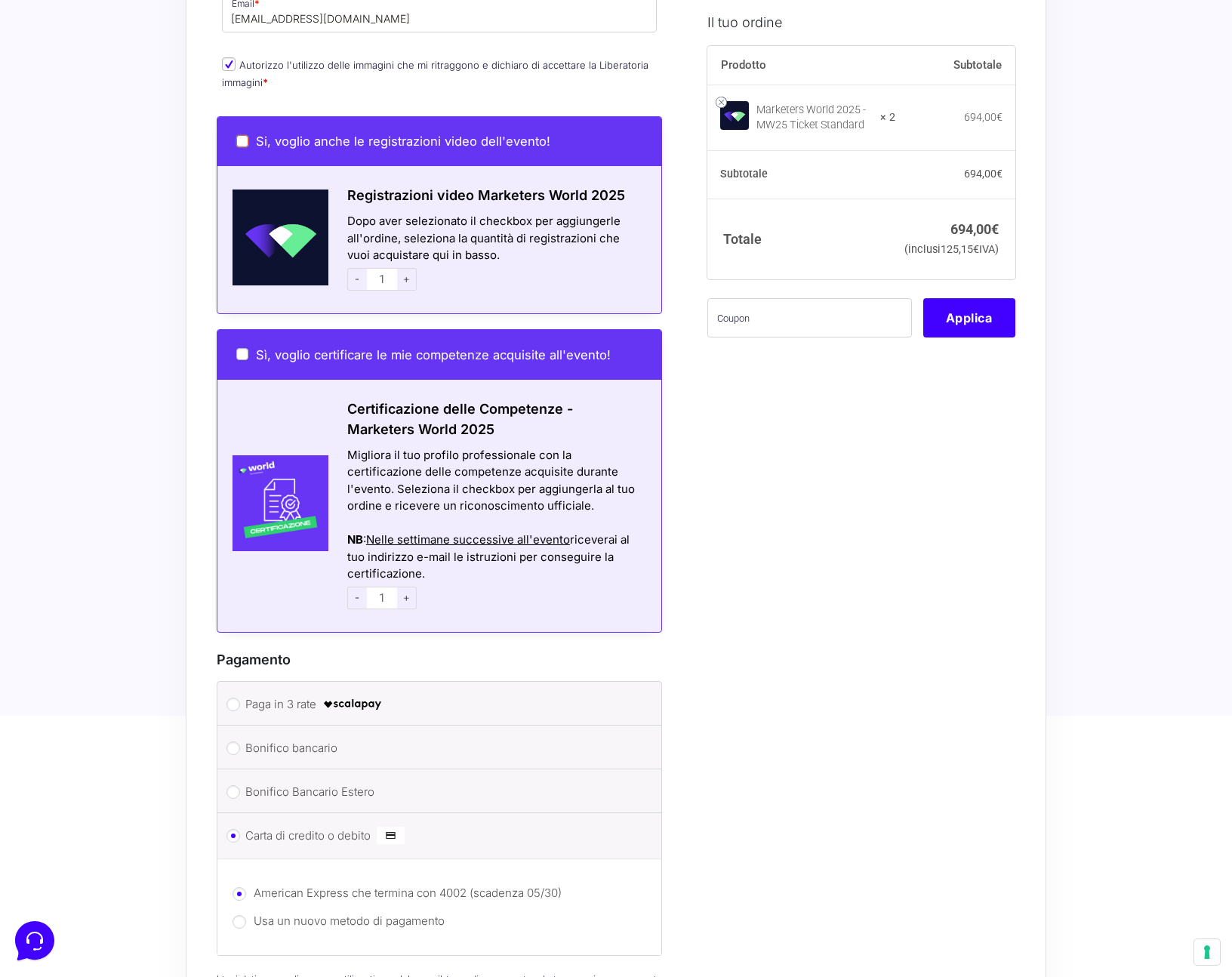
click at [243, 135] on input "Si, voglio anche le registrazioni video dell'evento!" at bounding box center [242, 141] width 12 height 12
checkbox input "true"
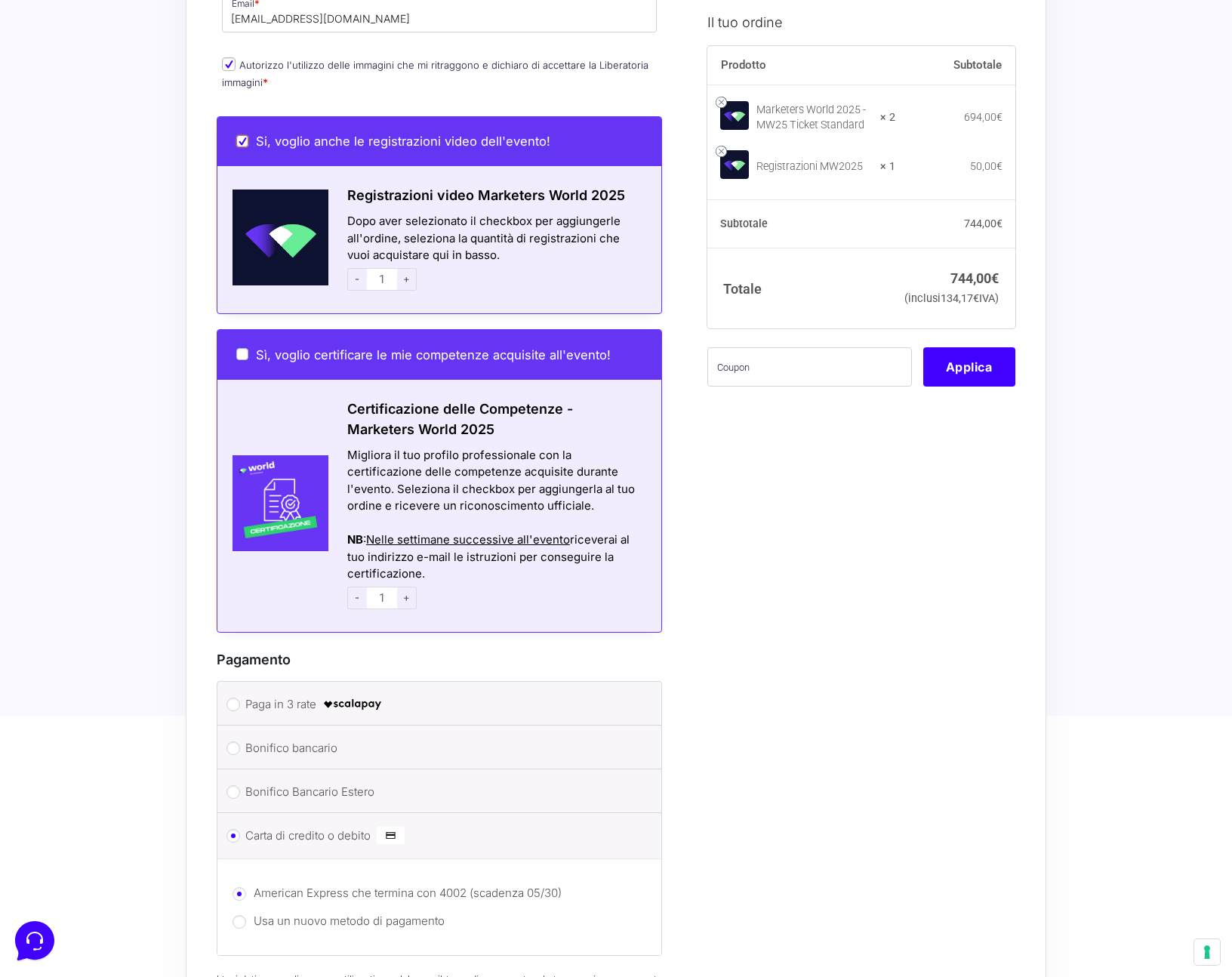
click at [243, 135] on input "Si, voglio anche le registrazioni video dell'evento!" at bounding box center [242, 141] width 12 height 12
checkbox input "false"
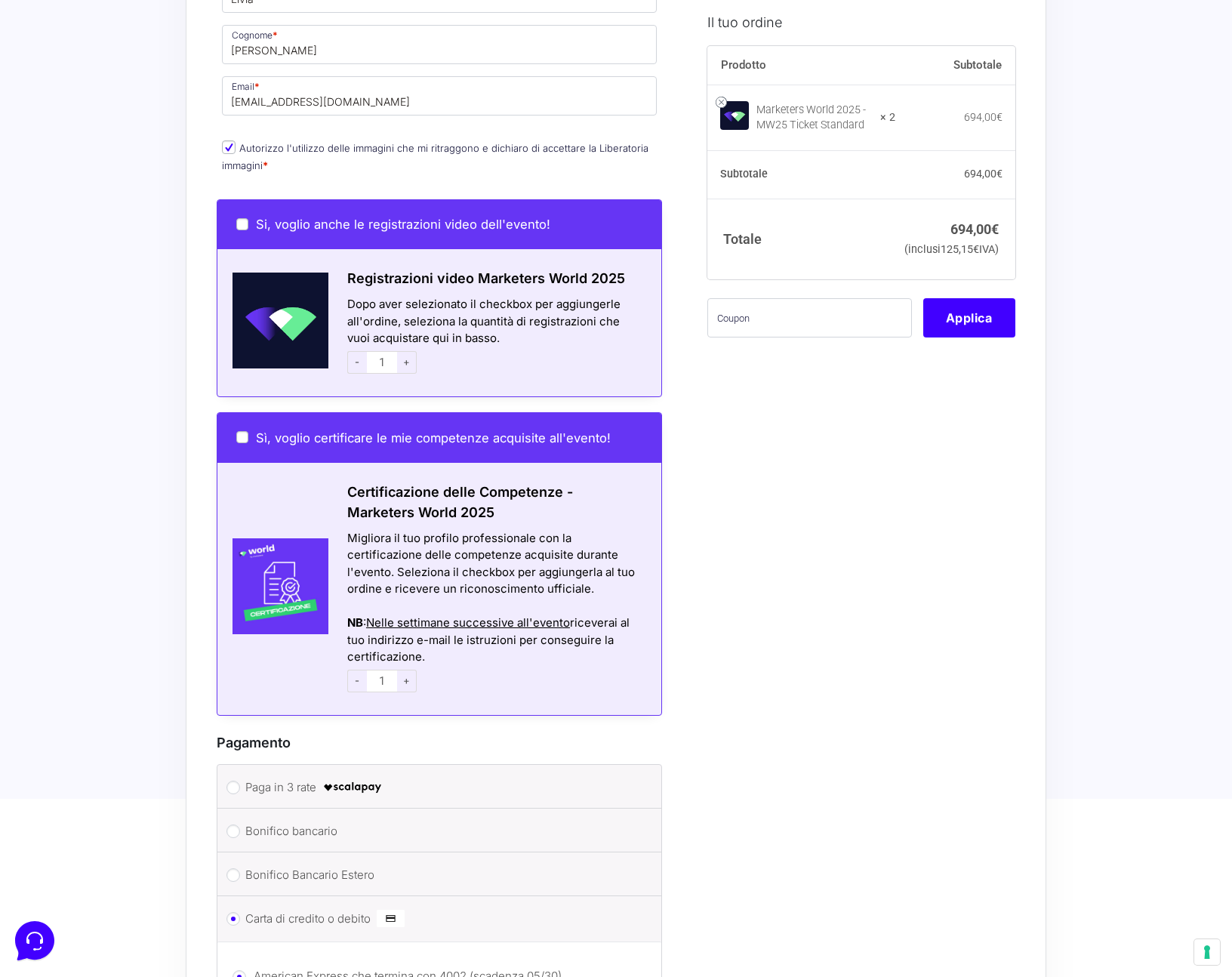
scroll to position [1355, 0]
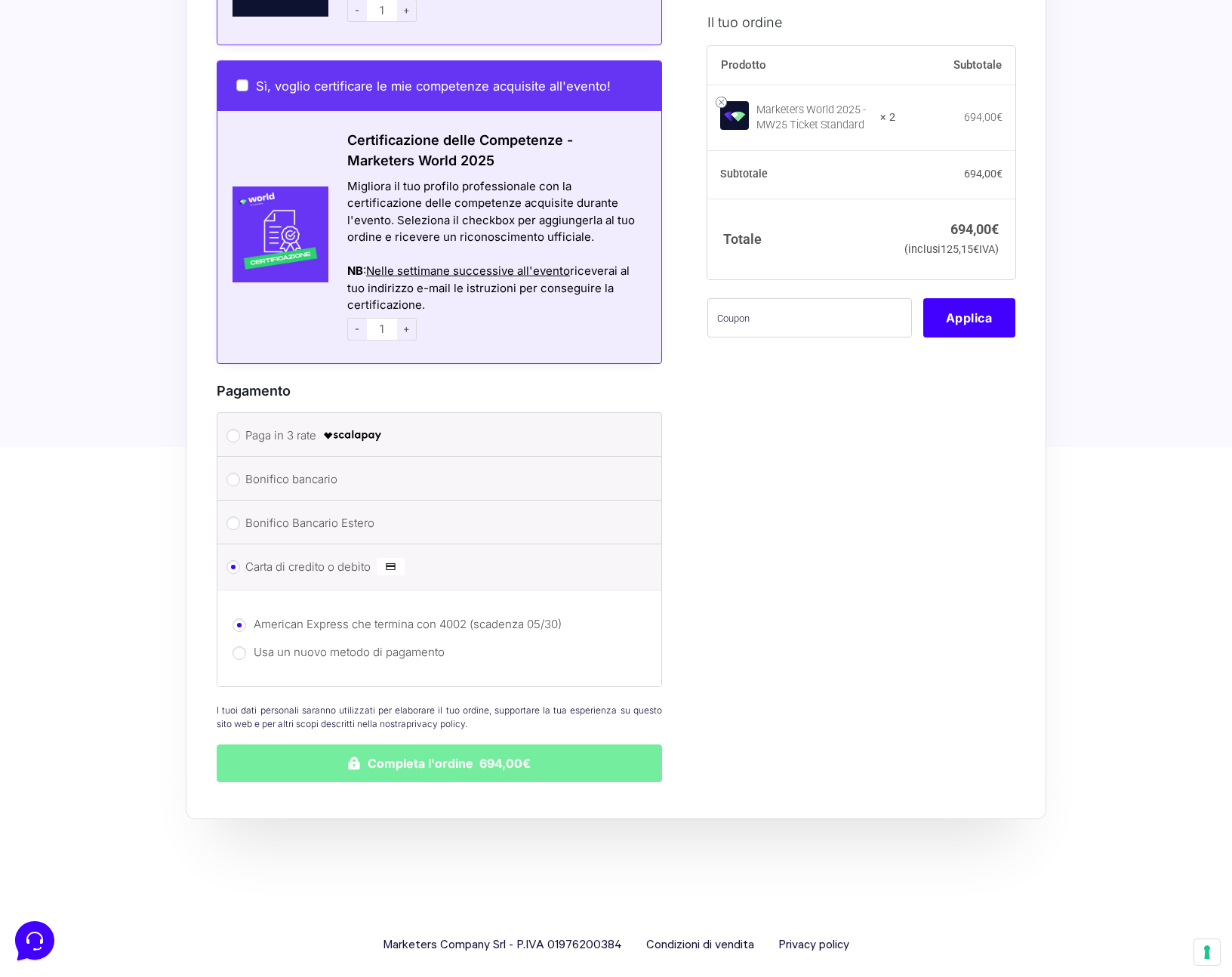
click at [485, 745] on button "Completa l'ordine 694,00€" at bounding box center [439, 763] width 445 height 38
